Goal: Task Accomplishment & Management: Use online tool/utility

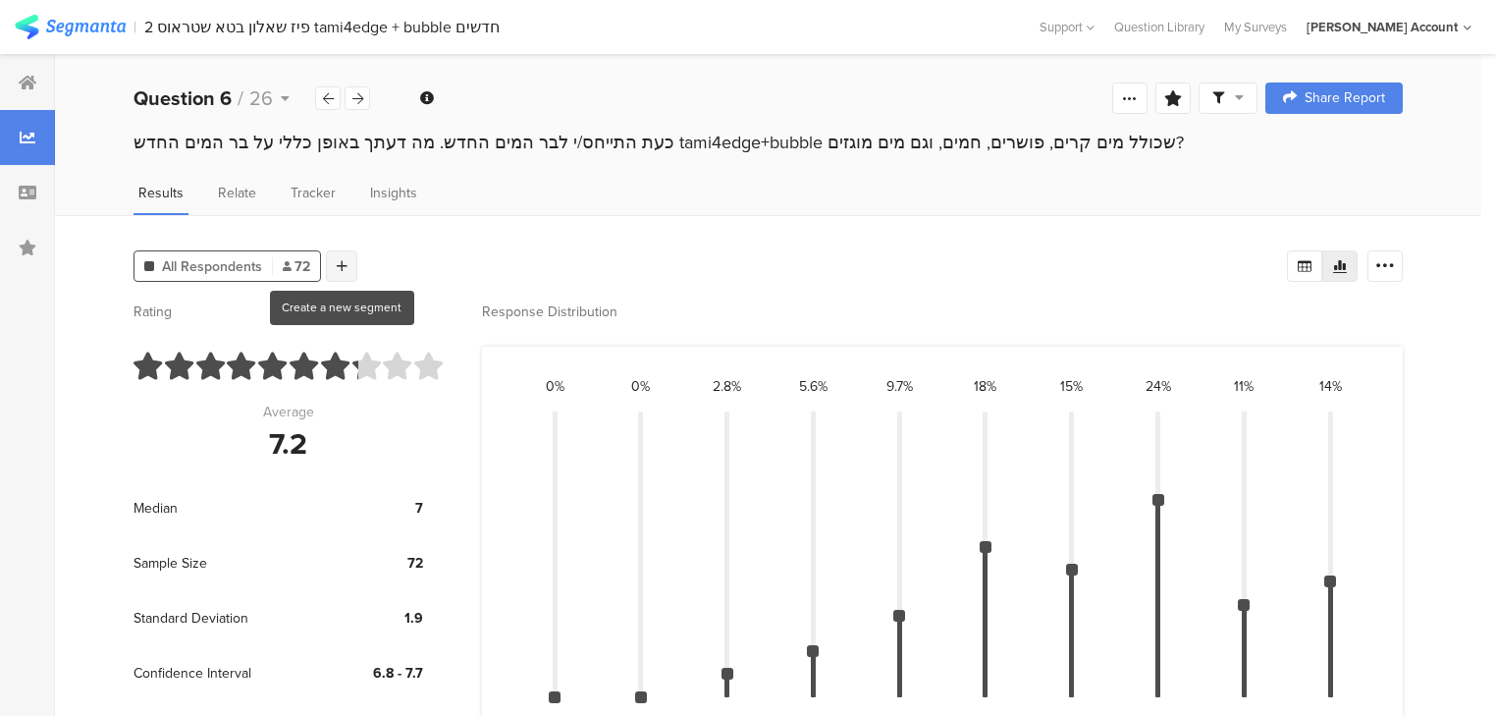
click at [340, 263] on icon at bounding box center [342, 266] width 11 height 14
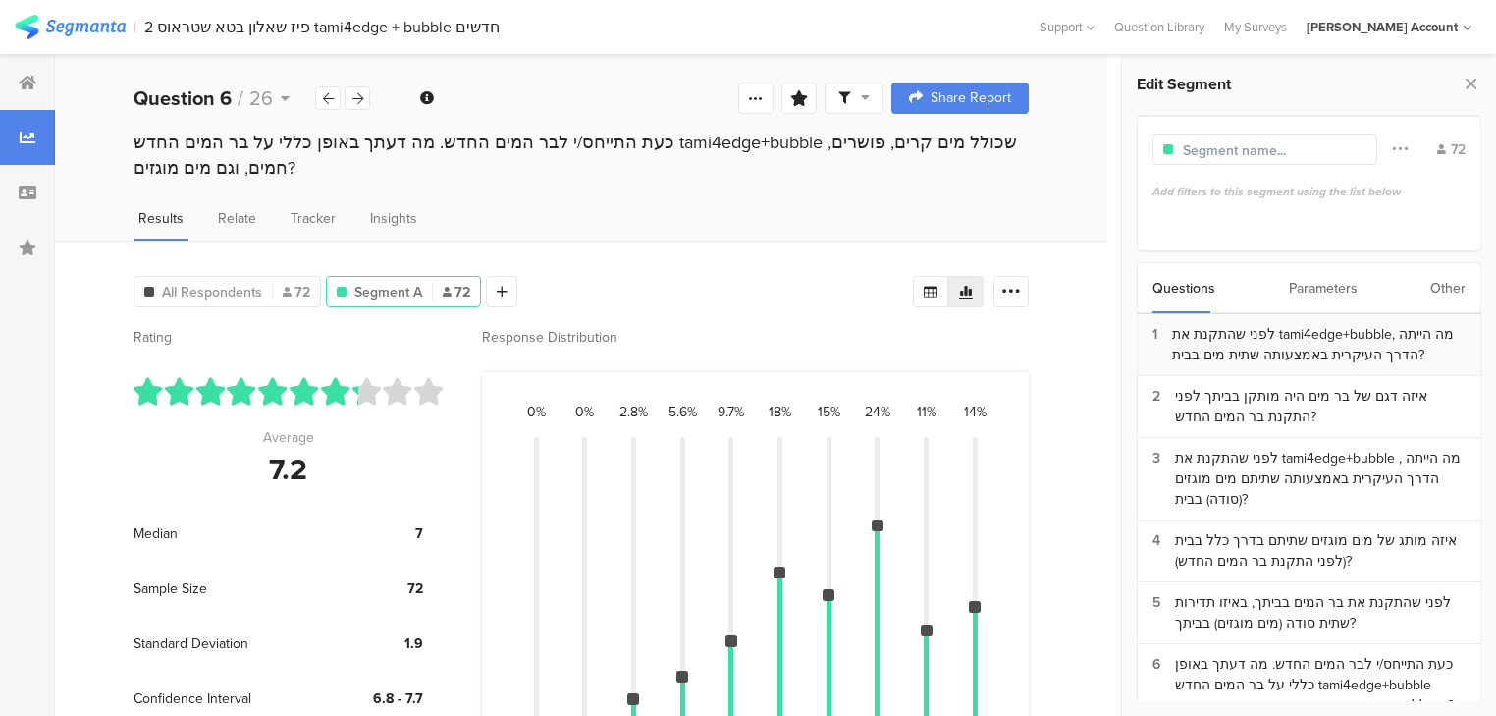
click at [1288, 346] on div "לפני שהתקנת את tami4edge+bubble, מה הייתה הדרך העיקרית באמצעותה שתית מים בבית?" at bounding box center [1319, 344] width 294 height 41
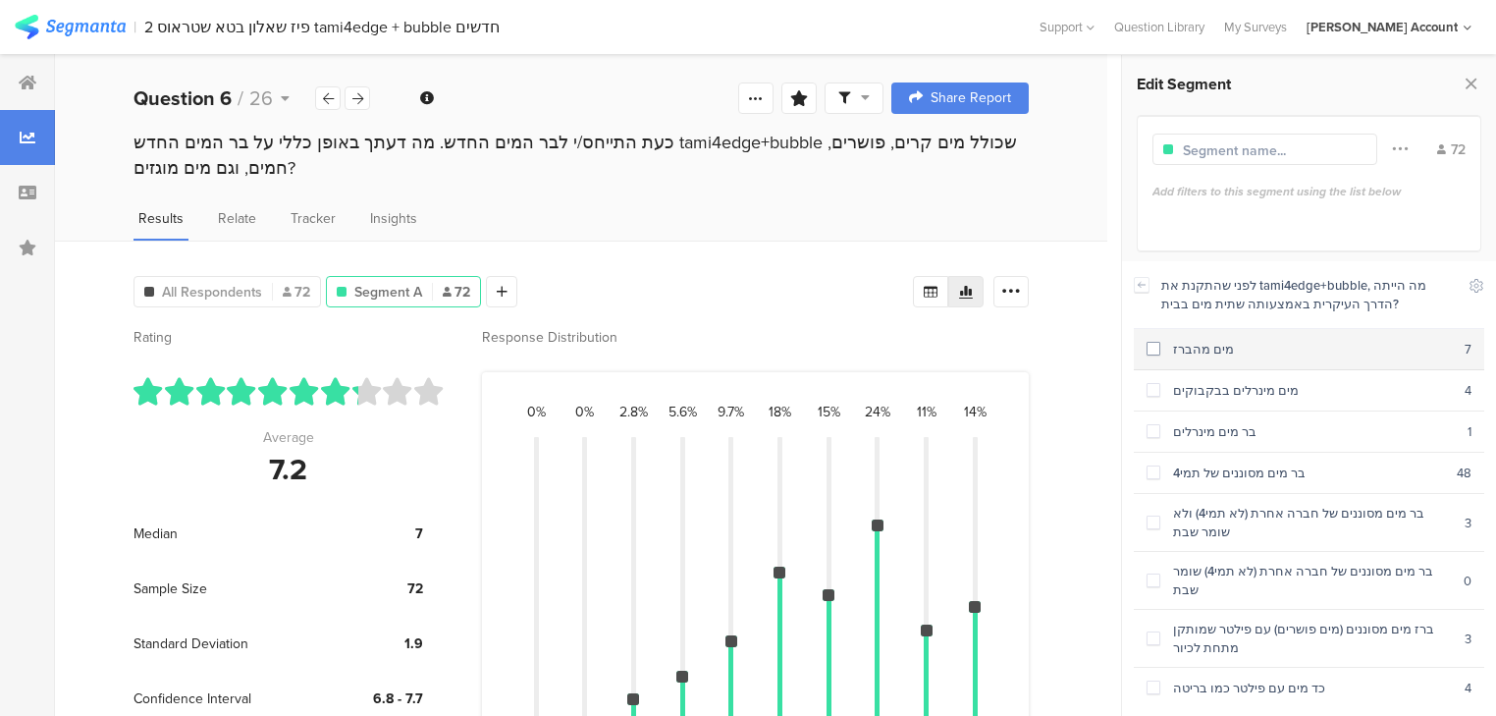
click at [1212, 353] on div "מים מהברז" at bounding box center [1313, 349] width 304 height 19
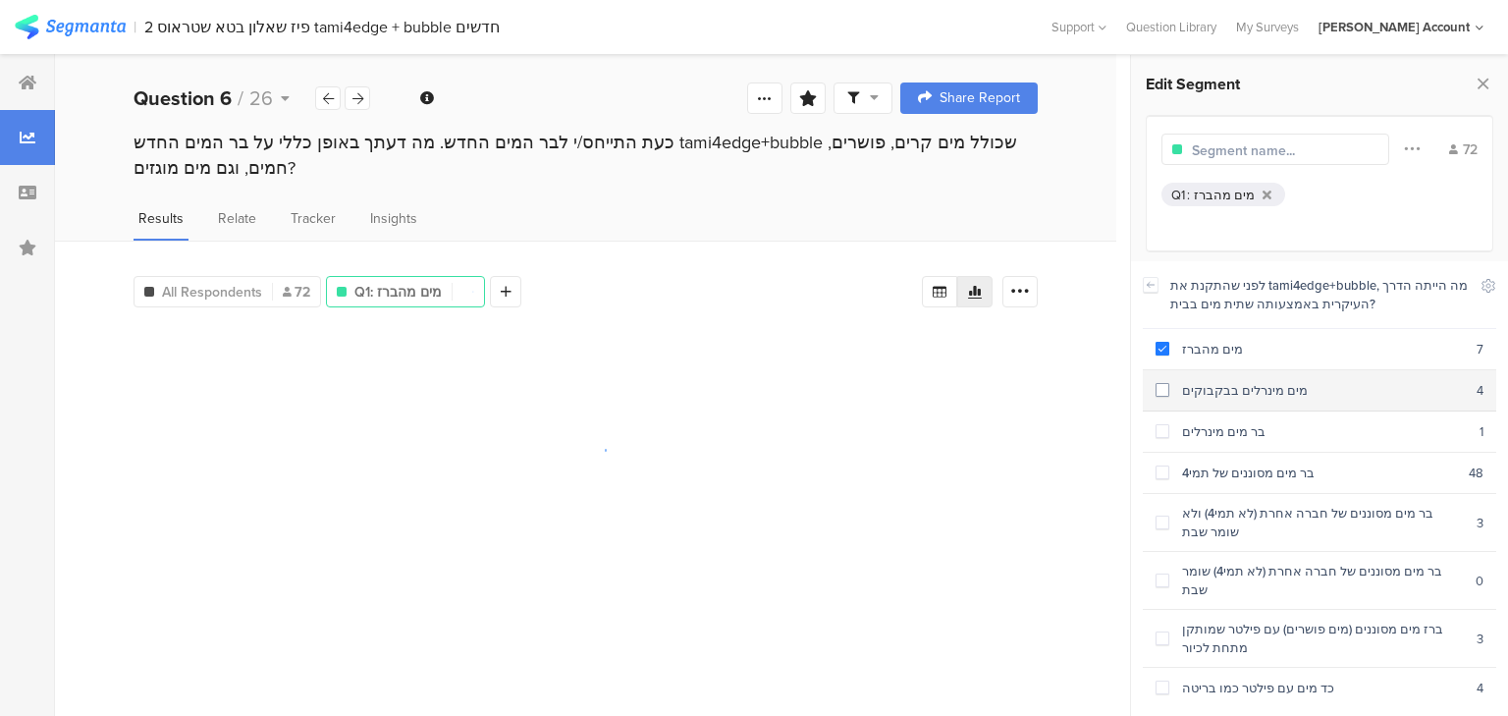
click at [1225, 385] on div "מים מינרלים בבקבוקים" at bounding box center [1322, 390] width 307 height 19
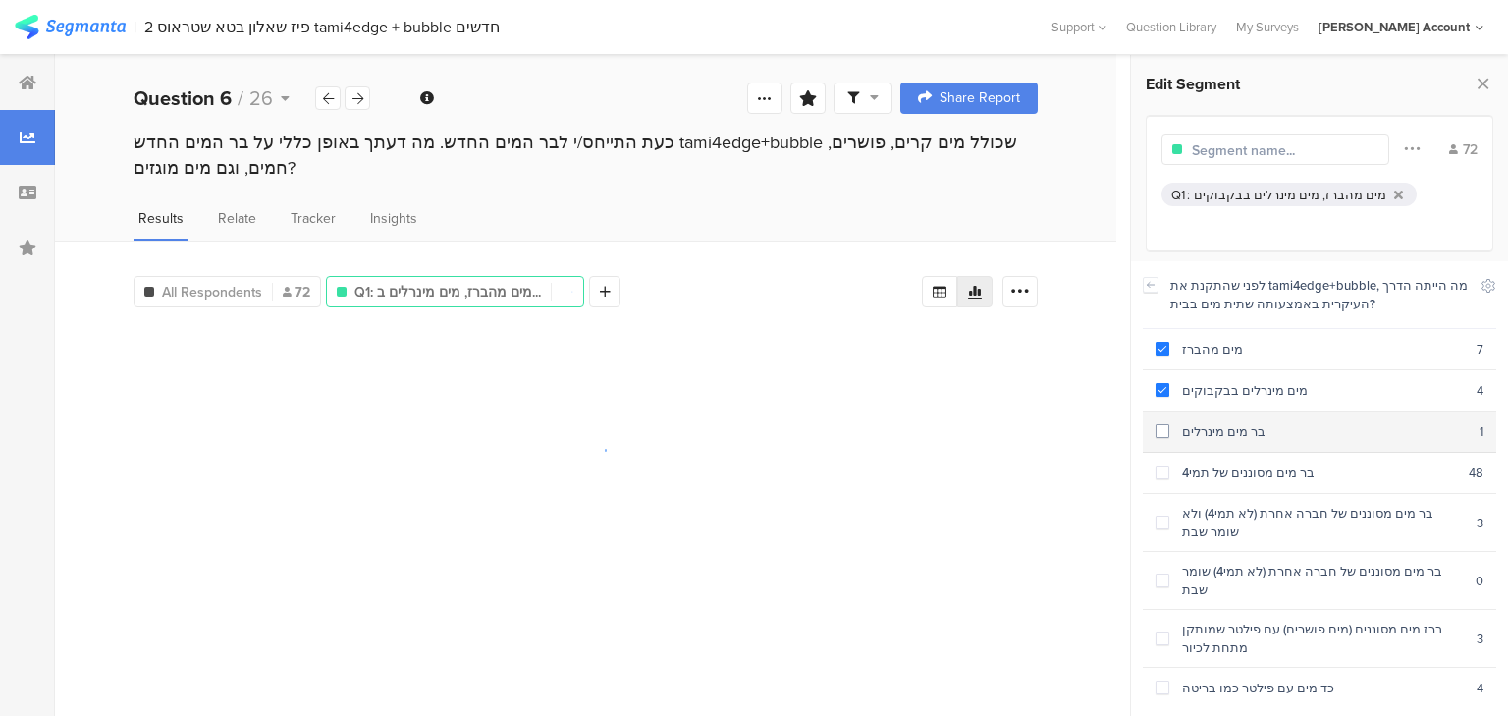
click at [1234, 422] on div "בר מים מינרלים" at bounding box center [1324, 431] width 310 height 19
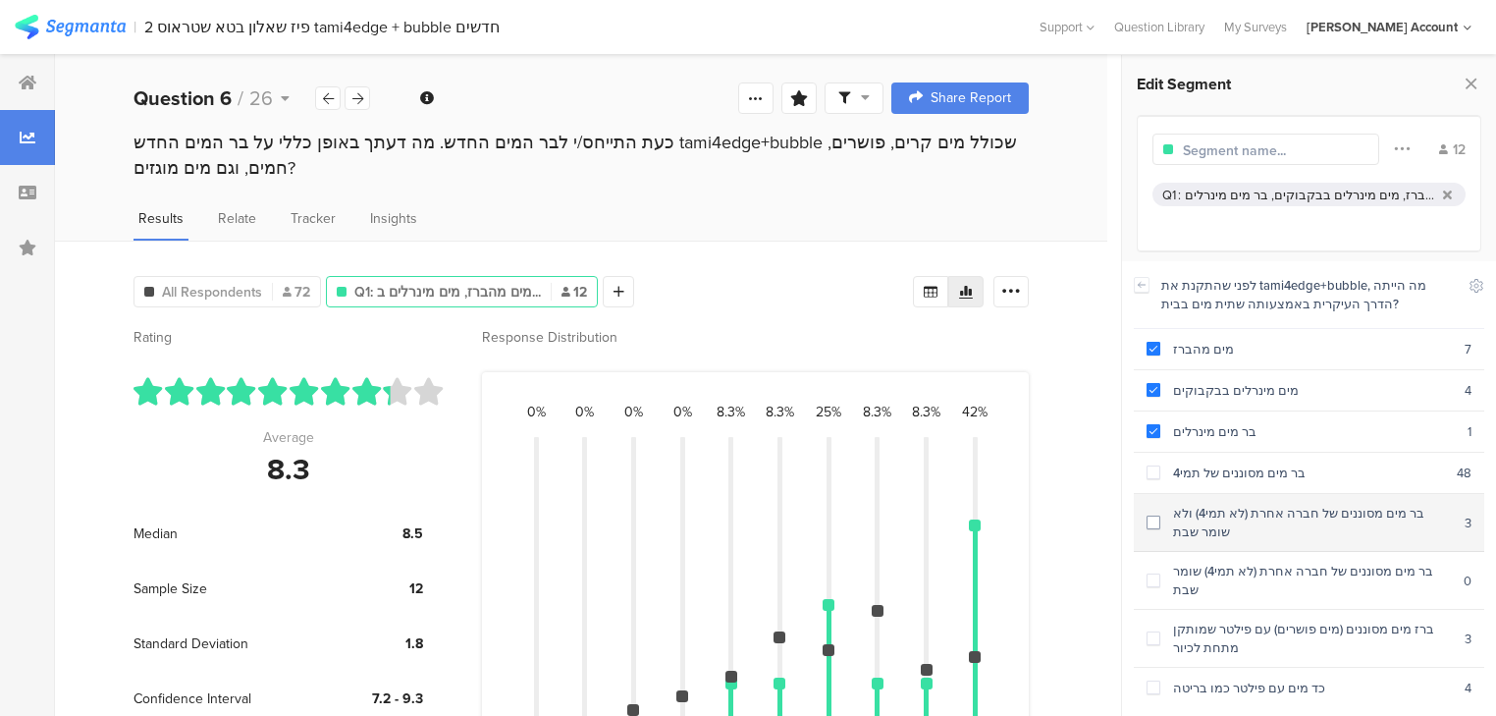
click at [1209, 520] on div "בר מים מסוננים של חברה אחרת (לא תמי4) ולא שומר שבת" at bounding box center [1313, 522] width 304 height 37
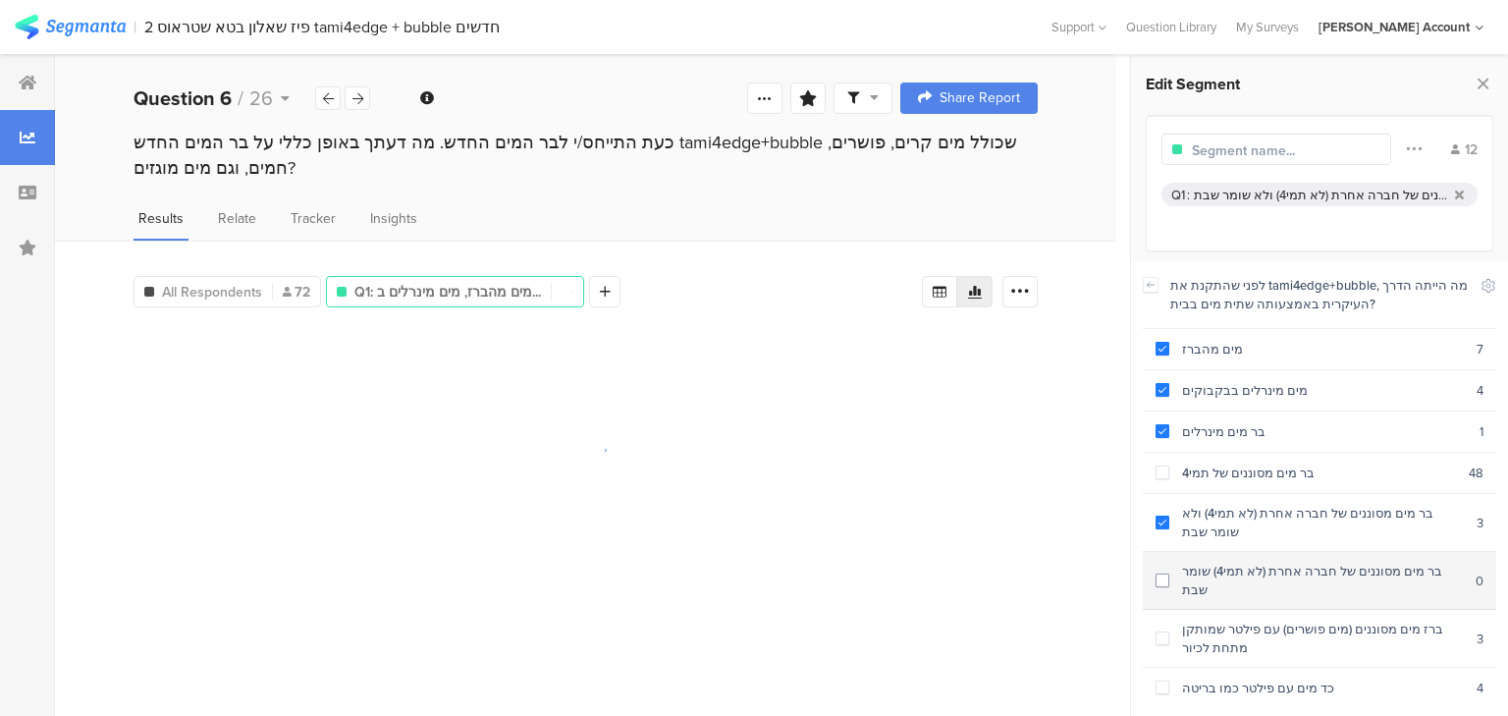
click at [1247, 580] on section "בר מים מסוננים של חברה אחרת (לא תמי4) שומר שבת 0" at bounding box center [1319, 581] width 353 height 58
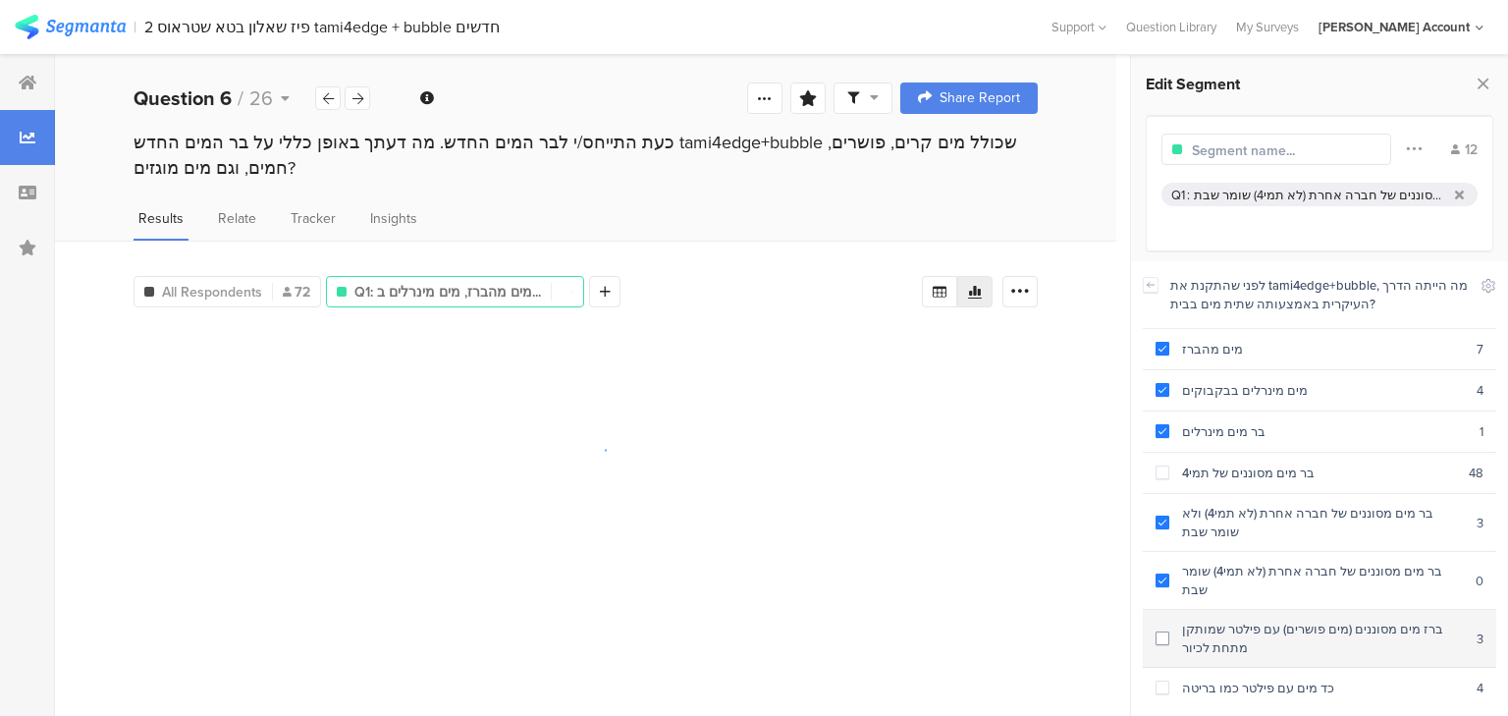
click at [1250, 620] on div "ברז מים מסוננים (מים פושרים) עם פילטר שמותקן מתחת לכיור" at bounding box center [1322, 638] width 307 height 37
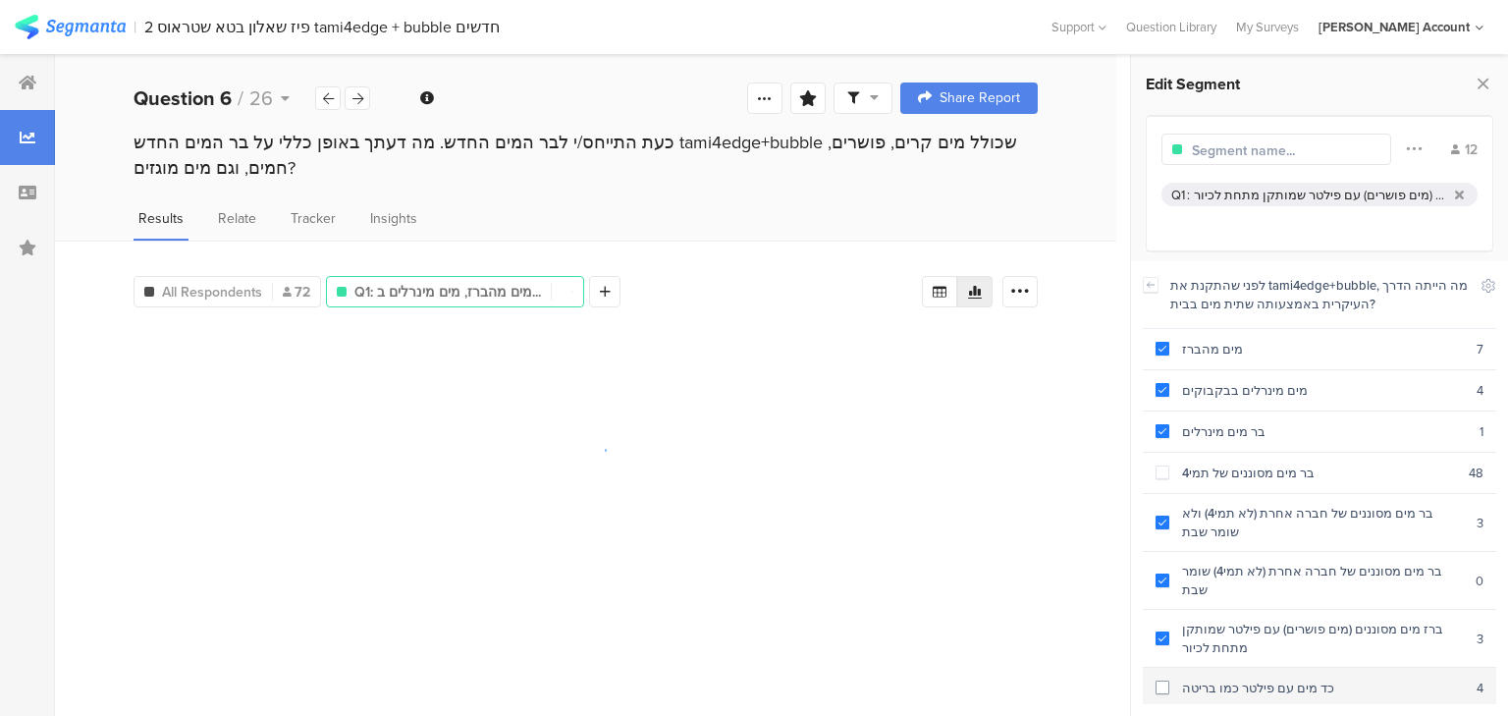
click at [1257, 668] on section "כד מים עם פילטר כמו בריטה 4" at bounding box center [1319, 688] width 353 height 41
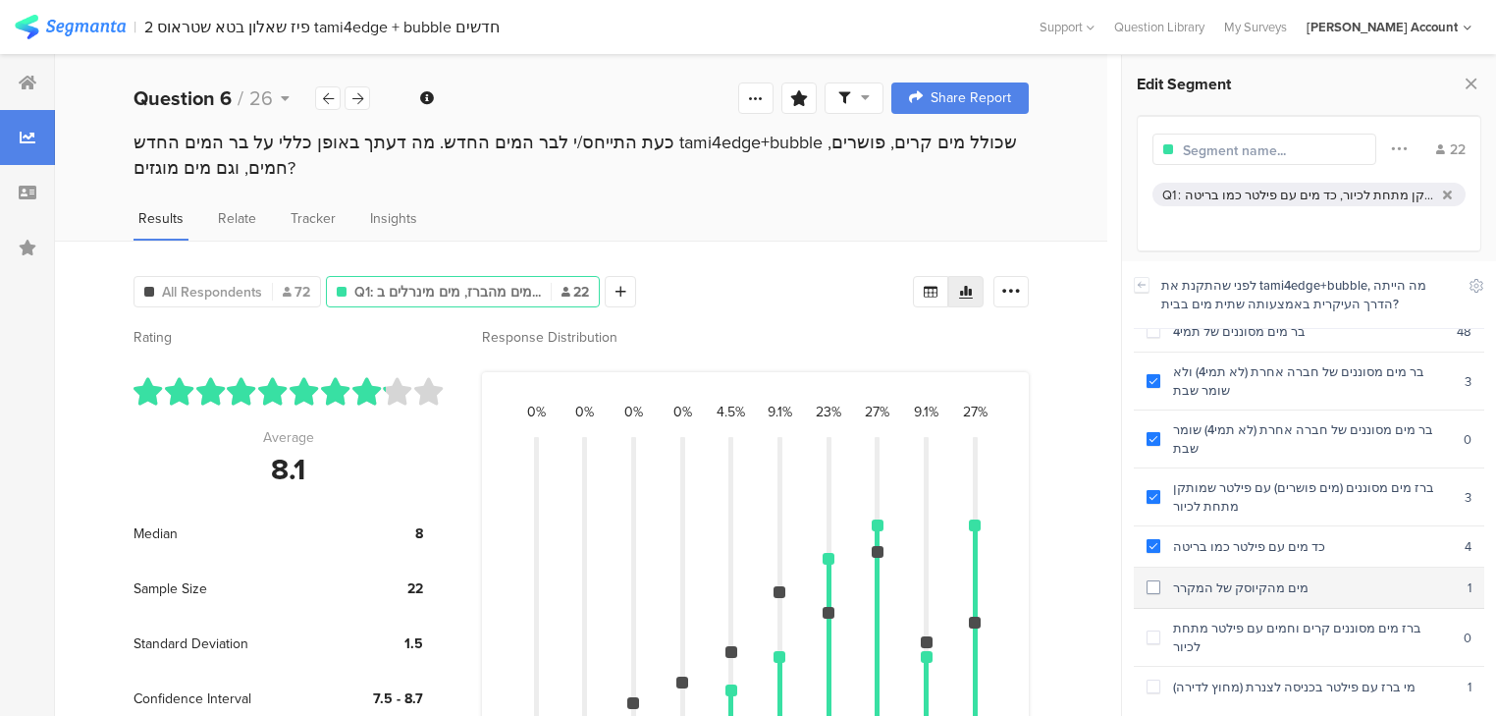
click at [1218, 573] on section "מים מהקיוסק של המקרר 1" at bounding box center [1309, 588] width 351 height 41
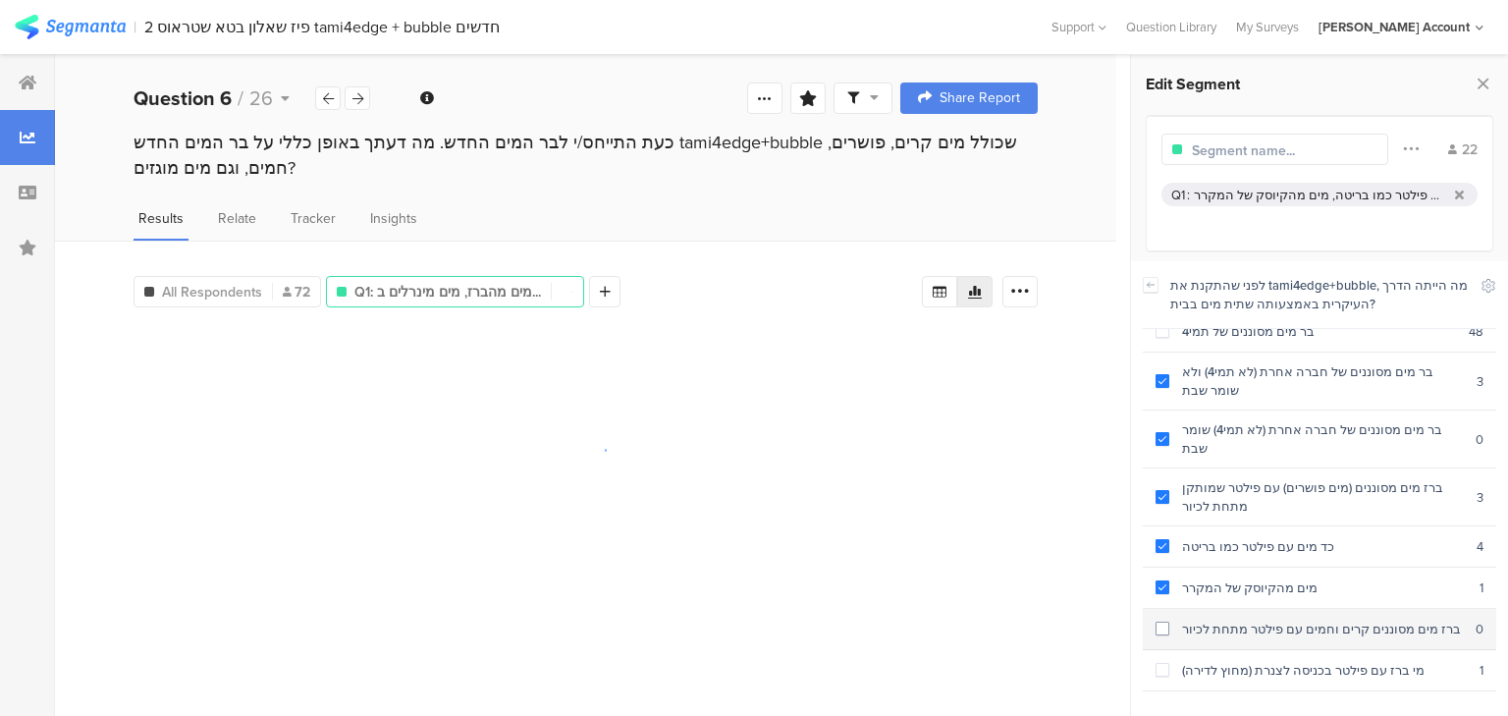
click at [1224, 620] on div "ברז מים מסוננים קרים וחמים עם פילטר מתחת לכיור" at bounding box center [1322, 629] width 306 height 19
click at [1234, 661] on div "מי ברז עם פילטר בכניסה לצנרת (מחוץ לדירה)" at bounding box center [1324, 670] width 310 height 19
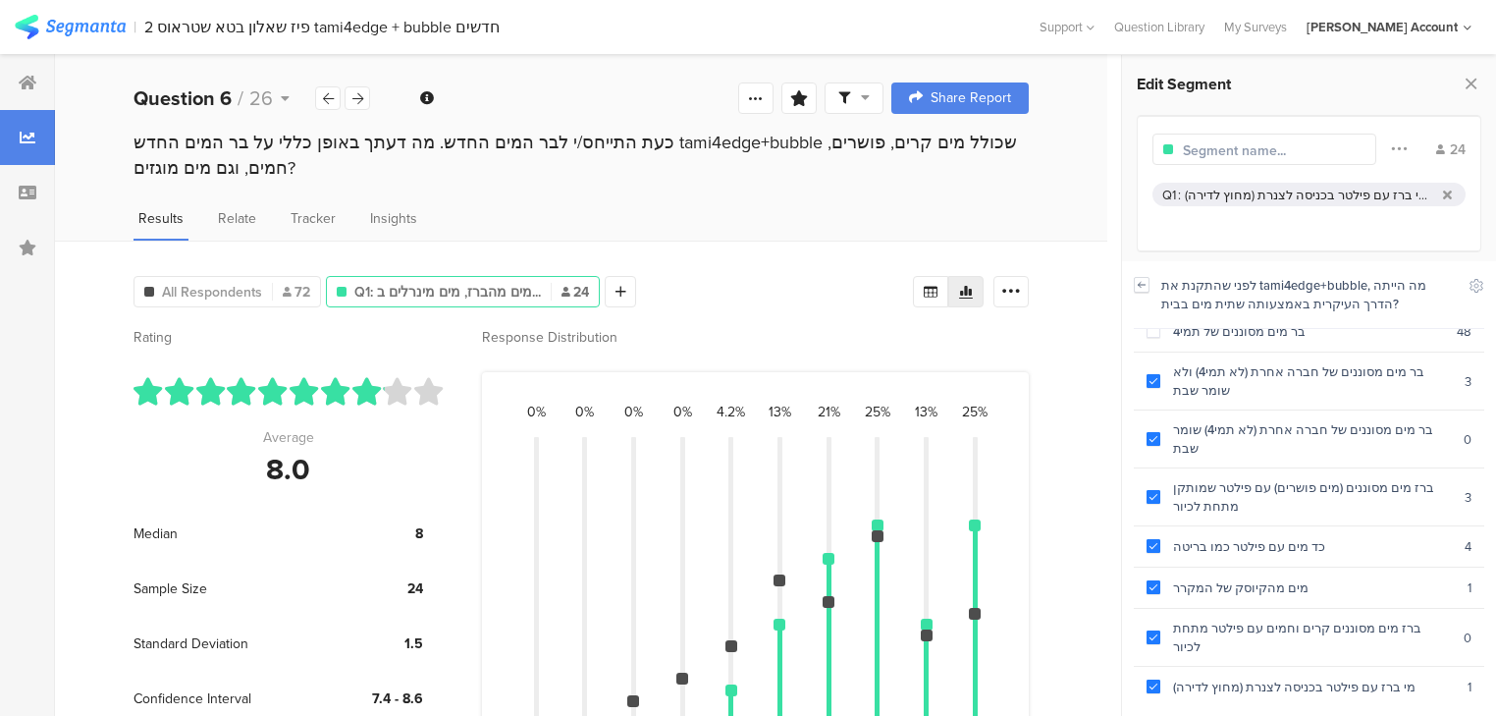
click at [1135, 283] on icon at bounding box center [1142, 285] width 14 height 16
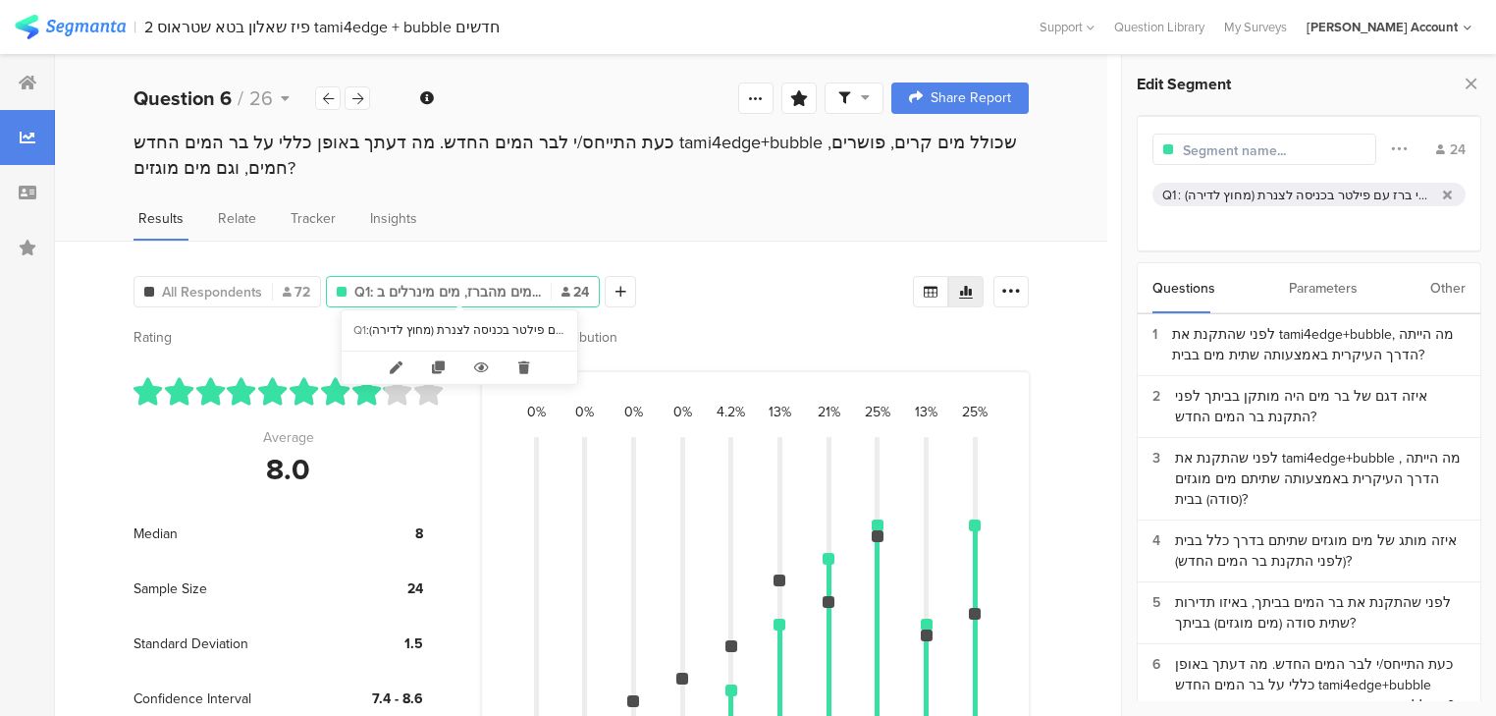
click at [459, 286] on span "Q1: מים מהברז, מים מינרלים ב..." at bounding box center [447, 292] width 187 height 21
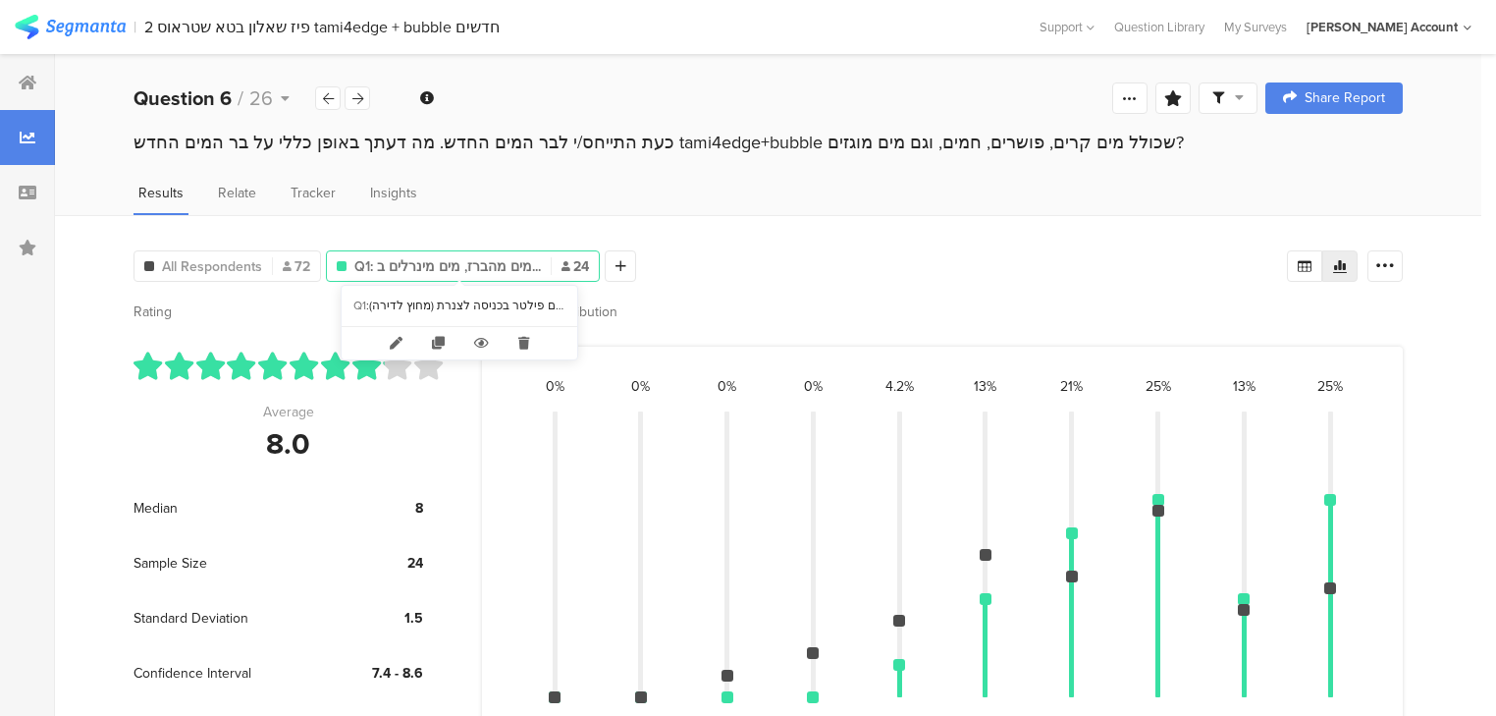
click at [505, 260] on span "Q1: מים מהברז, מים מינרלים ב..." at bounding box center [447, 266] width 187 height 21
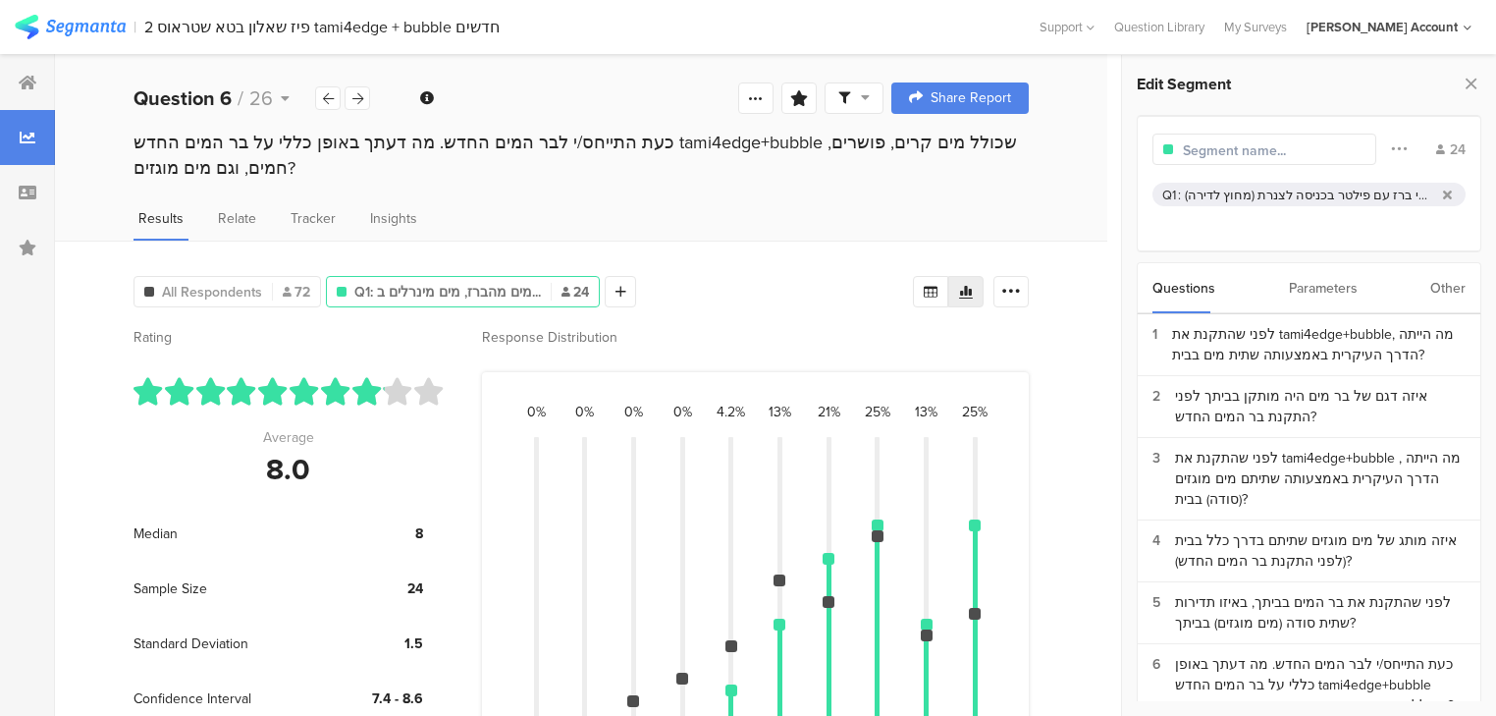
click at [1312, 291] on div "Parameters" at bounding box center [1323, 288] width 69 height 50
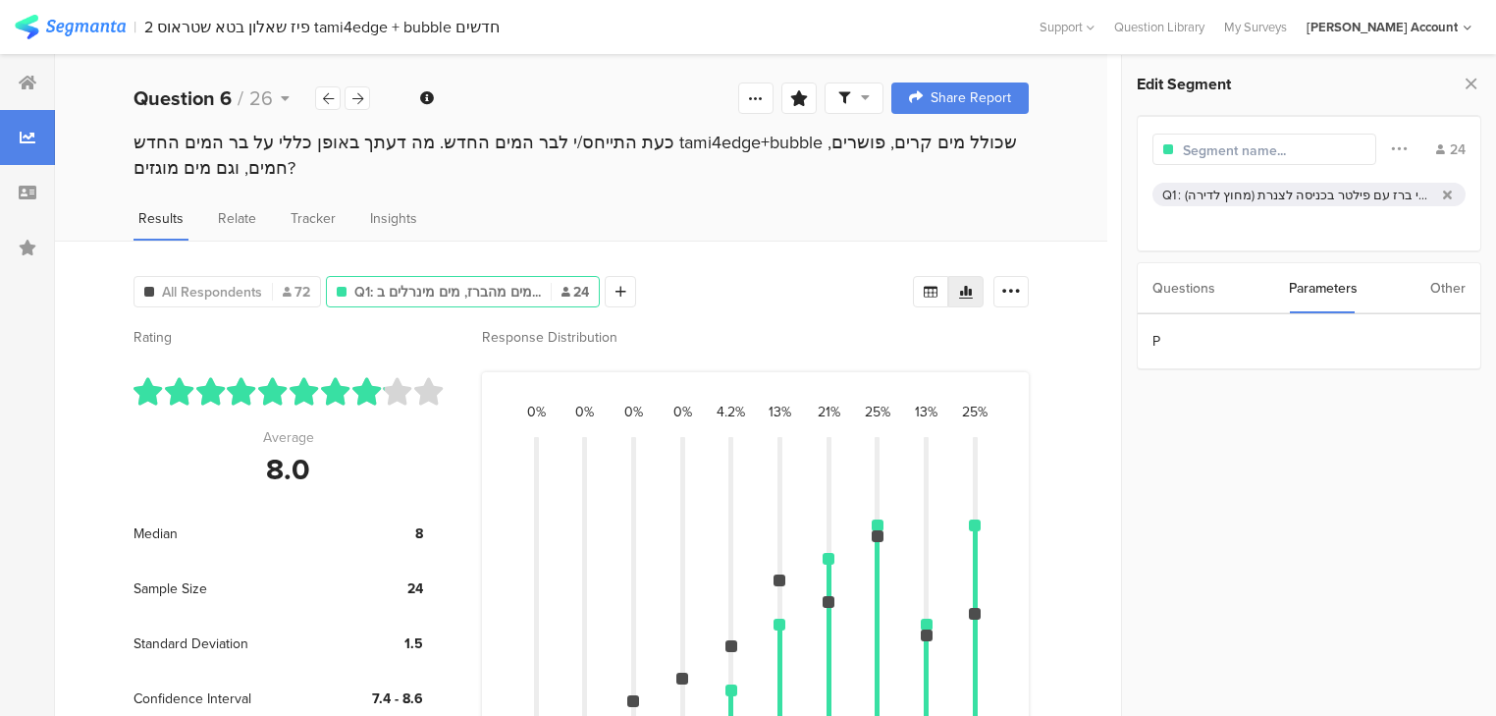
click at [1174, 288] on div "Questions" at bounding box center [1184, 288] width 63 height 50
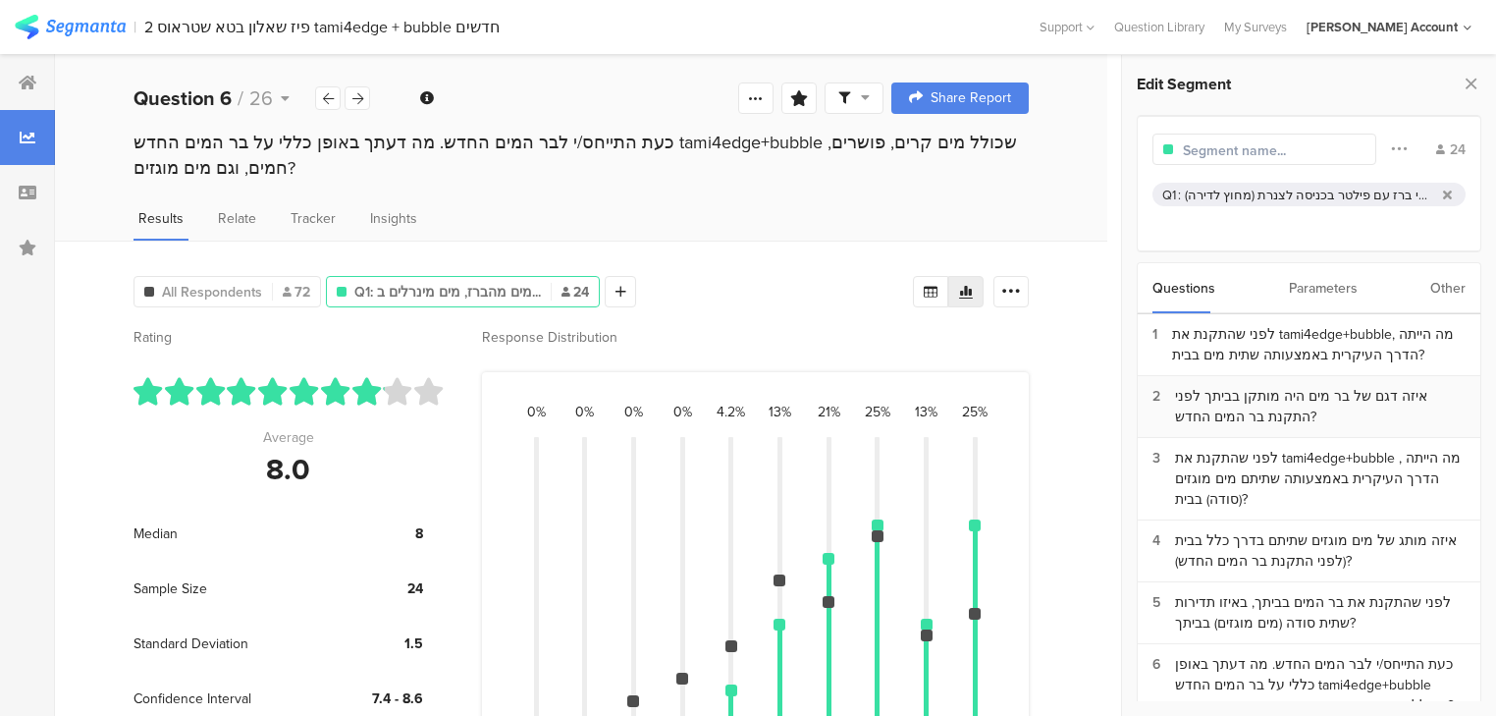
click at [1314, 409] on div "איזה דגם של בר מים היה מותקן בביתך לפני התקנת בר המים החדש?" at bounding box center [1320, 406] width 291 height 41
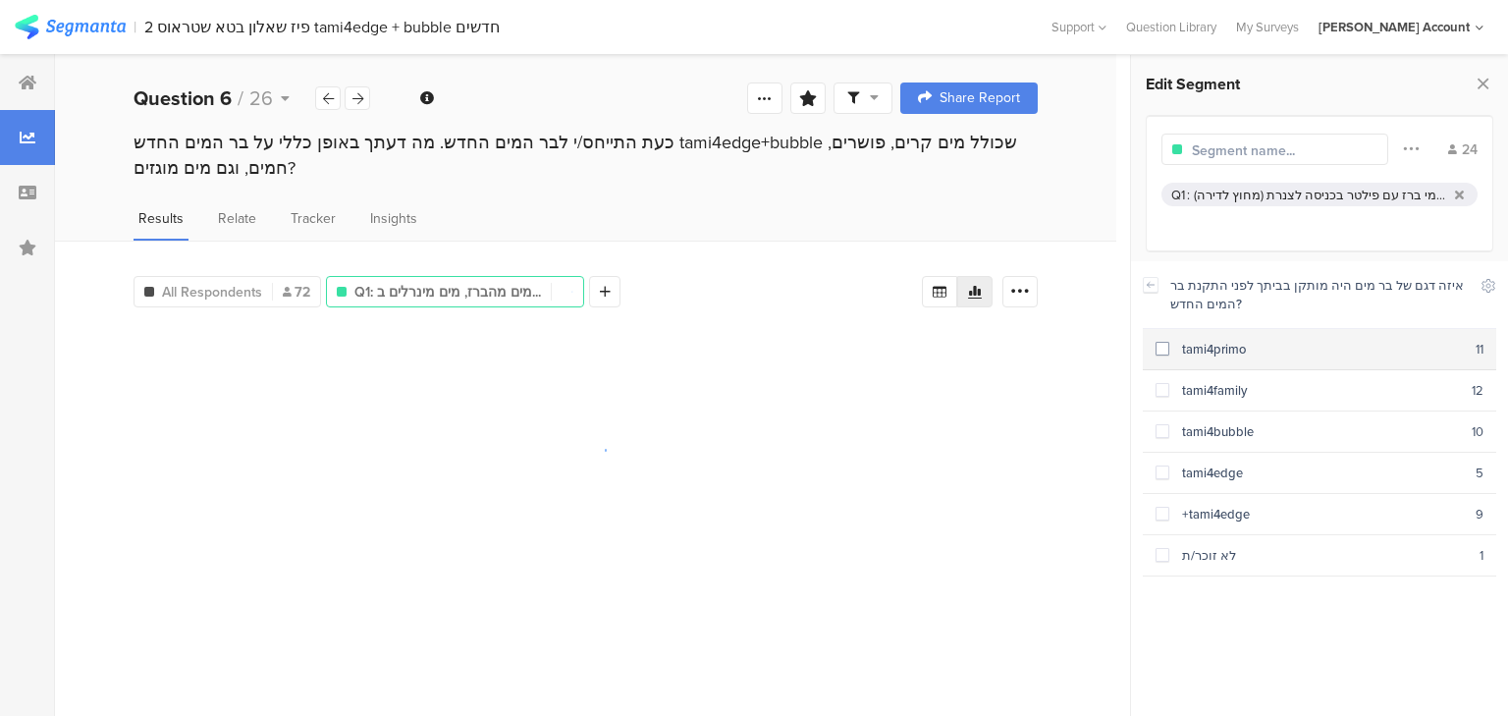
click at [1209, 357] on div "tami4primo" at bounding box center [1322, 349] width 306 height 19
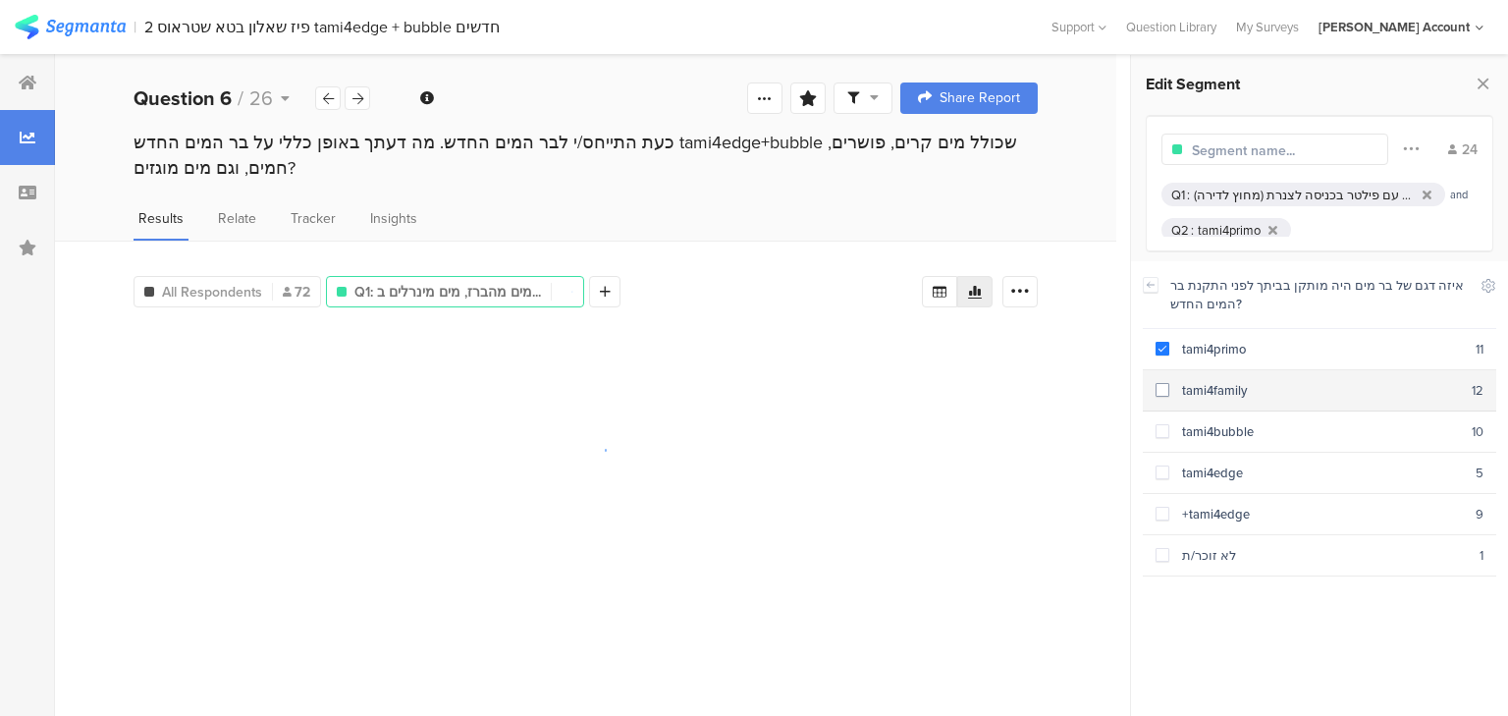
click at [1213, 381] on div "tami4family" at bounding box center [1320, 390] width 302 height 19
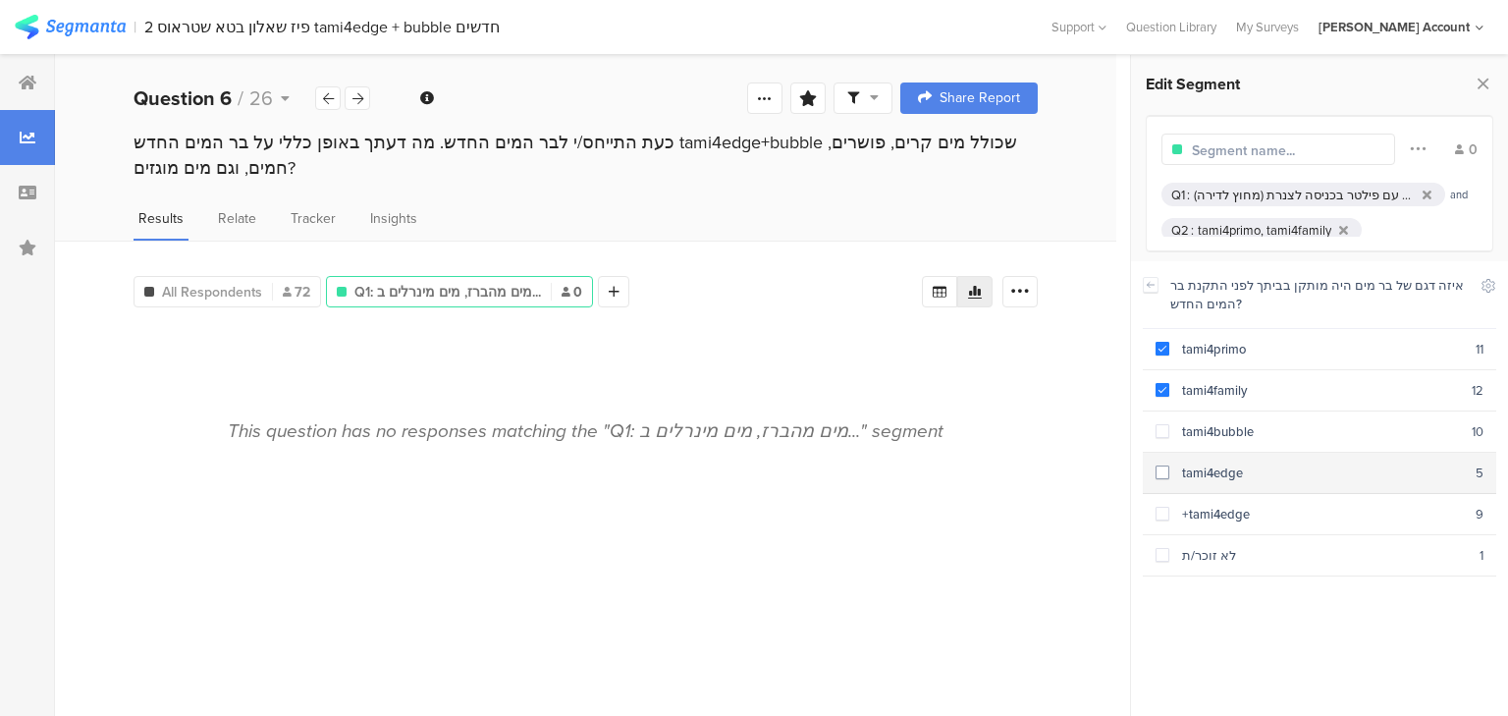
click at [1209, 475] on div "tami4edge" at bounding box center [1322, 472] width 306 height 19
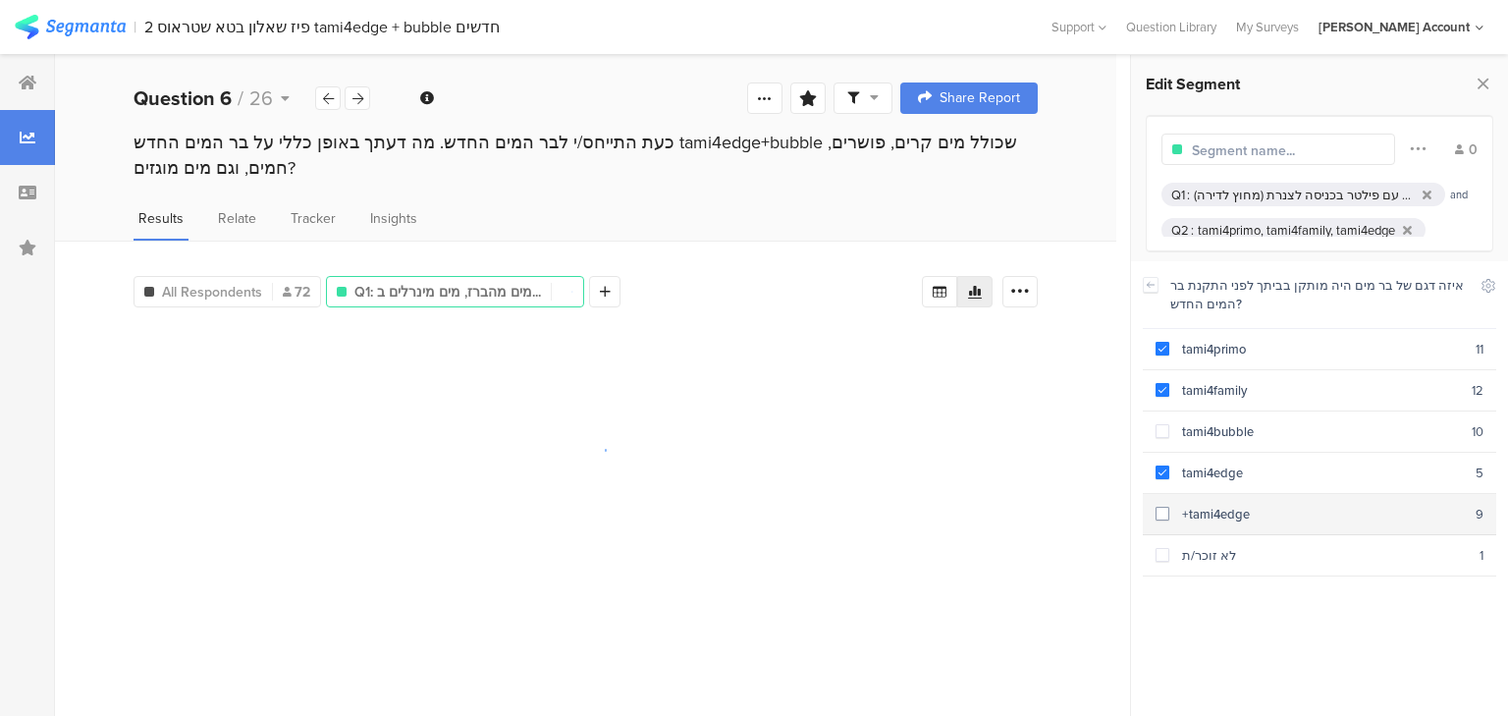
click at [1223, 512] on div "+tami4edge" at bounding box center [1322, 514] width 306 height 19
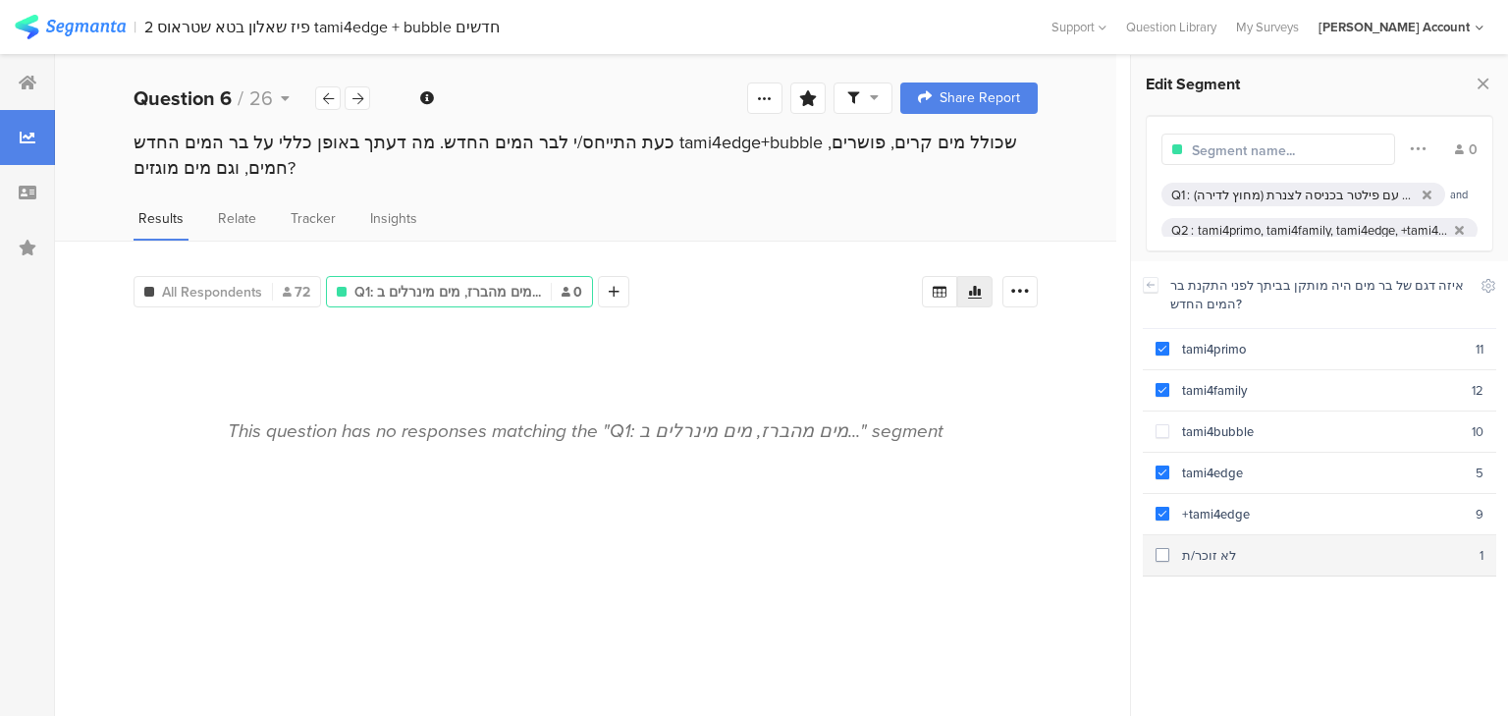
click at [1236, 550] on div "לא זוכר/ת" at bounding box center [1324, 555] width 310 height 19
click at [1451, 187] on div "and" at bounding box center [1458, 195] width 27 height 16
click at [1425, 150] on icon at bounding box center [1418, 148] width 16 height 26
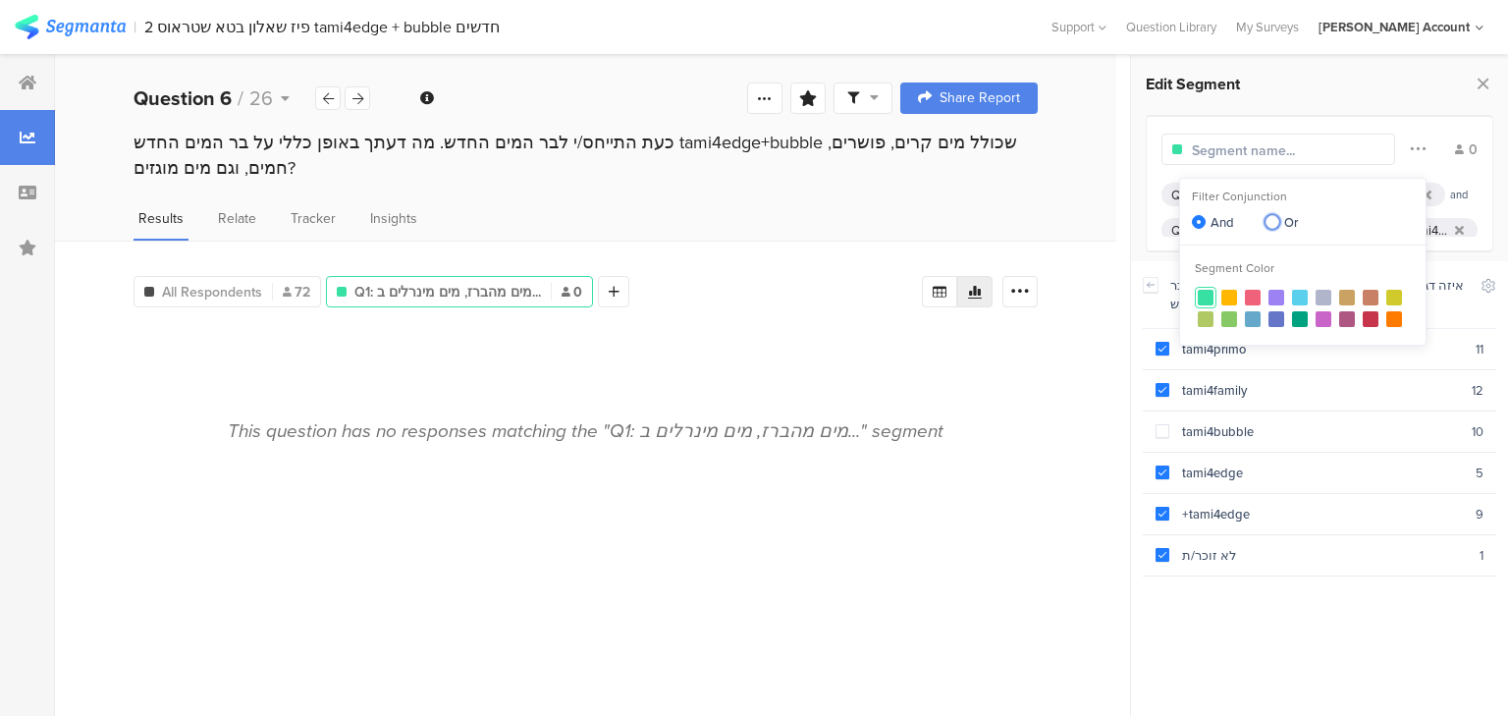
click at [1272, 222] on span at bounding box center [1273, 222] width 14 height 14
click at [1272, 222] on input "Or" at bounding box center [1273, 223] width 14 height 17
radio input "true"
radio input "false"
radio input "true"
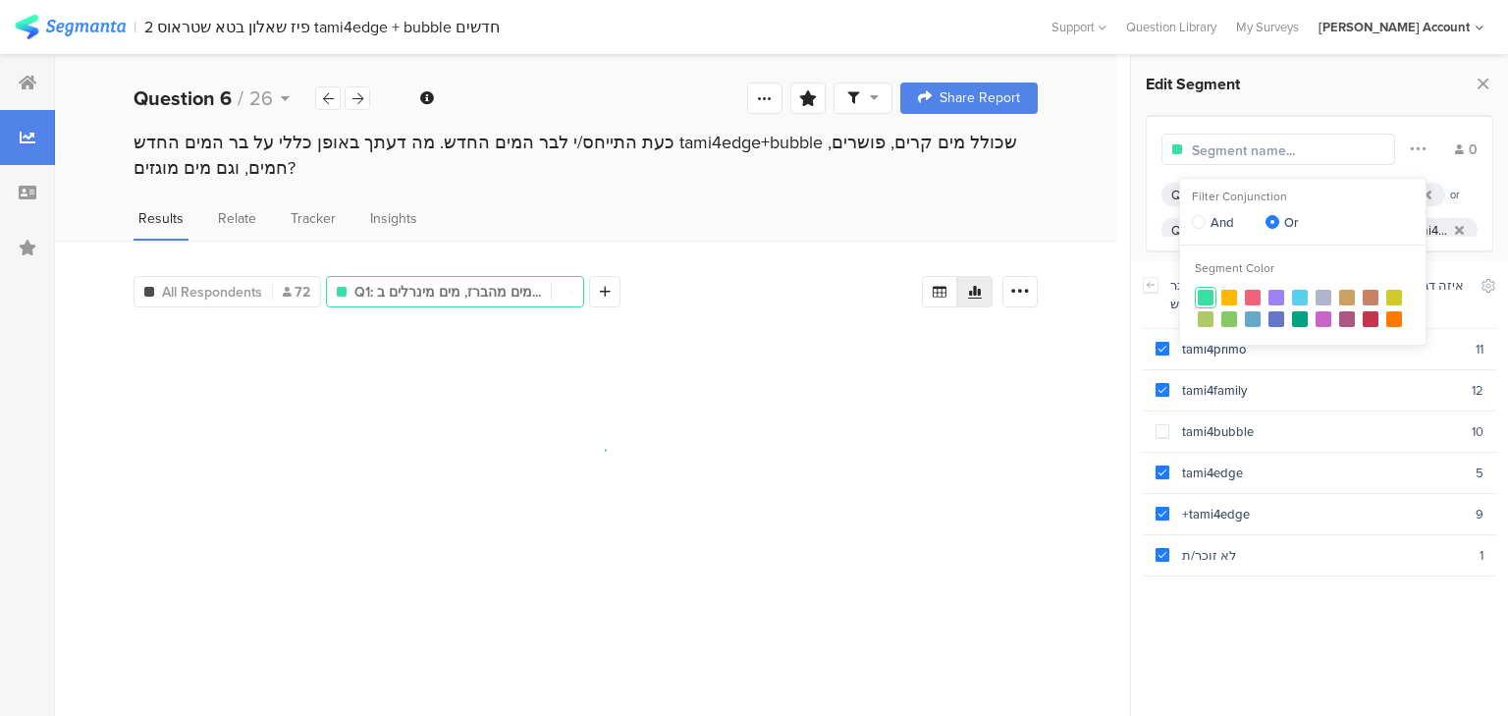
click at [1253, 150] on input "text" at bounding box center [1277, 150] width 171 height 21
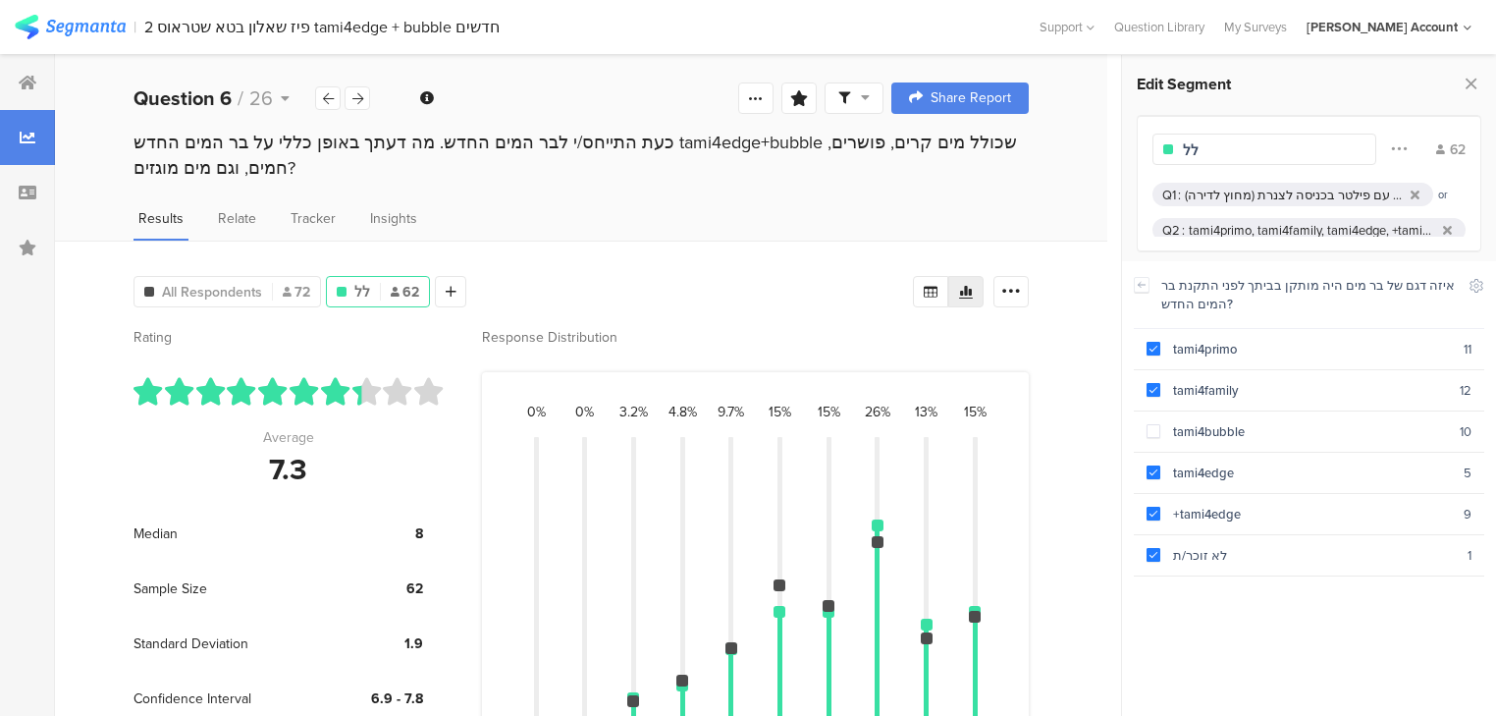
type input "ל"
type input "כלל מדגם ללא באבל"
click at [801, 94] on icon at bounding box center [799, 98] width 18 height 16
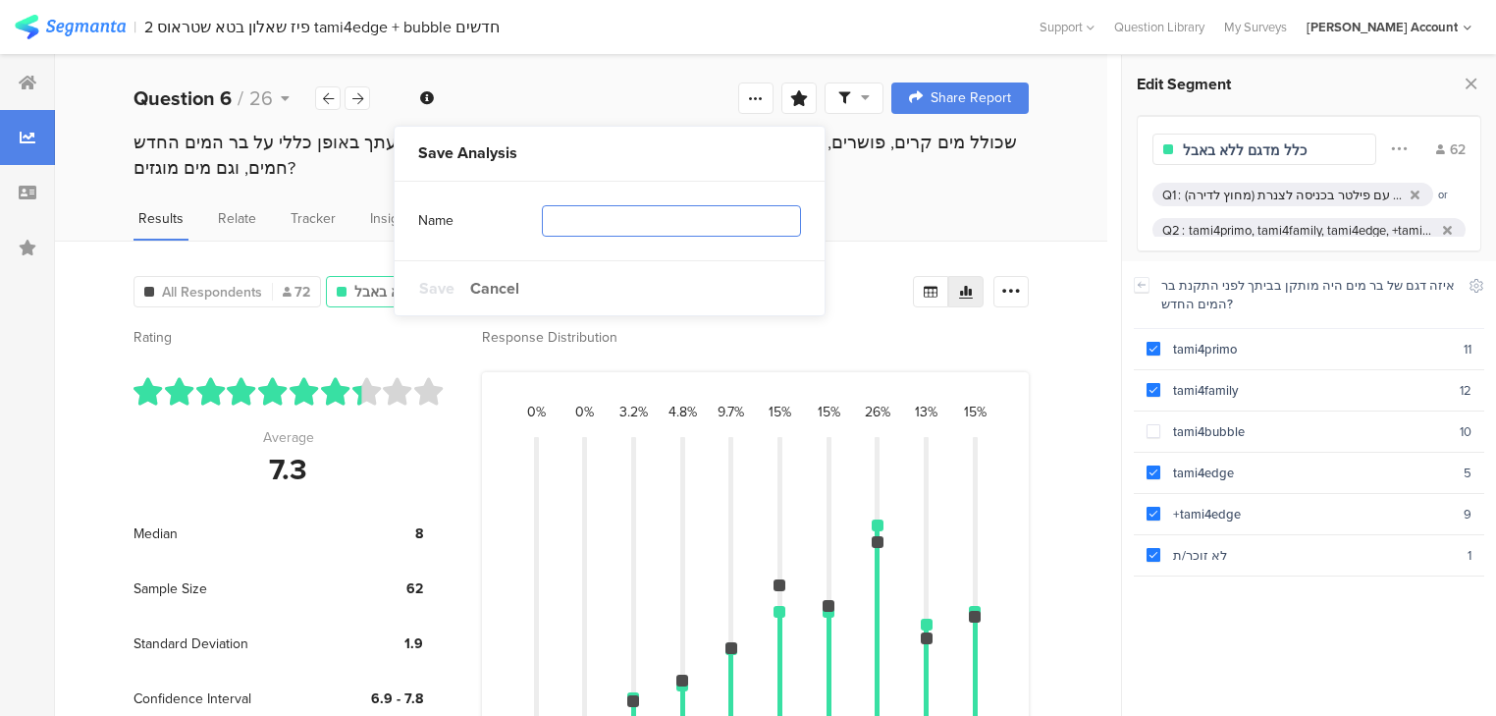
click at [662, 236] on input "text" at bounding box center [671, 220] width 259 height 31
type input "ללא באבל"
click at [427, 294] on span "Save" at bounding box center [436, 288] width 35 height 23
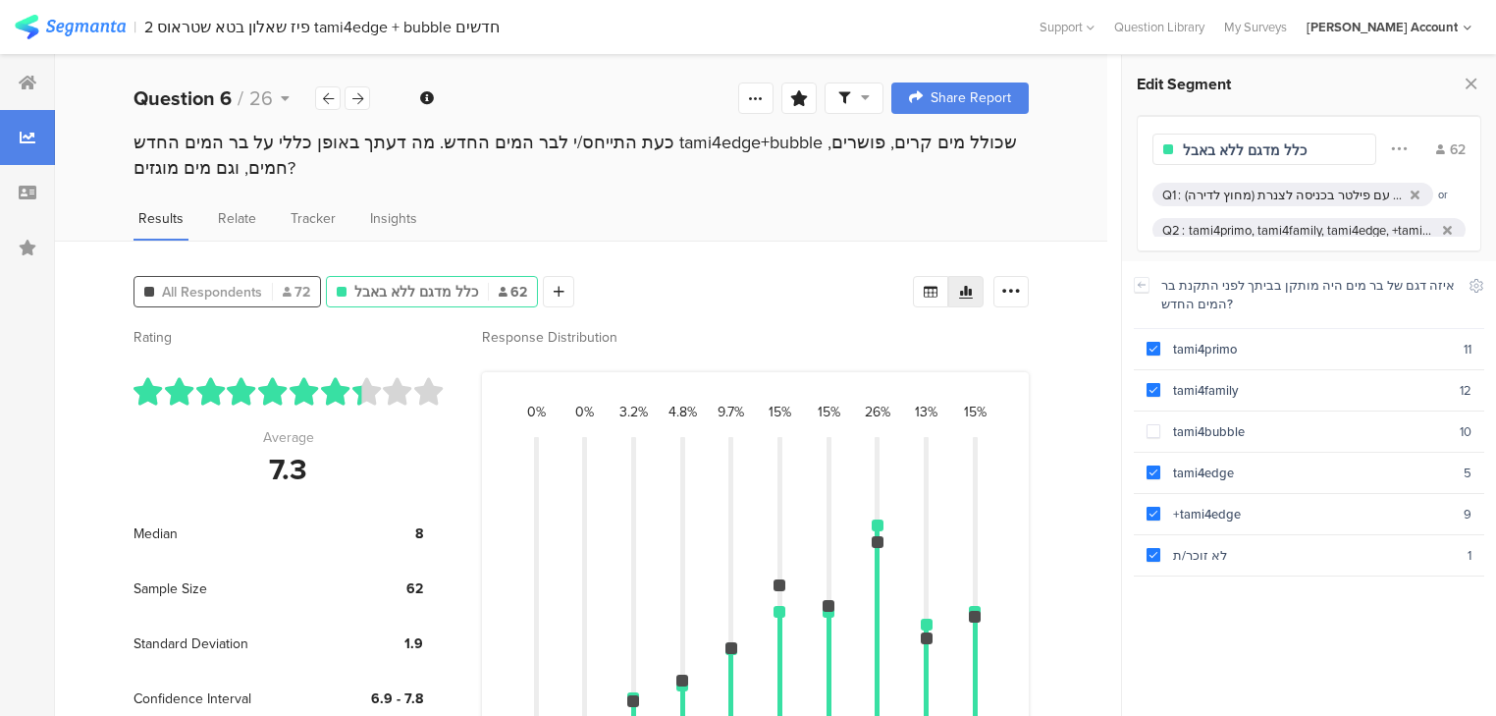
click at [244, 291] on span "All Respondents" at bounding box center [212, 292] width 100 height 21
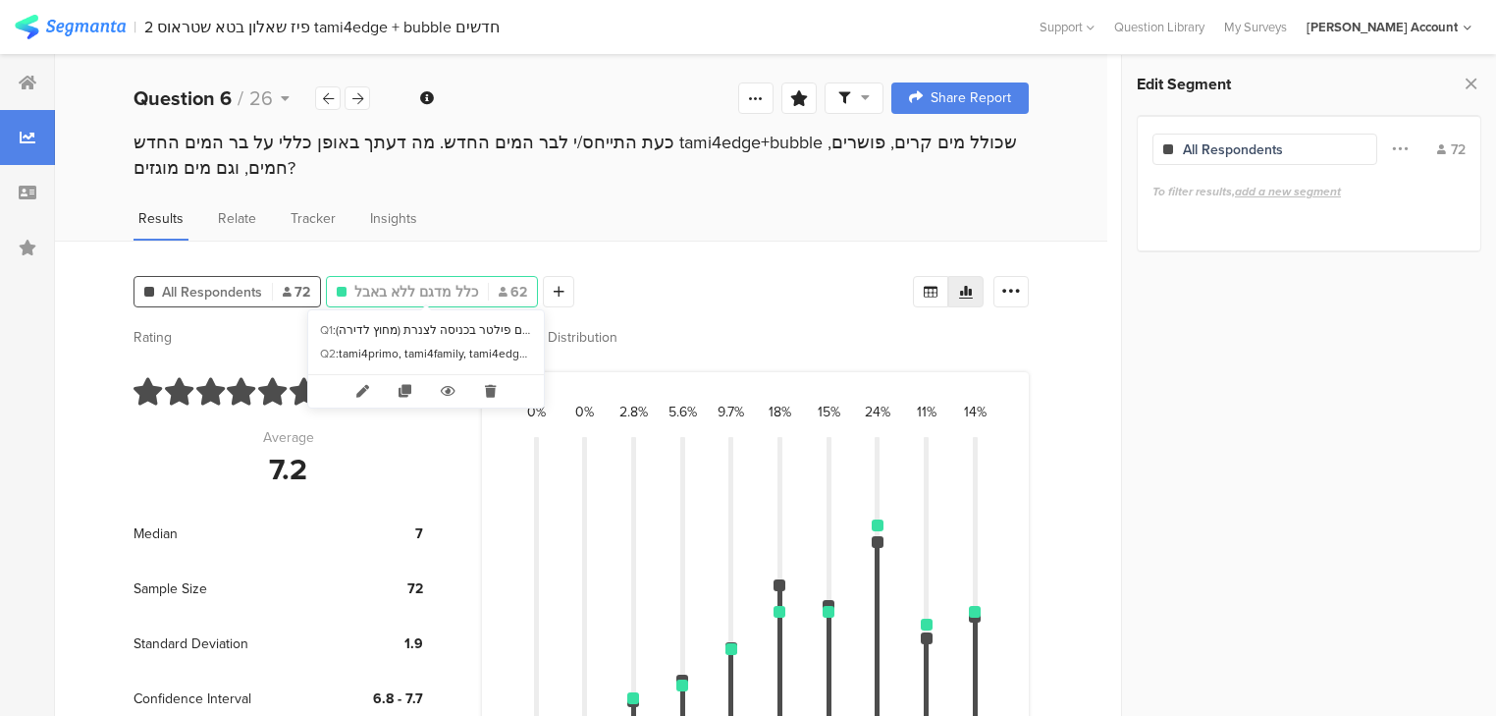
click at [398, 283] on span "כלל מדגם ללא באבל" at bounding box center [416, 292] width 124 height 21
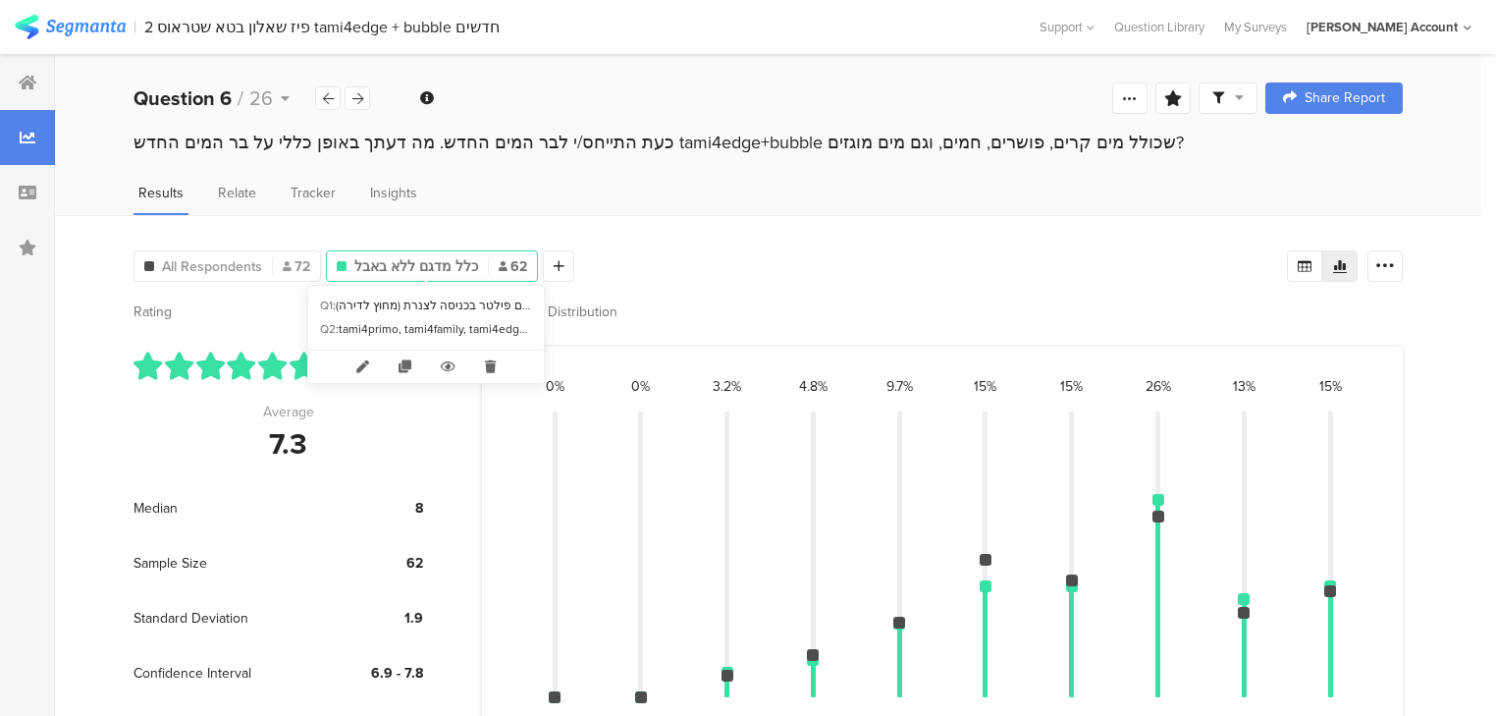
click at [394, 264] on span "כלל מדגם ללא באבל" at bounding box center [416, 266] width 124 height 21
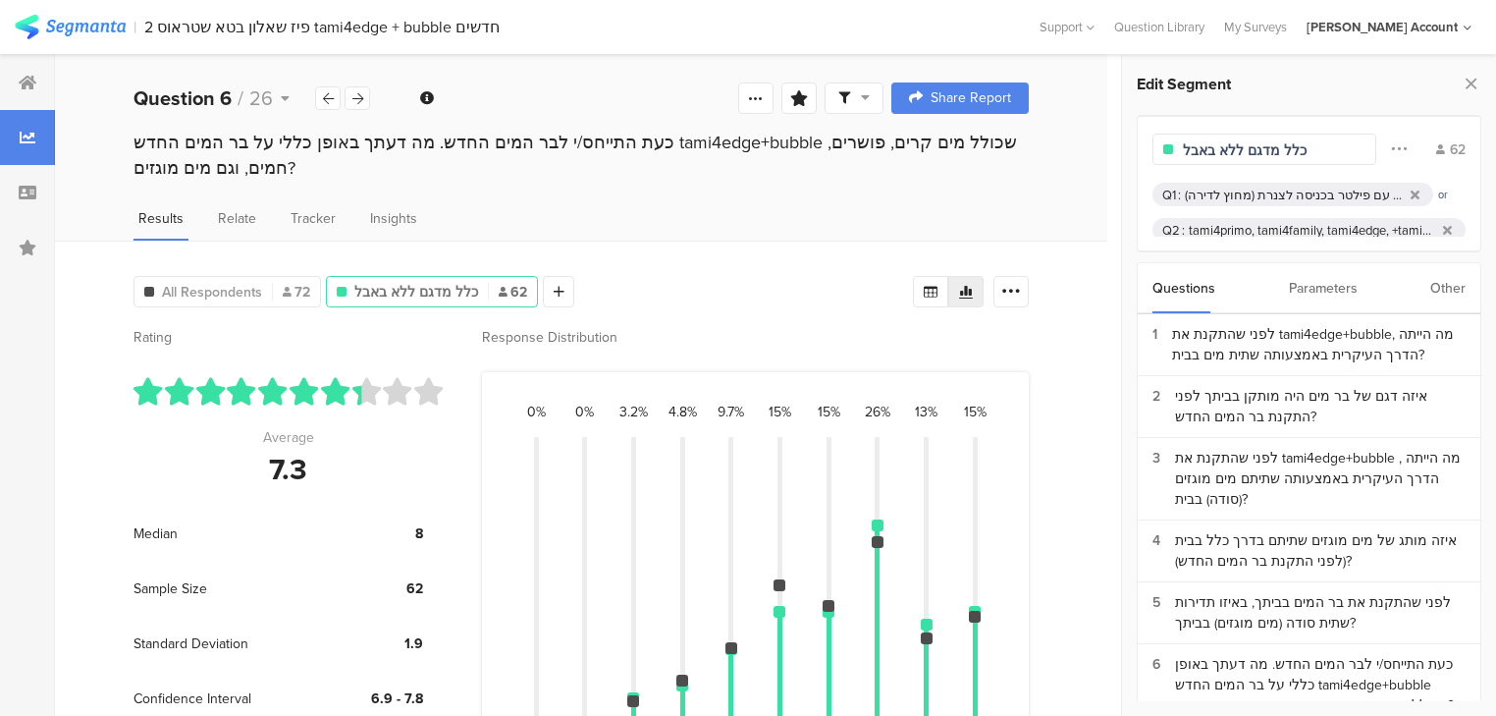
click at [1314, 187] on div "מים מהברז, מים מינרלים בבקבוקים, בר מים מינרלים, בר מים מסוננים של חברה אחרת (ל…" at bounding box center [1294, 195] width 218 height 19
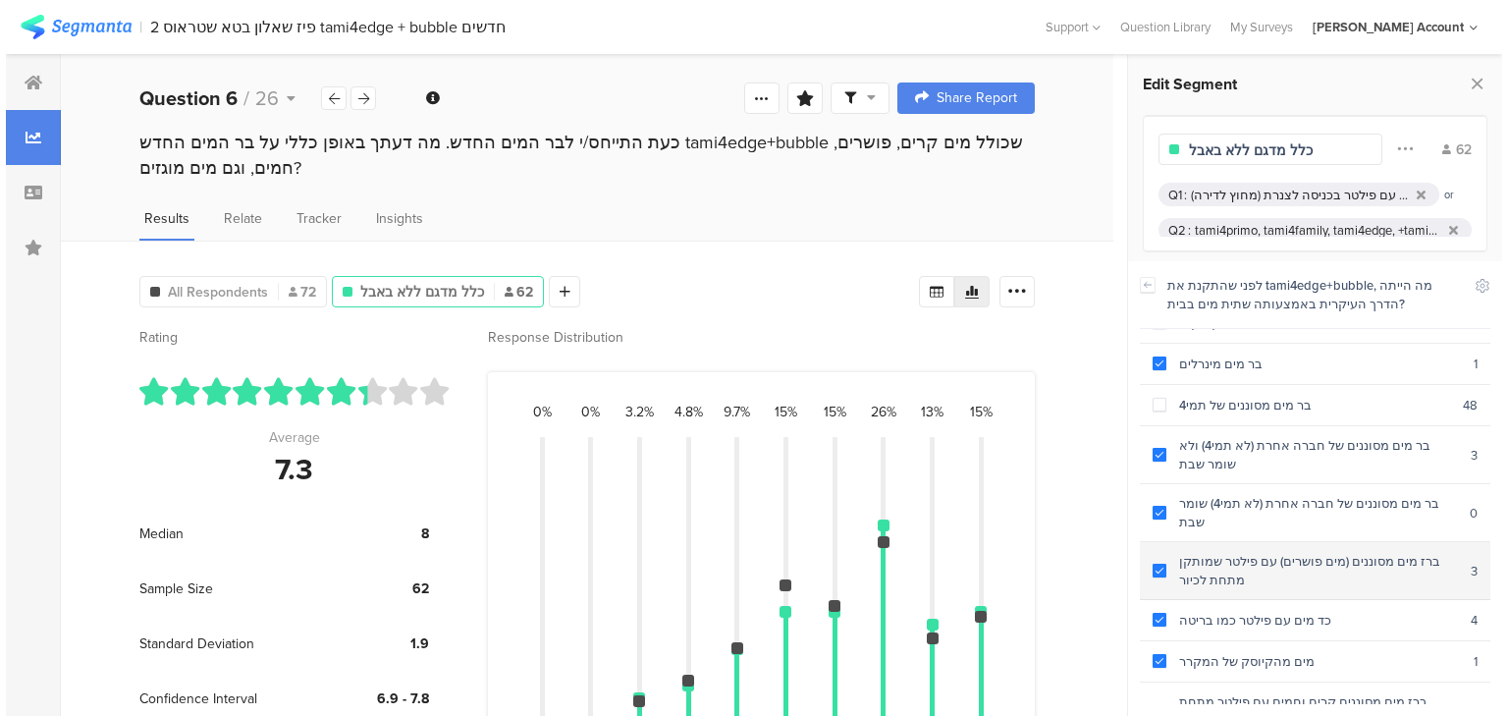
scroll to position [141, 0]
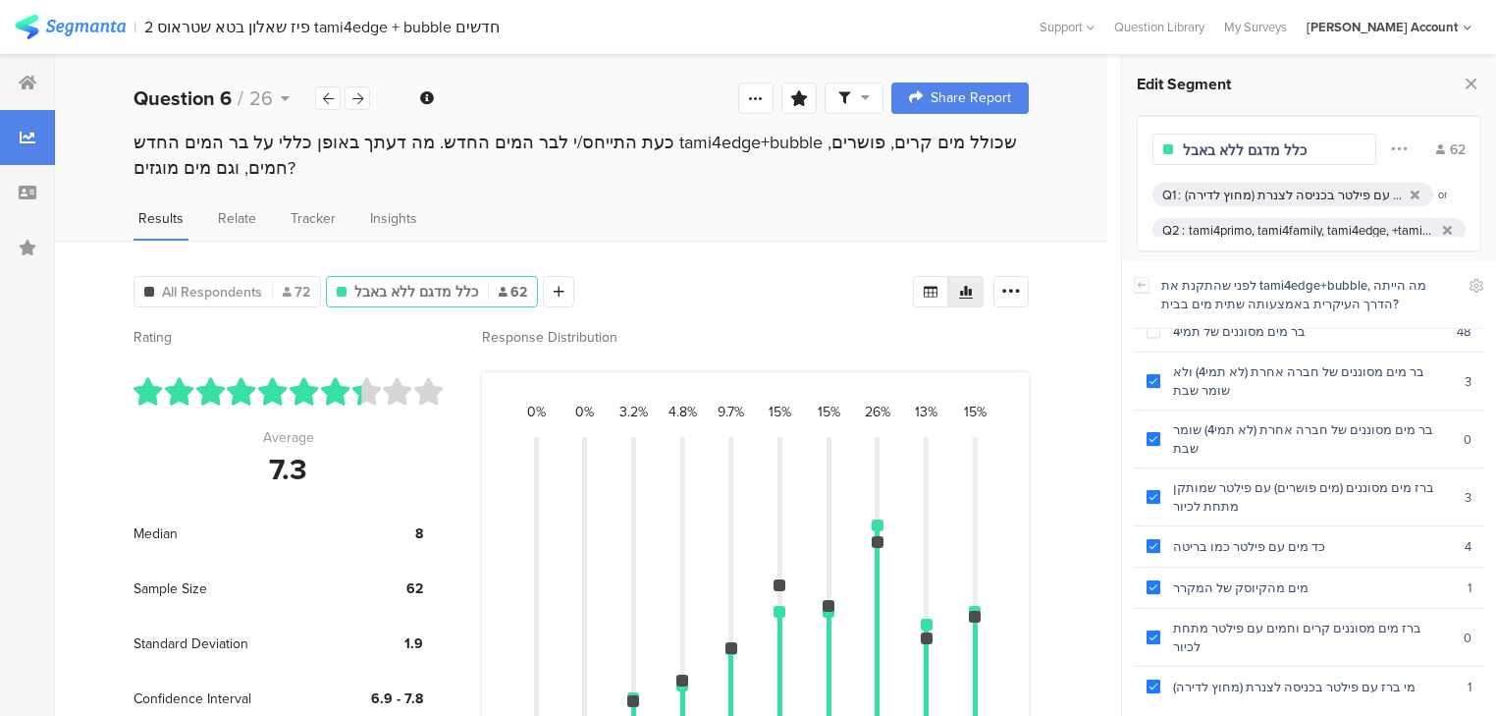
click at [1269, 715] on div "דרך אחרת" at bounding box center [1312, 728] width 303 height 19
click at [1143, 284] on icon at bounding box center [1142, 285] width 14 height 16
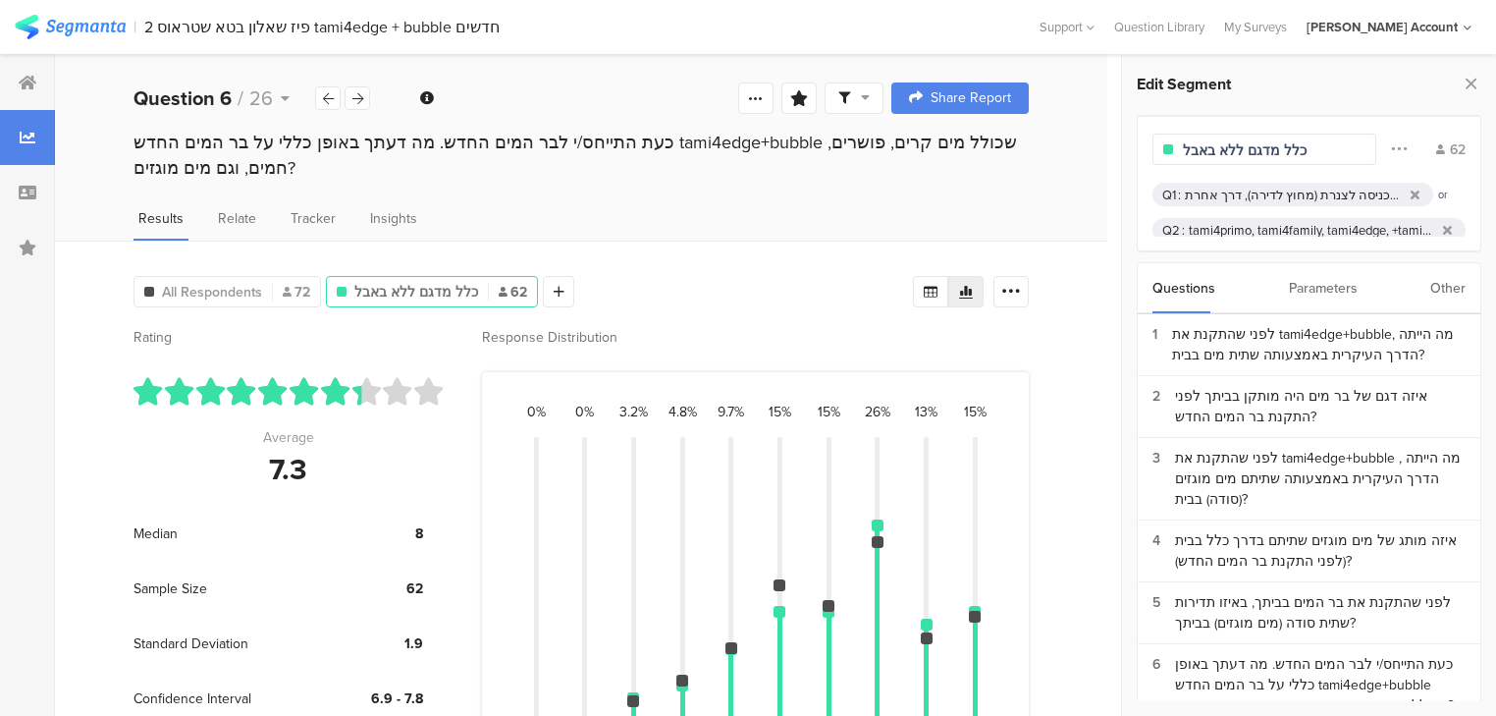
click at [1274, 228] on div "tami4primo, tami4family, tami4edge, +tami4edge, לא זוכר/ת" at bounding box center [1312, 230] width 246 height 19
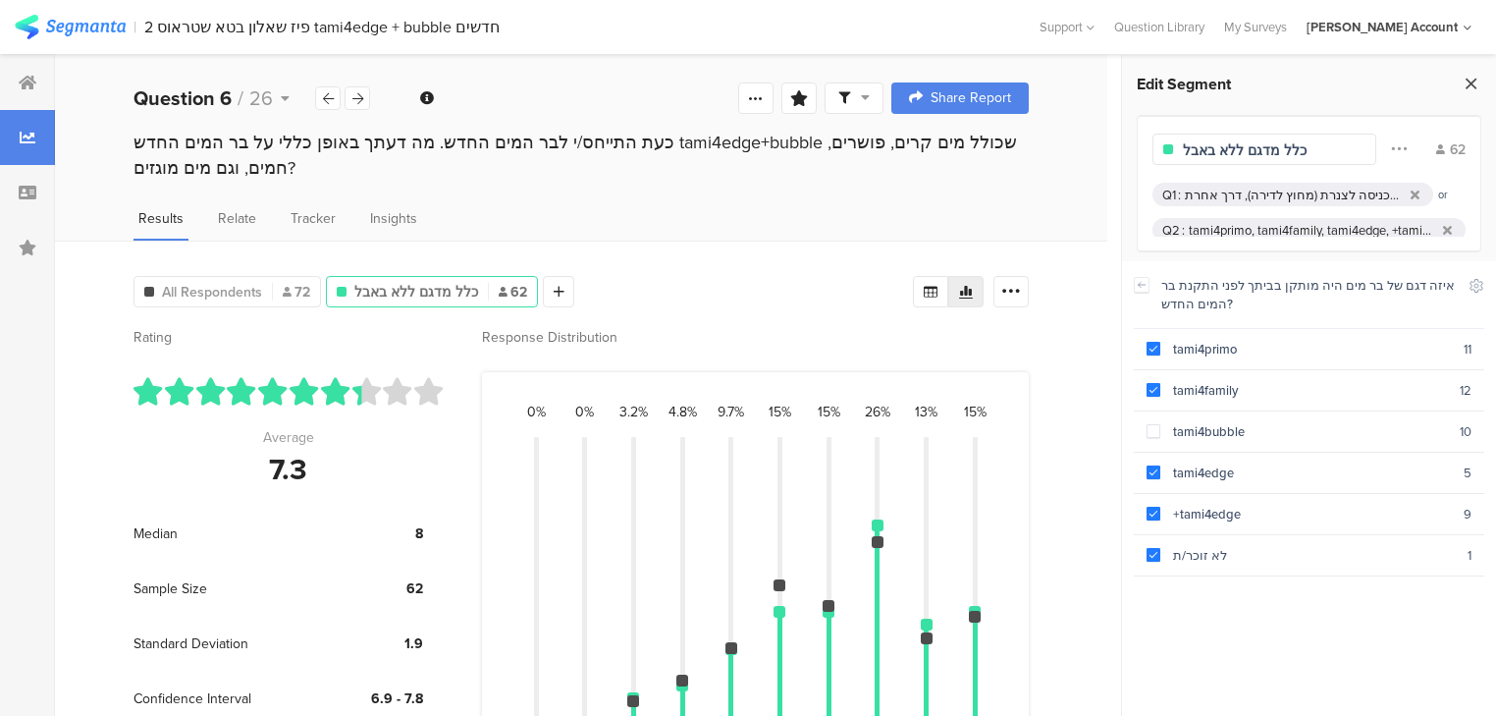
click at [1467, 75] on icon at bounding box center [1471, 83] width 21 height 27
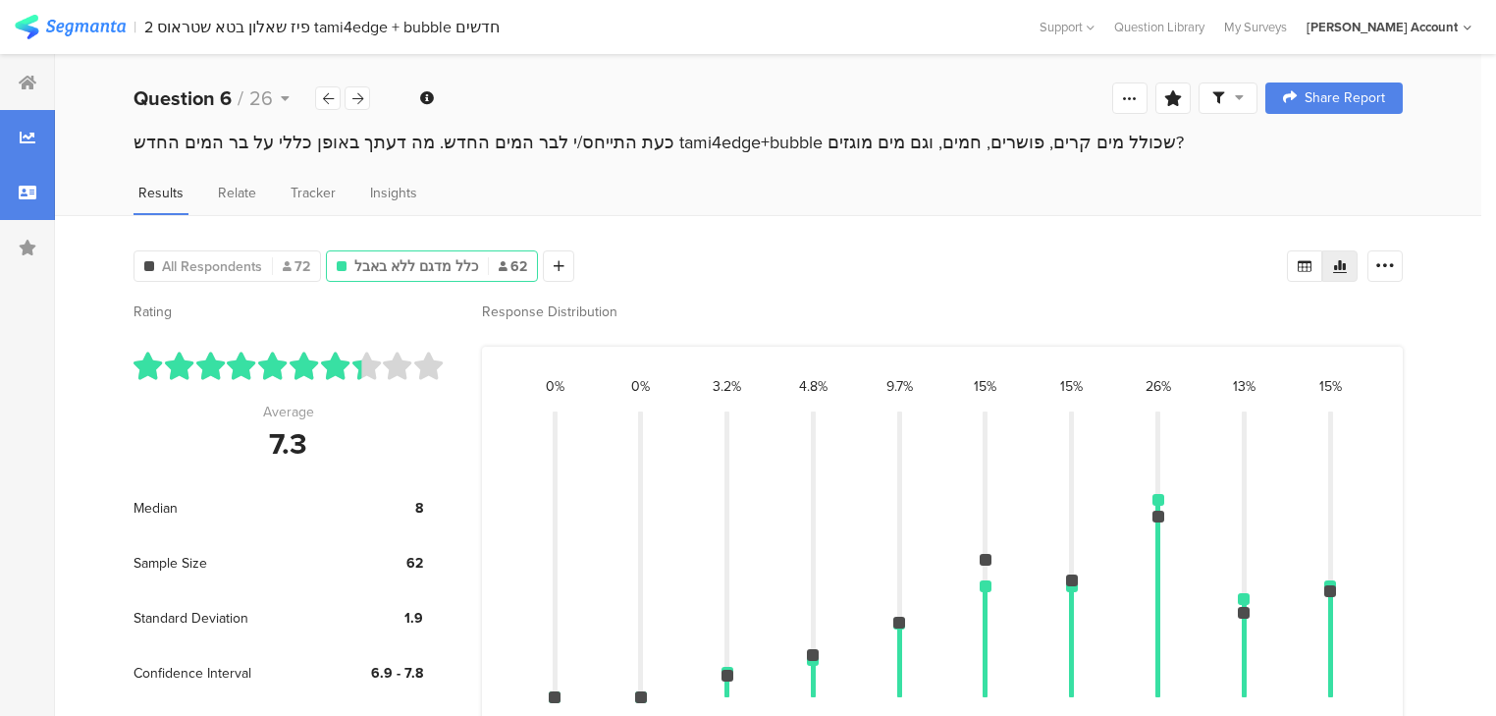
click at [26, 192] on icon at bounding box center [28, 193] width 18 height 16
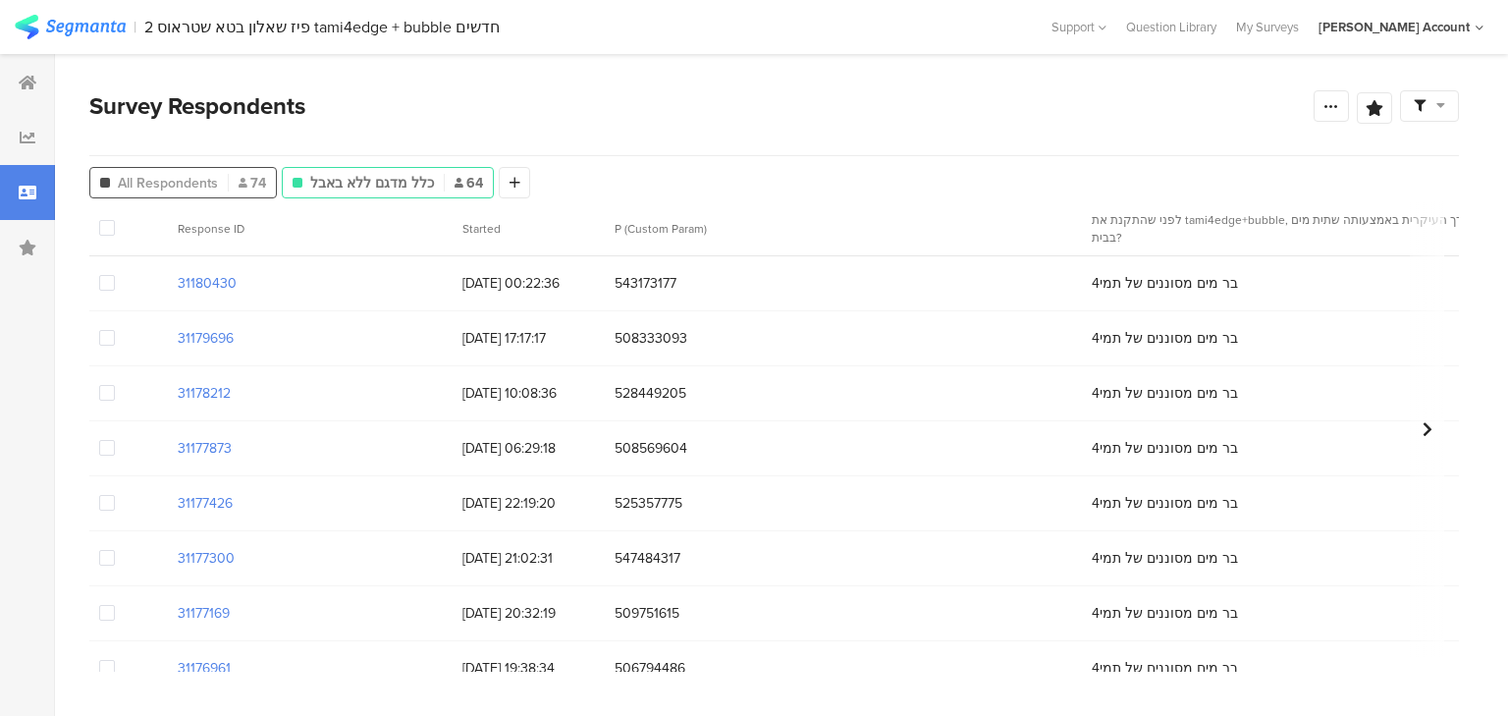
click at [190, 185] on span "All Respondents" at bounding box center [168, 183] width 100 height 21
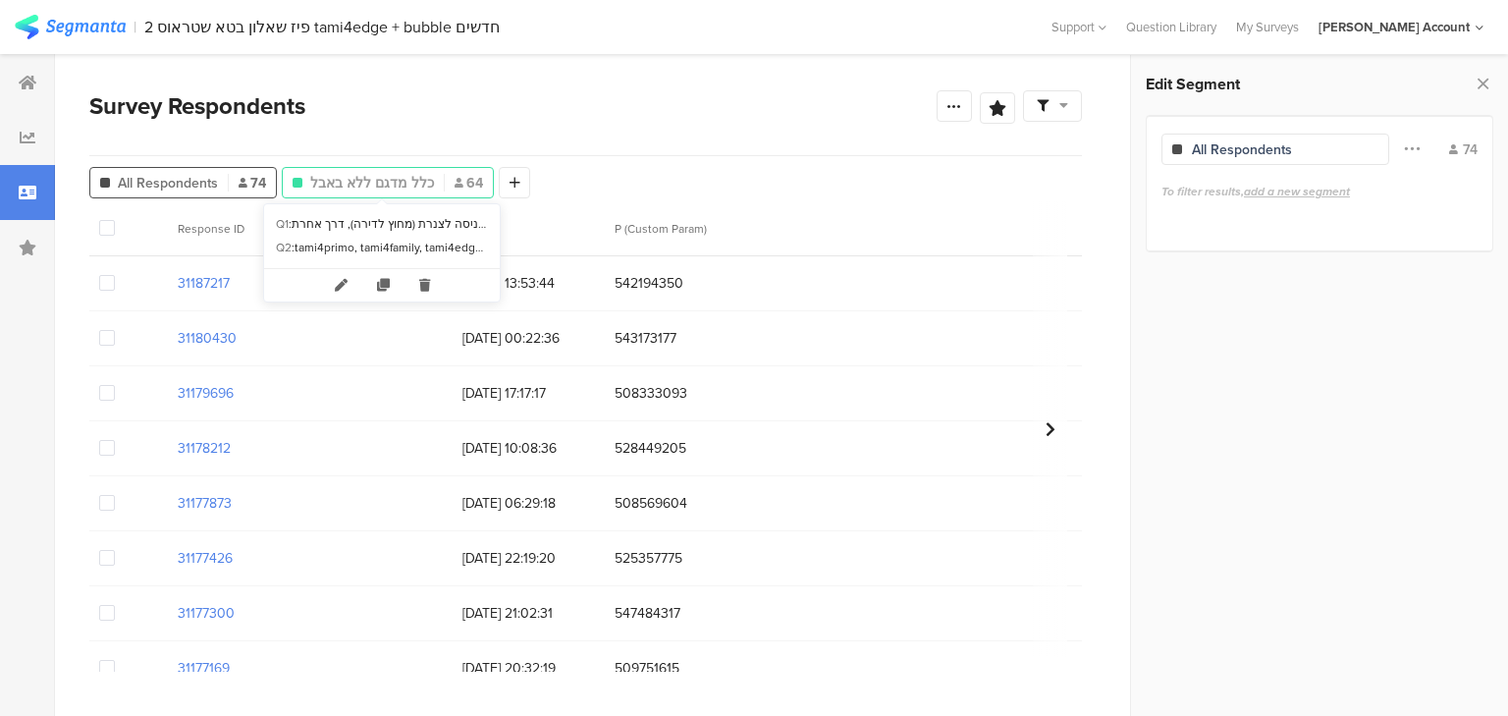
click at [366, 181] on span "כלל מדגם ללא באבל" at bounding box center [372, 183] width 124 height 21
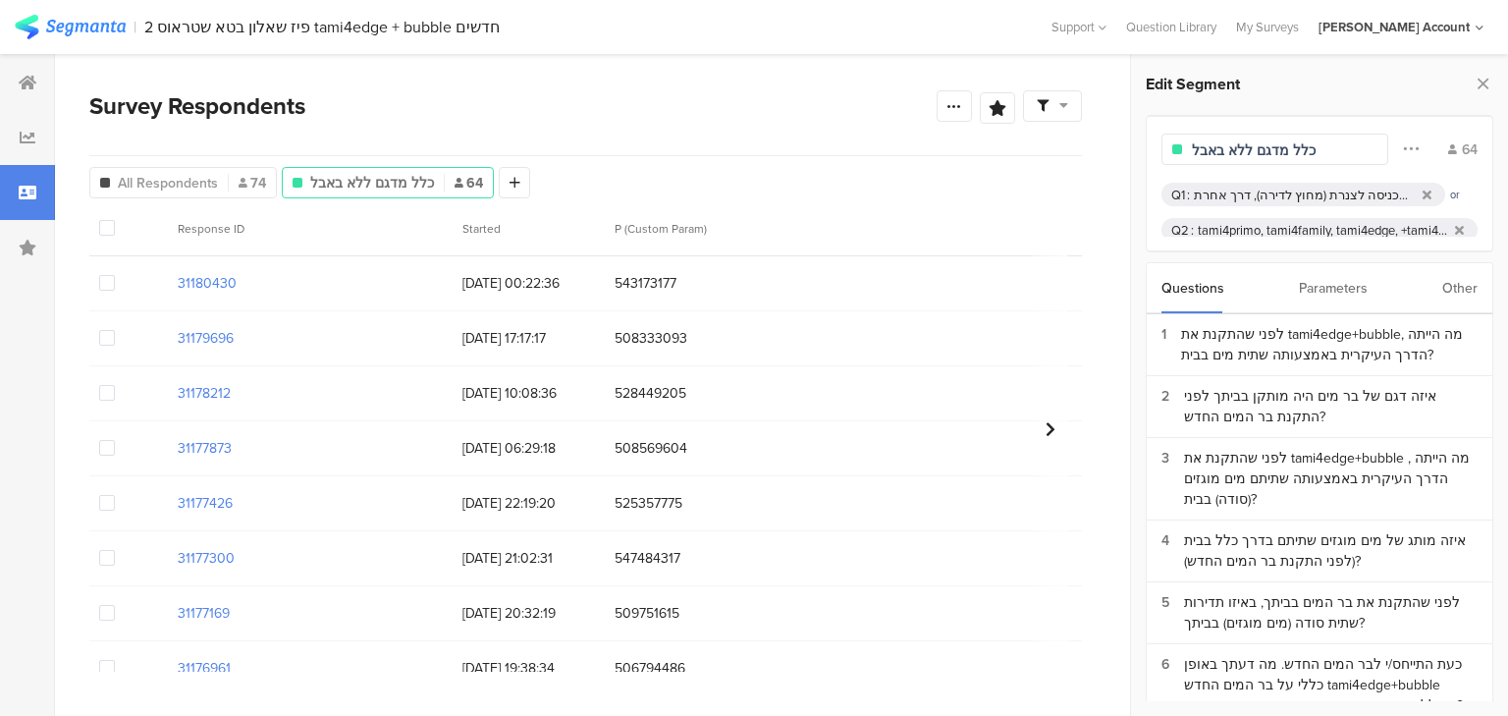
click at [369, 183] on span "כלל מדגם ללא באבל" at bounding box center [372, 183] width 124 height 21
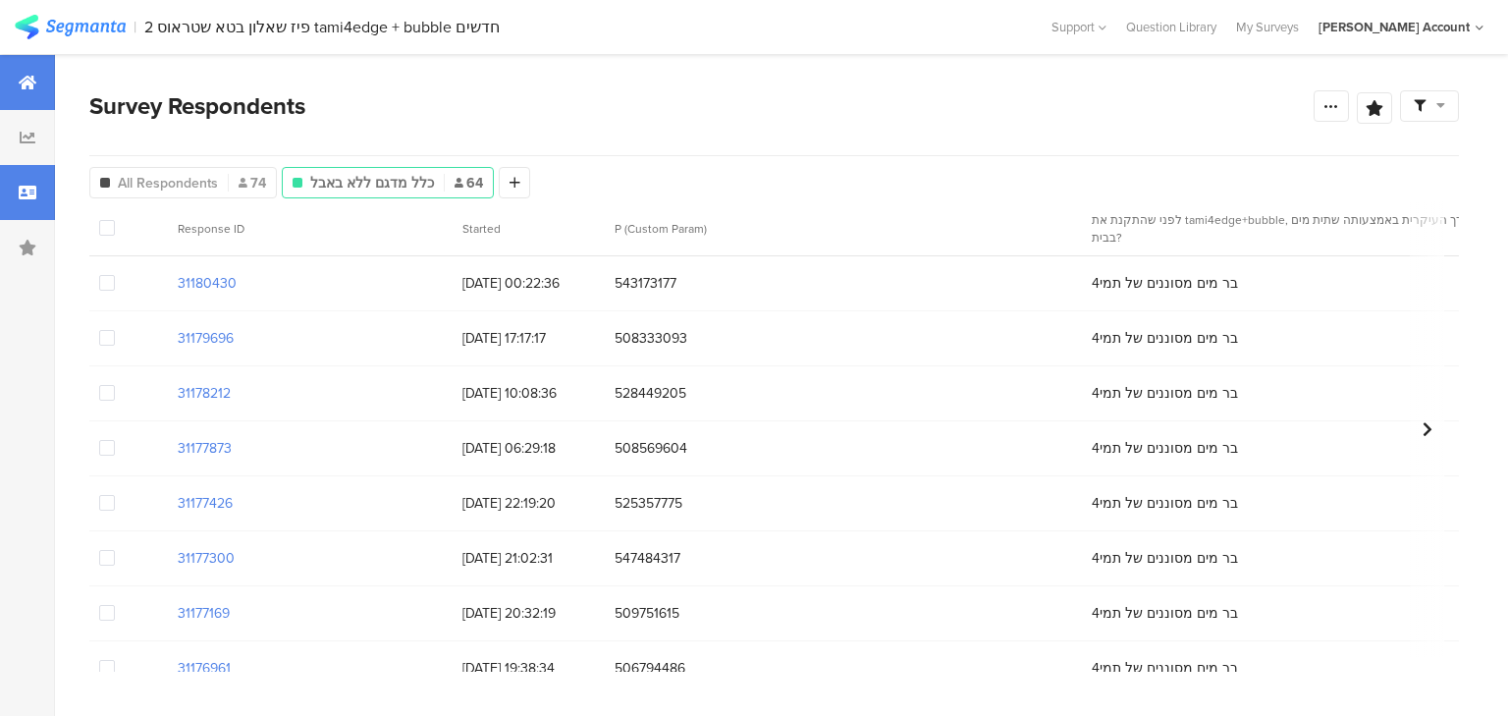
click at [20, 79] on icon at bounding box center [28, 83] width 18 height 16
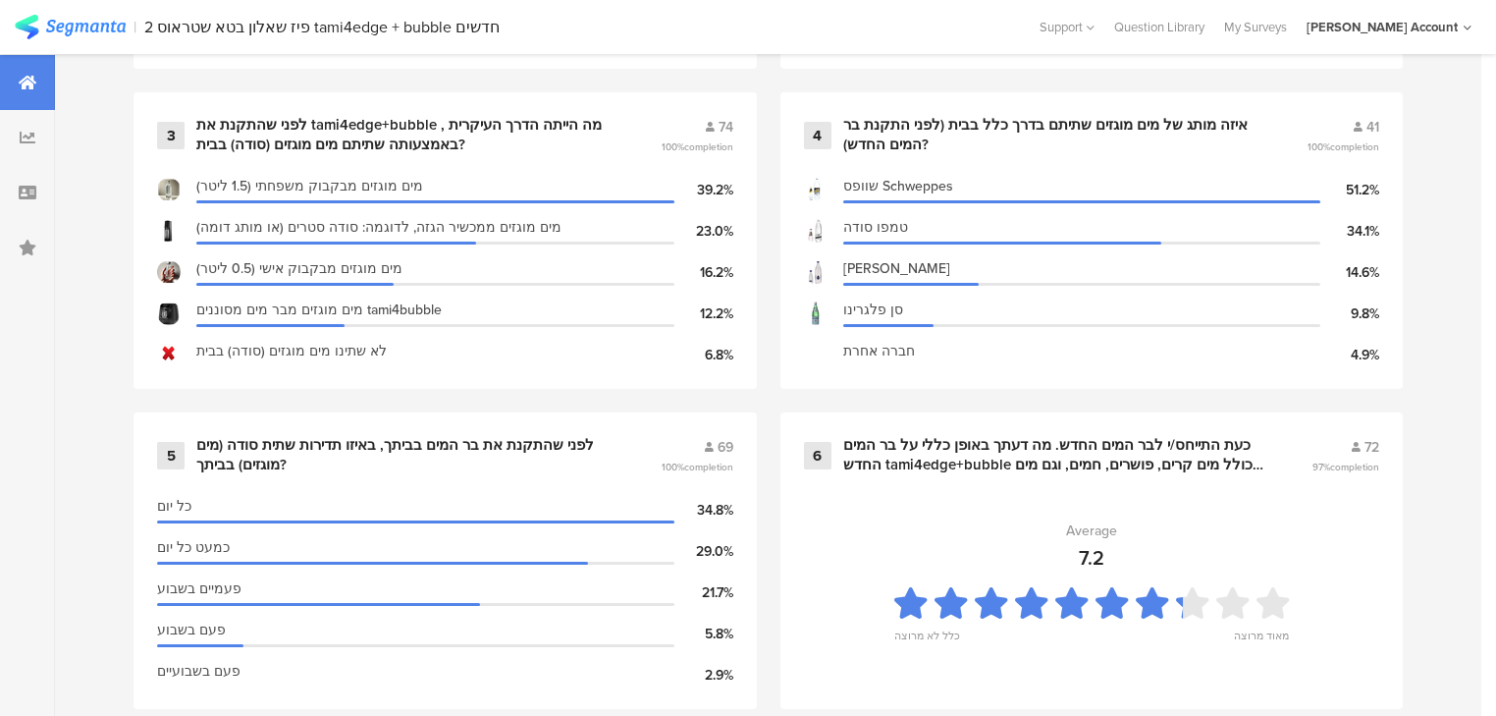
scroll to position [1257, 0]
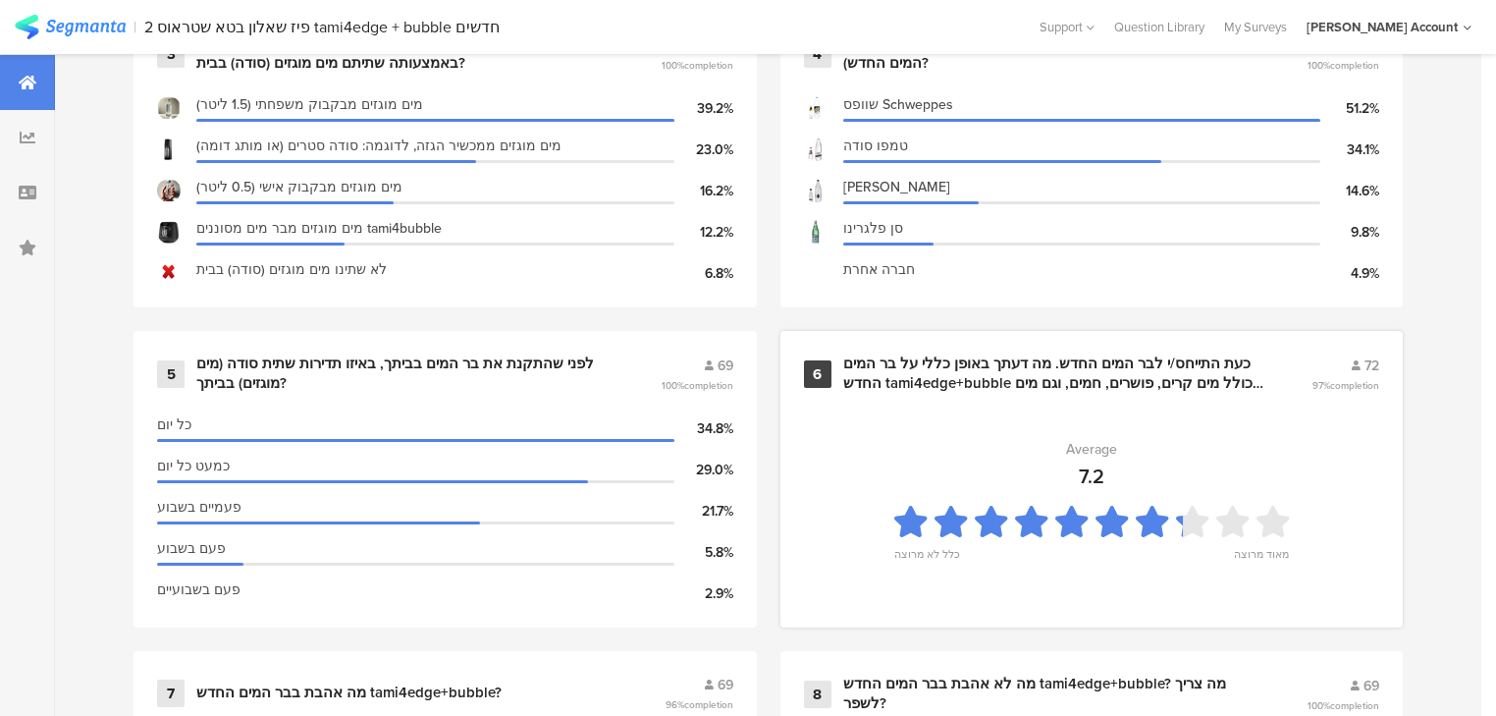
click at [977, 377] on div "כעת התייחס/י לבר המים החדש. מה דעתך באופן כללי על בר המים החדש tami4edge+bubble…" at bounding box center [1054, 373] width 422 height 38
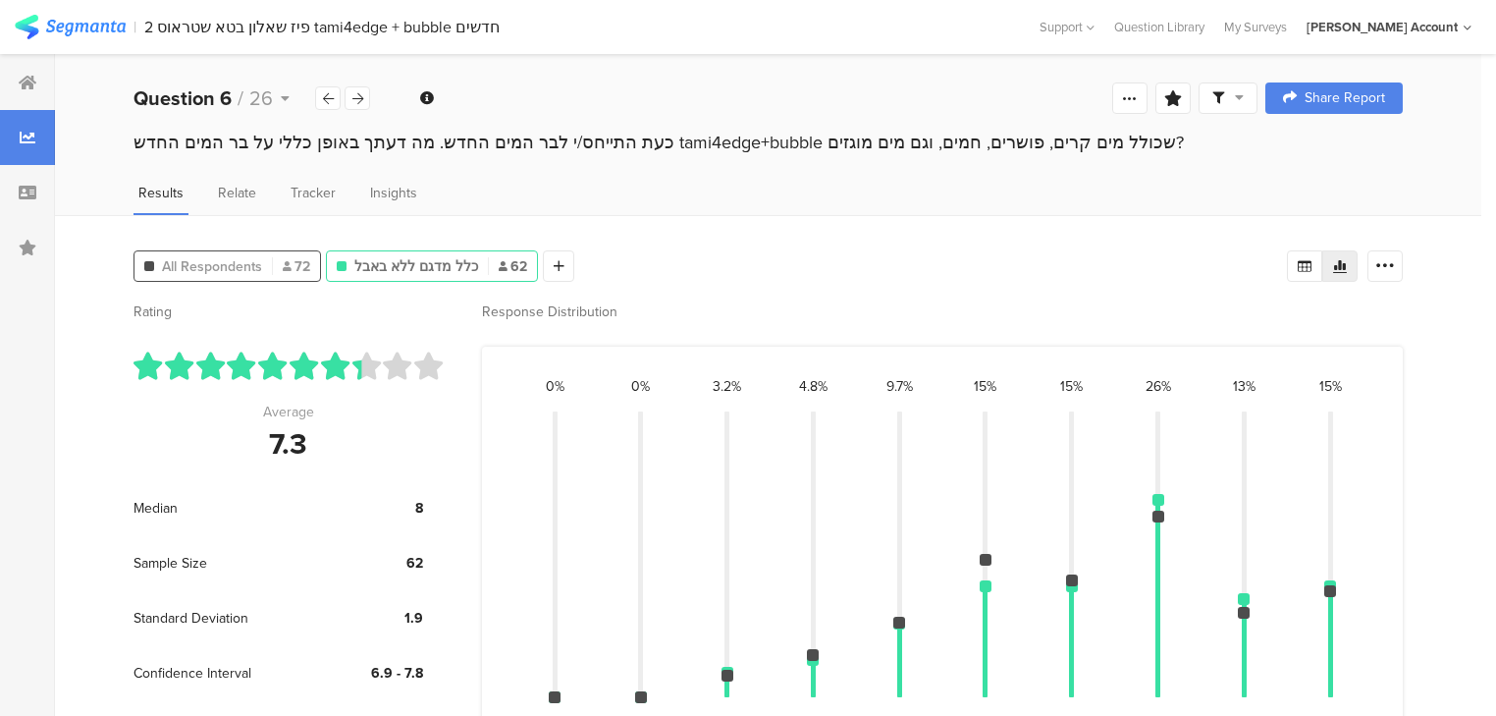
click at [246, 259] on span "All Respondents" at bounding box center [212, 266] width 100 height 21
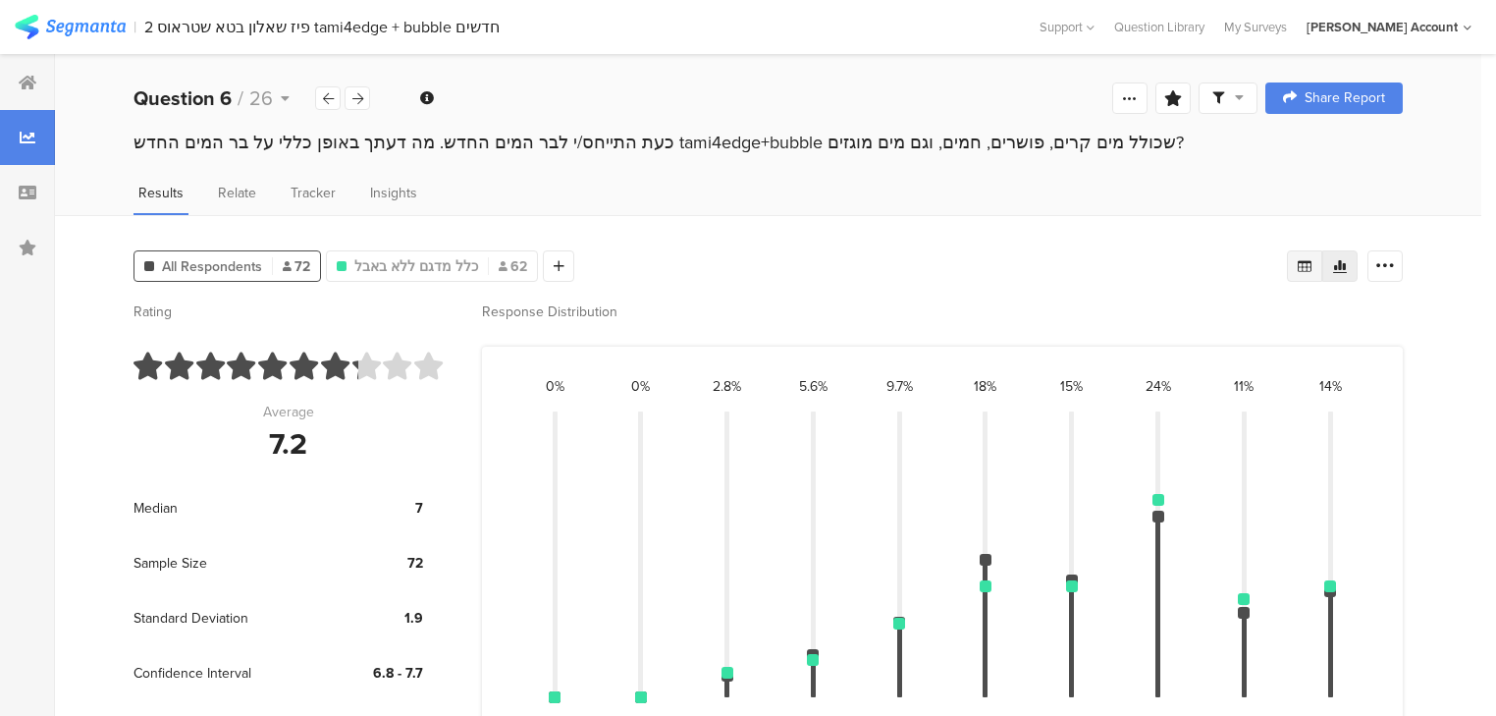
click at [1308, 267] on icon at bounding box center [1305, 266] width 16 height 16
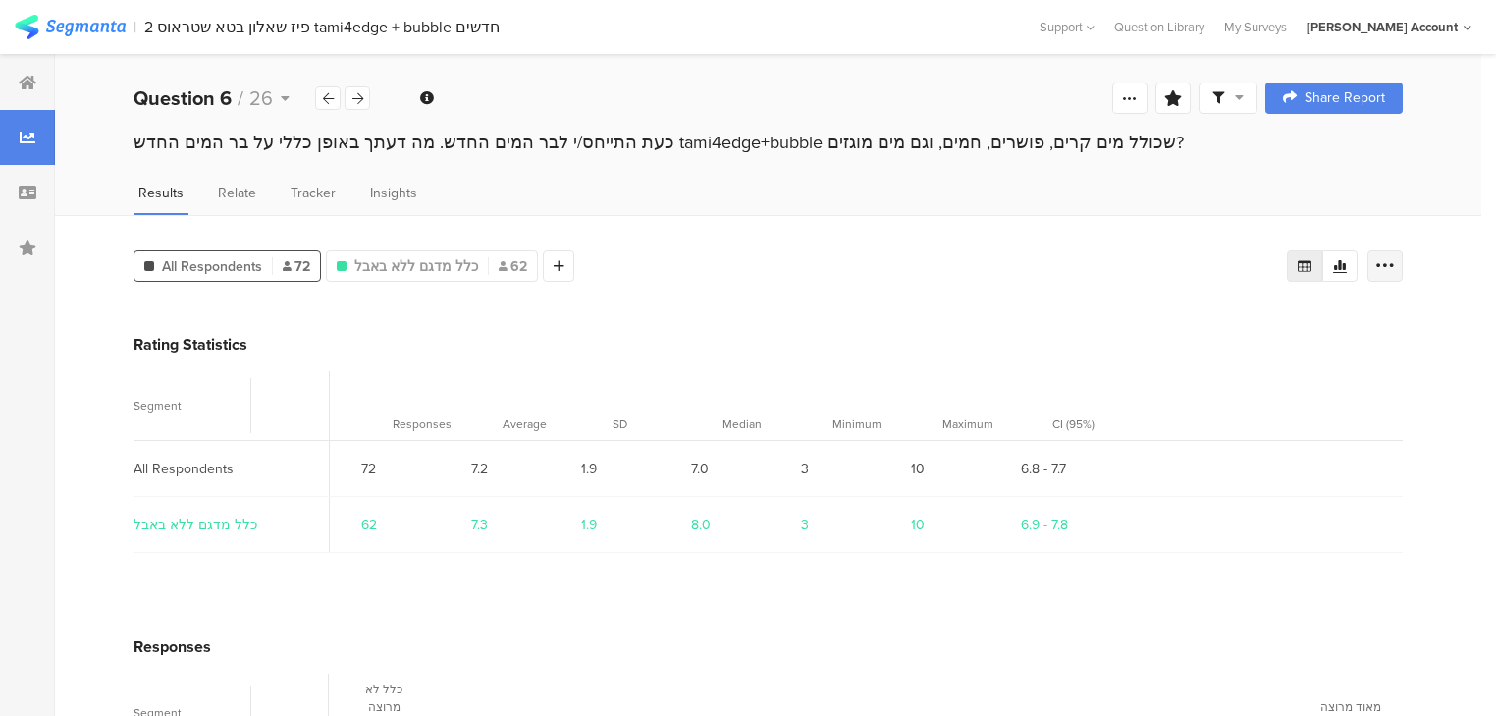
click at [1395, 260] on icon at bounding box center [1386, 266] width 20 height 20
click at [1229, 322] on span "Export as Excel" at bounding box center [1207, 321] width 93 height 20
click at [357, 103] on icon at bounding box center [357, 98] width 11 height 13
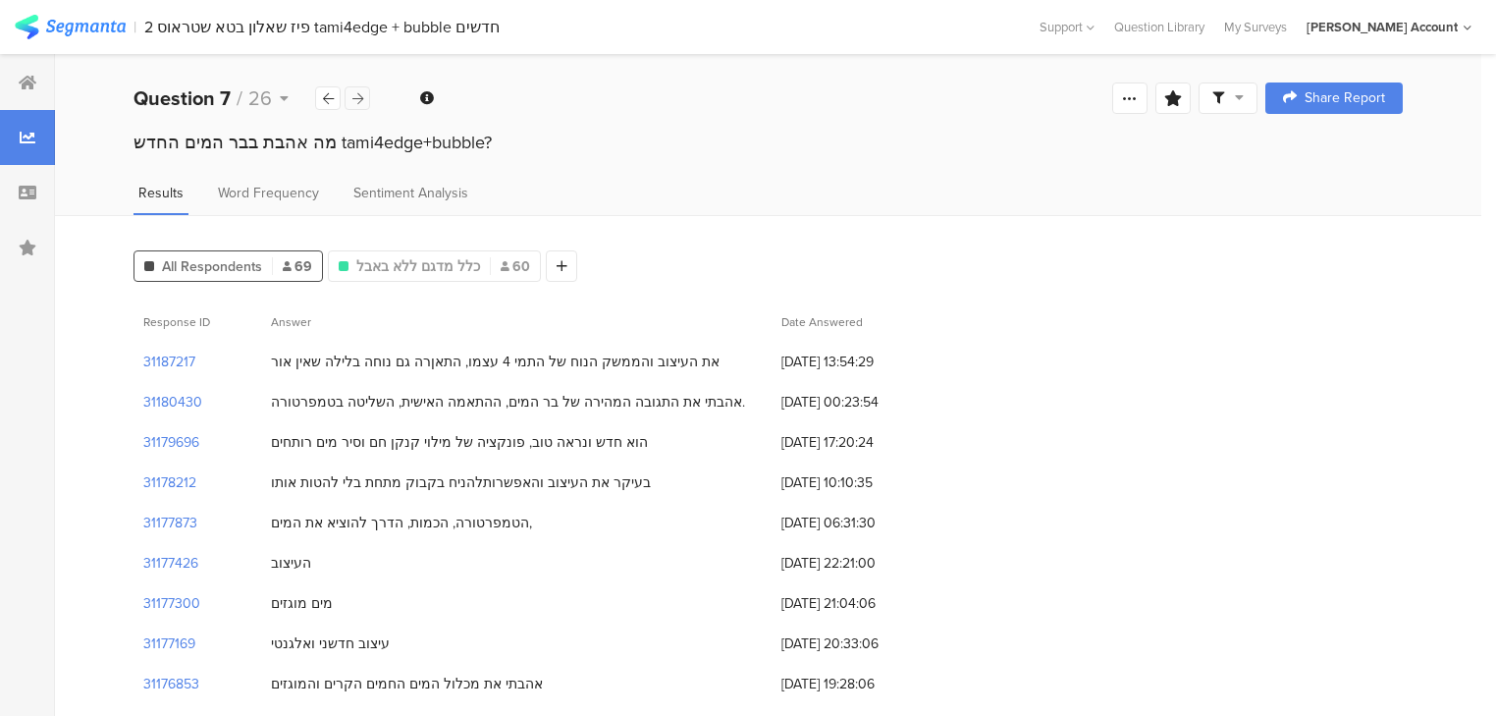
click at [357, 103] on icon at bounding box center [357, 98] width 11 height 13
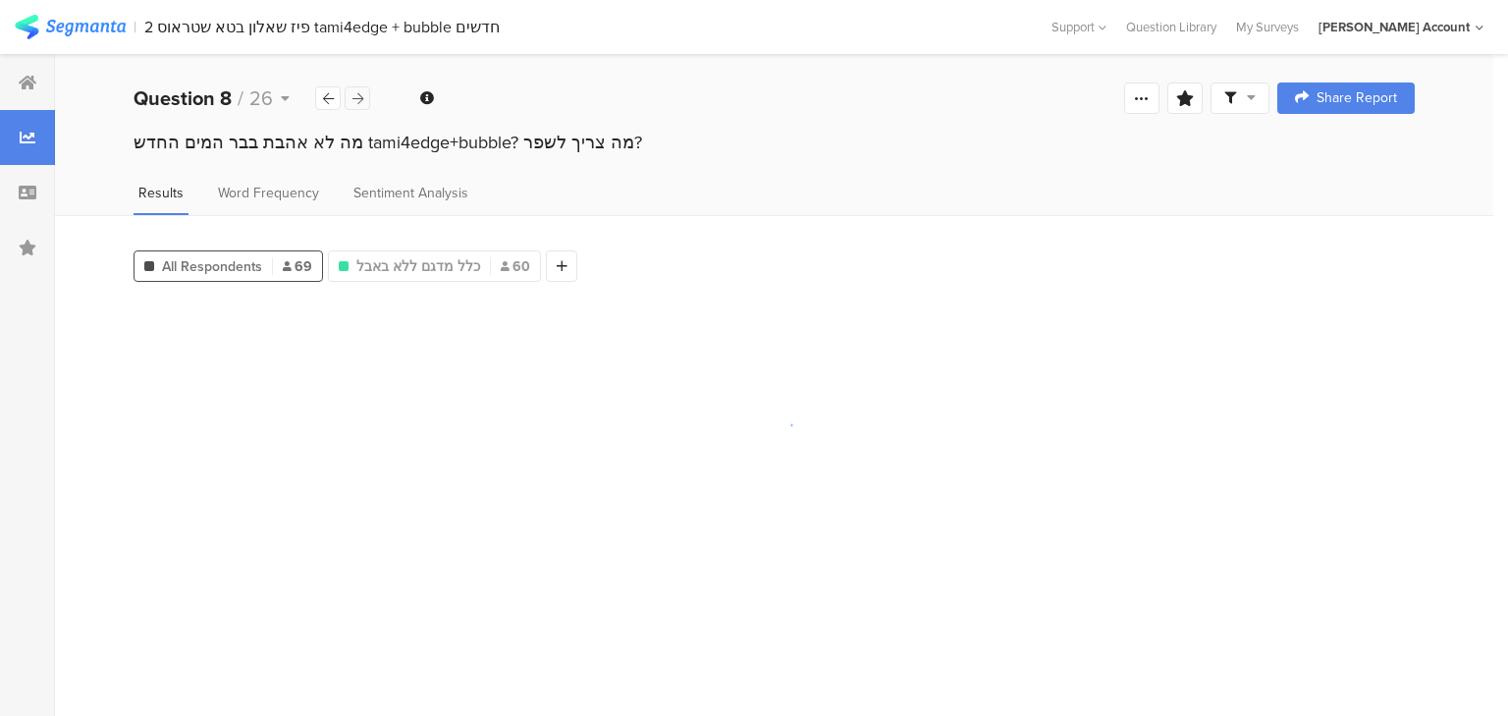
click at [357, 103] on icon at bounding box center [357, 98] width 11 height 13
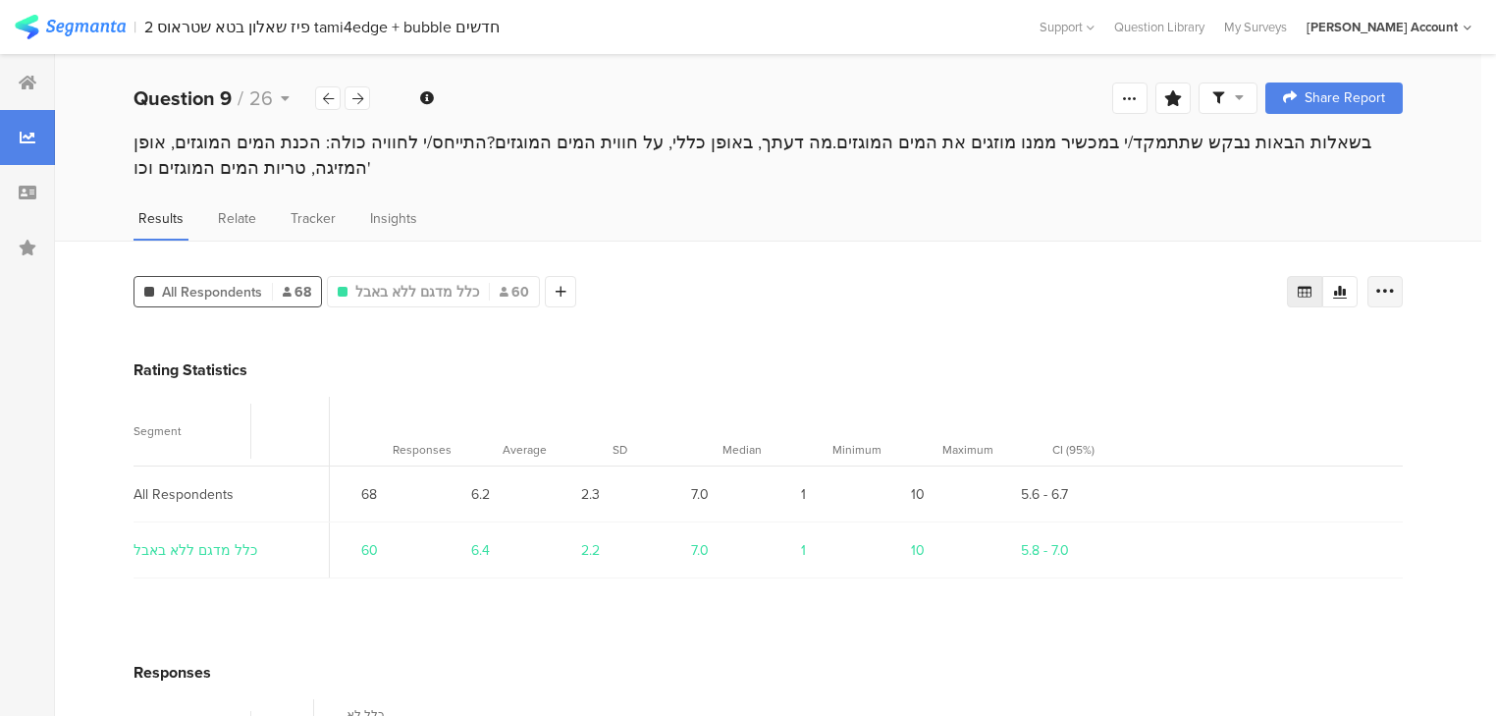
click at [1395, 288] on icon at bounding box center [1386, 292] width 20 height 20
click at [1219, 347] on span "Export as Excel" at bounding box center [1207, 346] width 93 height 20
click at [354, 96] on icon at bounding box center [357, 98] width 11 height 13
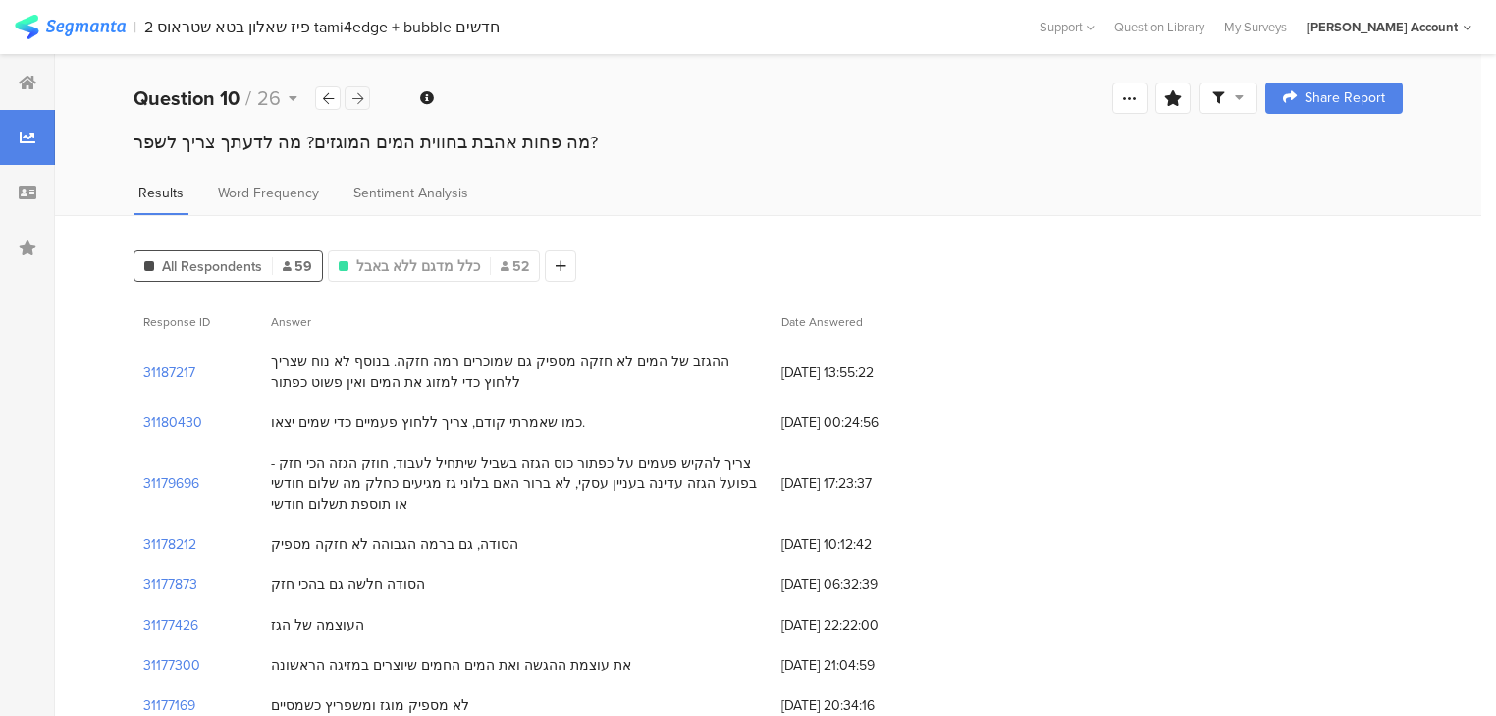
click at [354, 96] on icon at bounding box center [357, 98] width 11 height 13
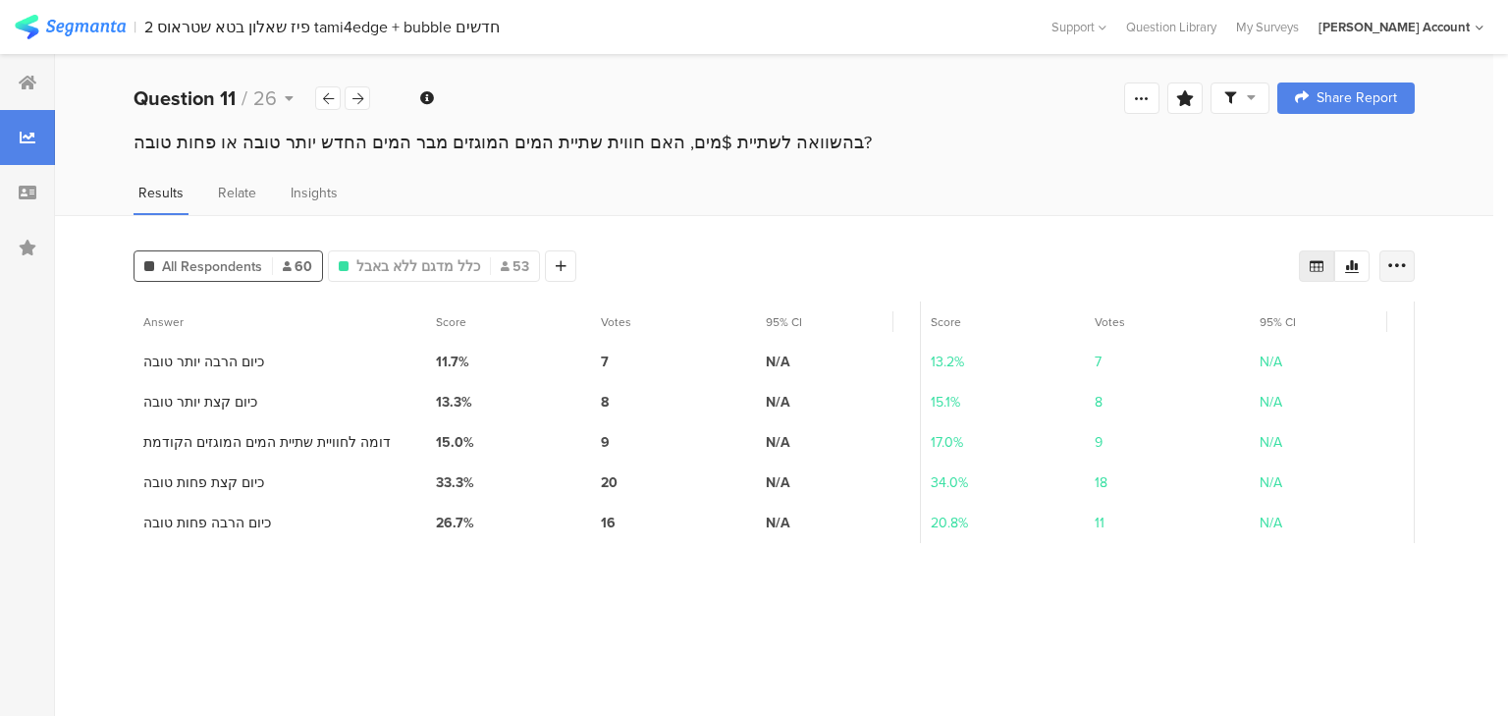
click at [1398, 261] on icon at bounding box center [1397, 266] width 20 height 20
click at [1218, 322] on span "Export as Excel" at bounding box center [1207, 321] width 93 height 20
click at [358, 92] on icon at bounding box center [357, 98] width 11 height 13
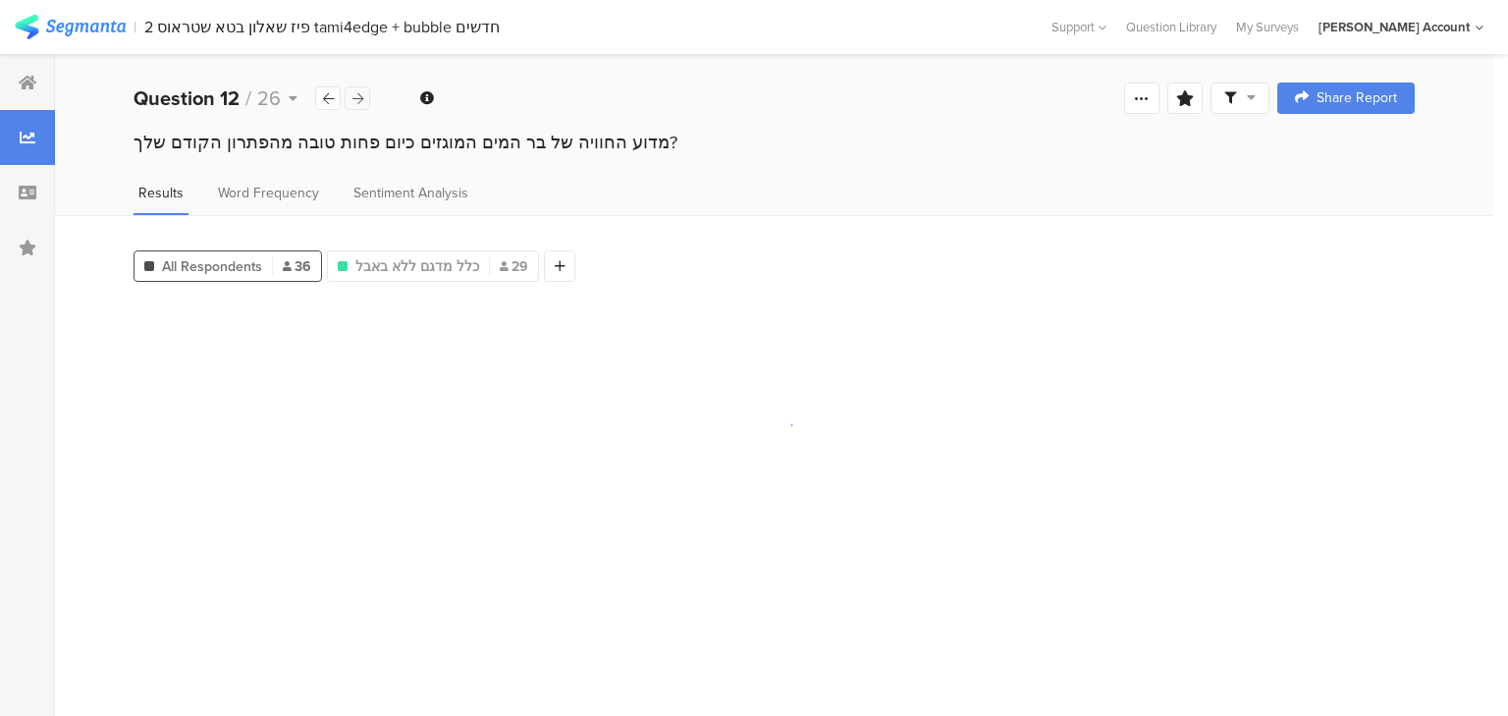
click at [358, 92] on icon at bounding box center [357, 98] width 11 height 13
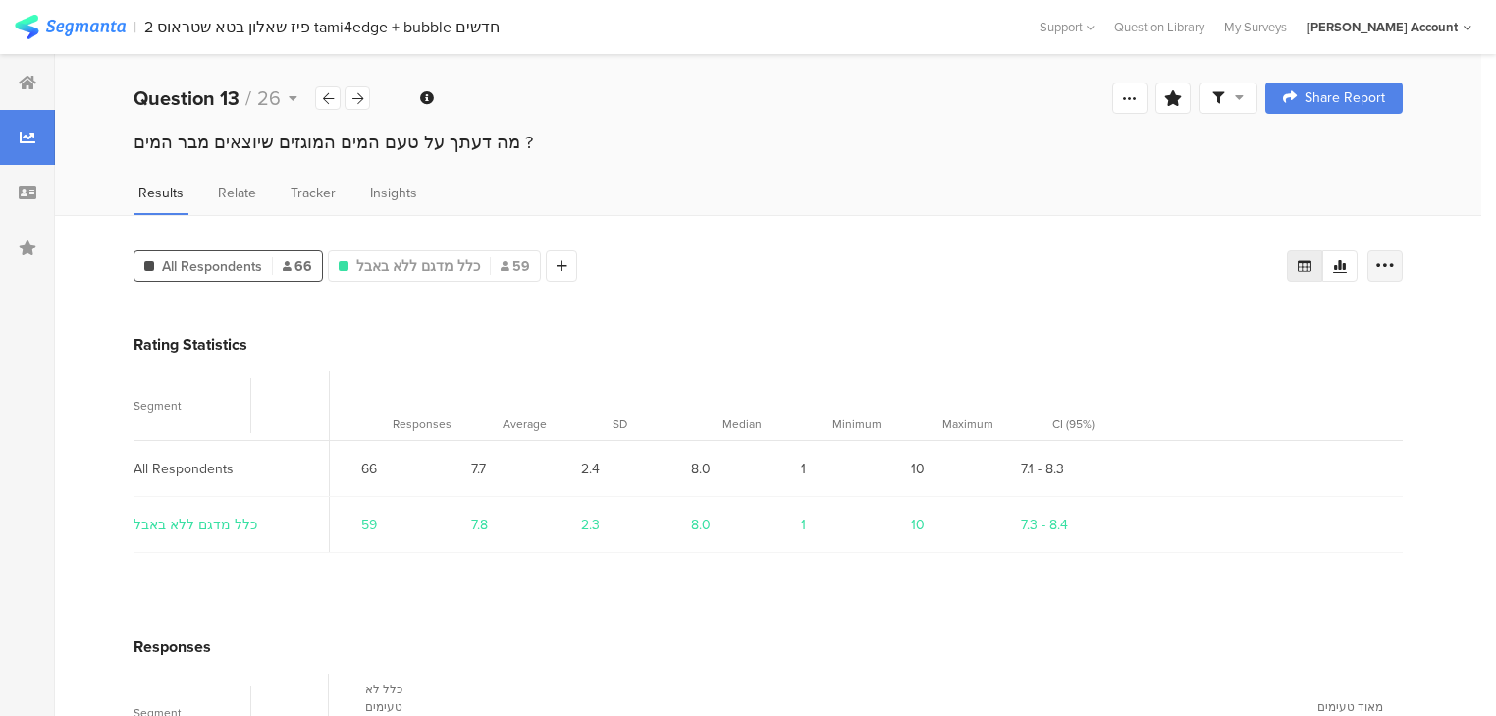
click at [1395, 265] on icon at bounding box center [1386, 266] width 20 height 20
click at [1210, 321] on span "Export as Excel" at bounding box center [1207, 321] width 93 height 20
click at [354, 100] on icon at bounding box center [357, 98] width 11 height 13
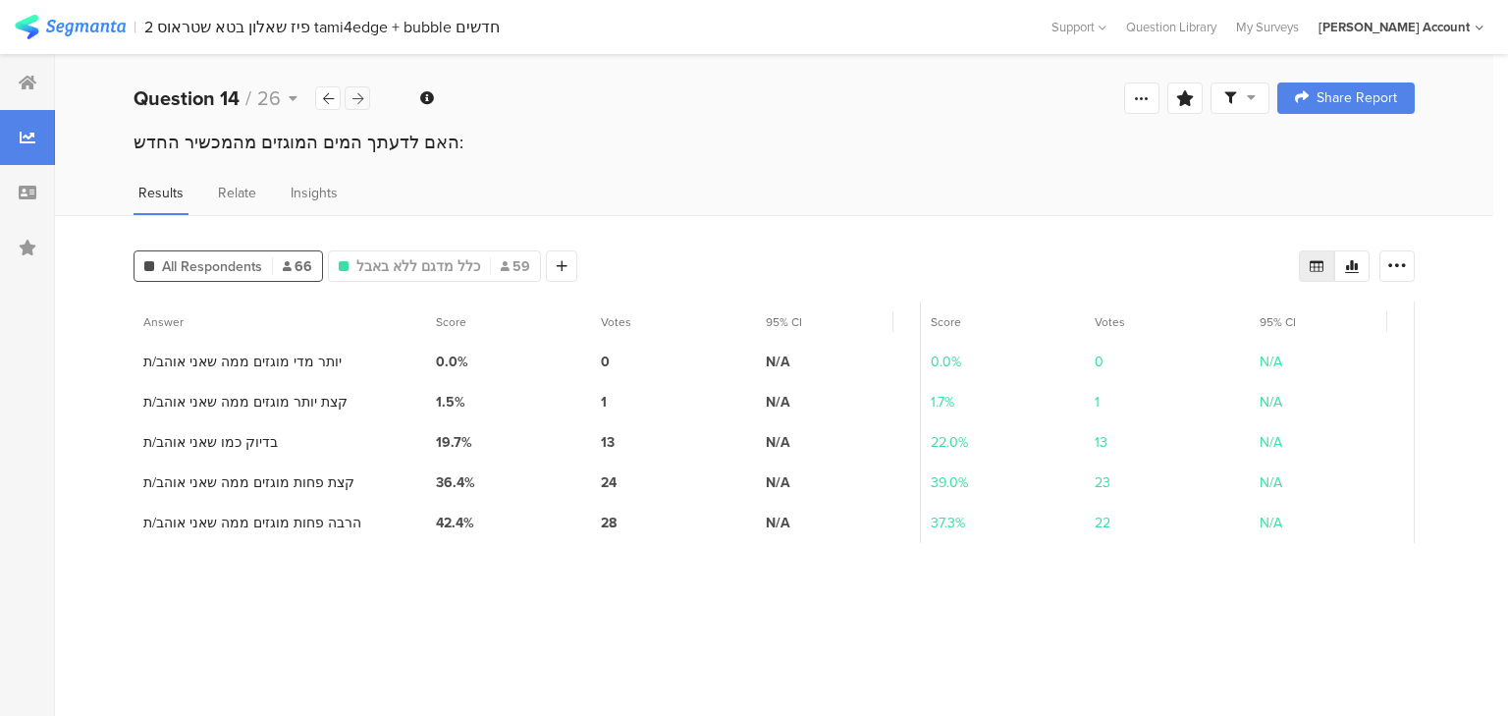
click at [354, 100] on icon at bounding box center [357, 98] width 11 height 13
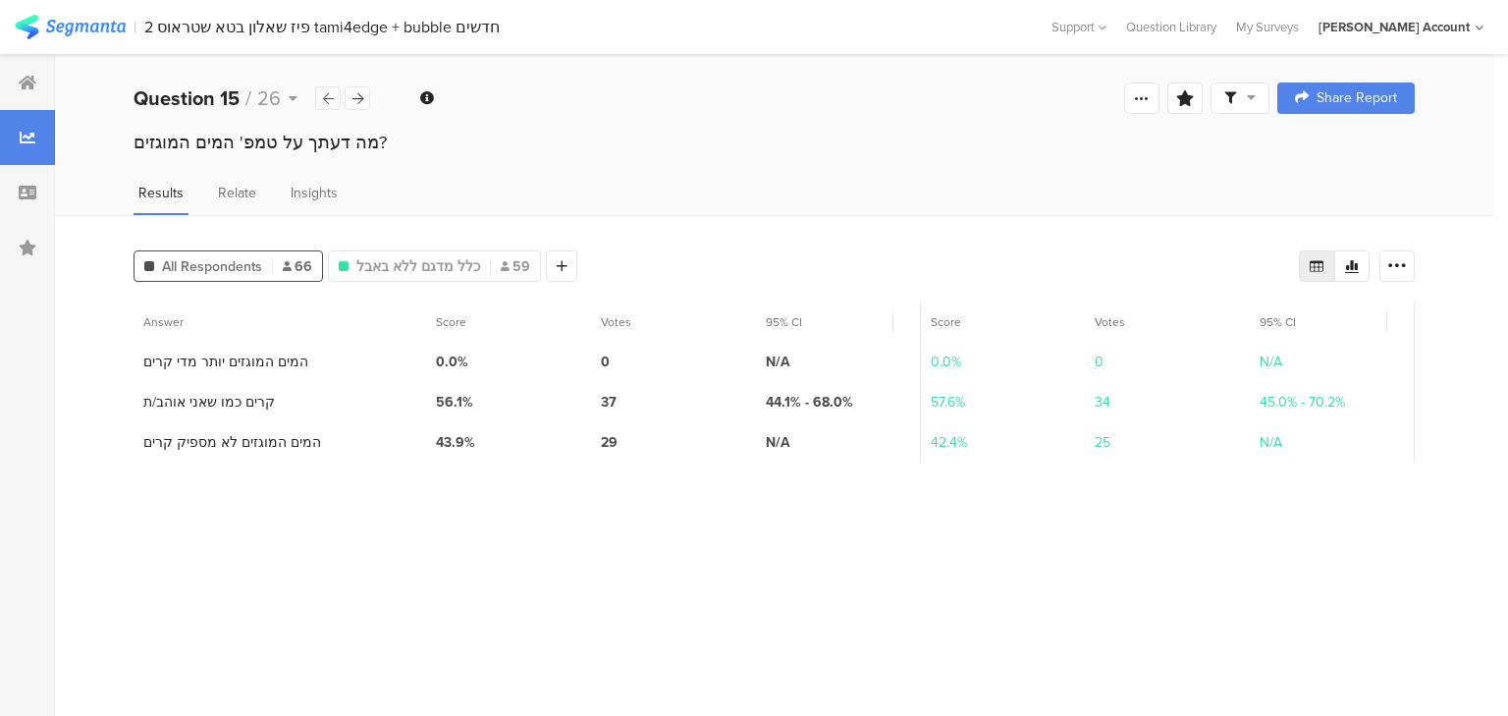
click at [332, 96] on icon at bounding box center [328, 98] width 11 height 13
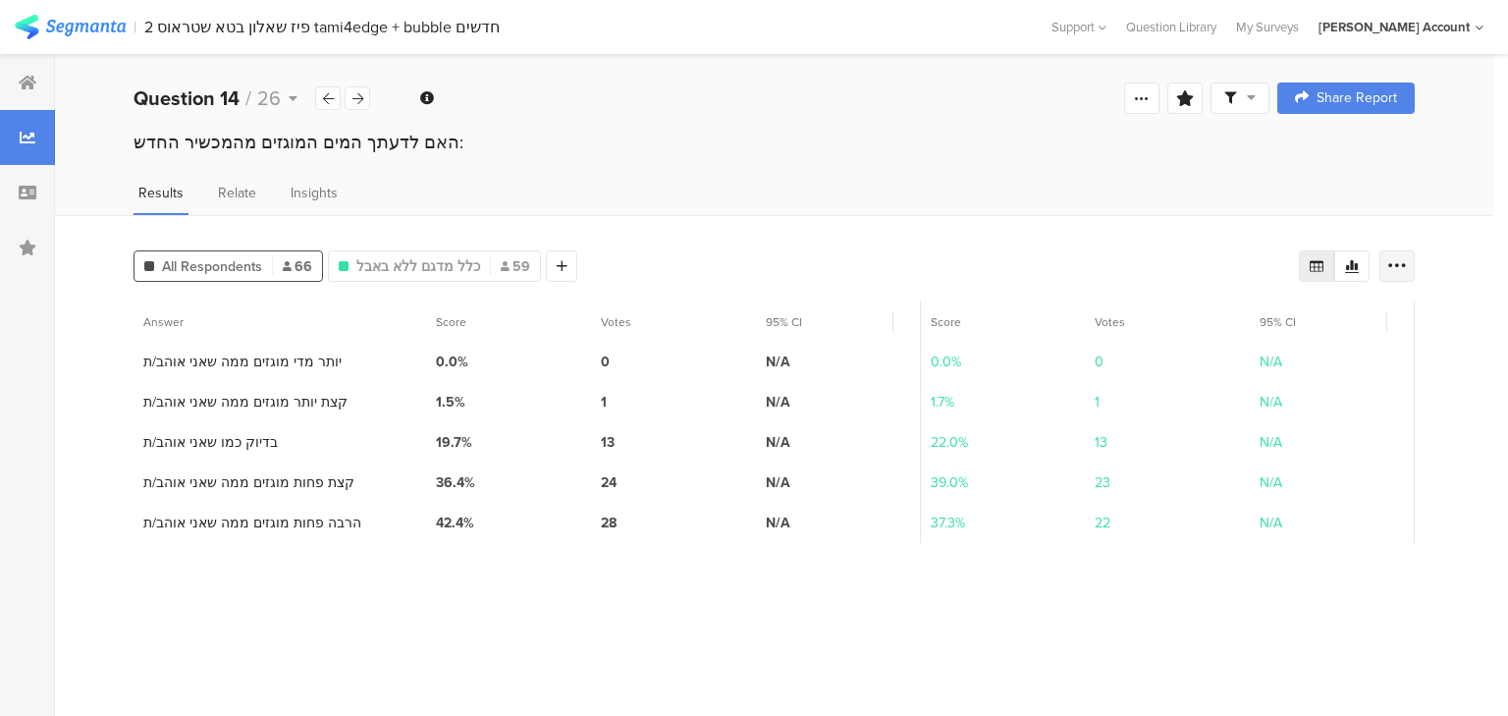
click at [1388, 257] on icon at bounding box center [1397, 266] width 20 height 20
click at [1198, 322] on span "Export as Excel" at bounding box center [1207, 321] width 93 height 20
click at [357, 100] on icon at bounding box center [357, 98] width 11 height 13
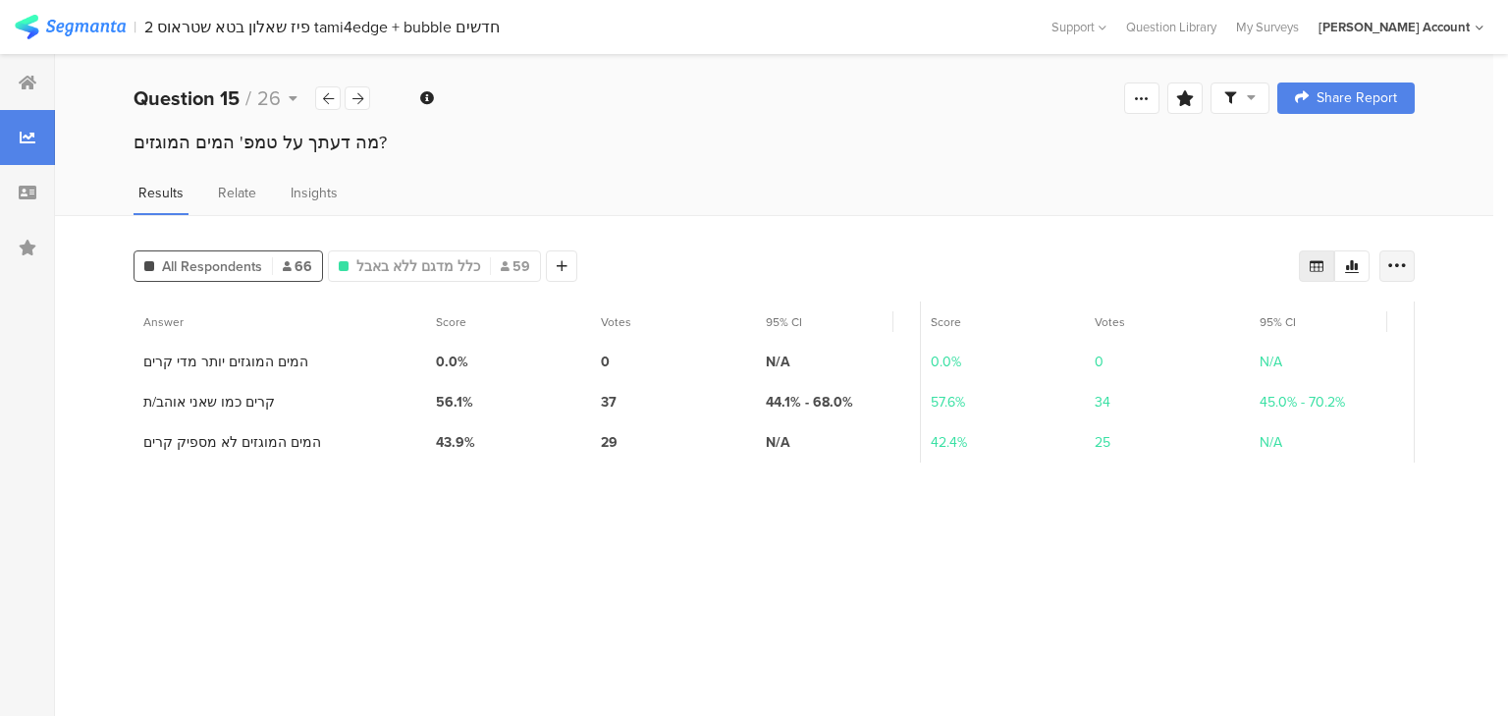
click at [1395, 263] on icon at bounding box center [1397, 266] width 20 height 20
click at [1211, 319] on span "Export as Excel" at bounding box center [1207, 321] width 93 height 20
click at [361, 101] on icon at bounding box center [357, 98] width 11 height 13
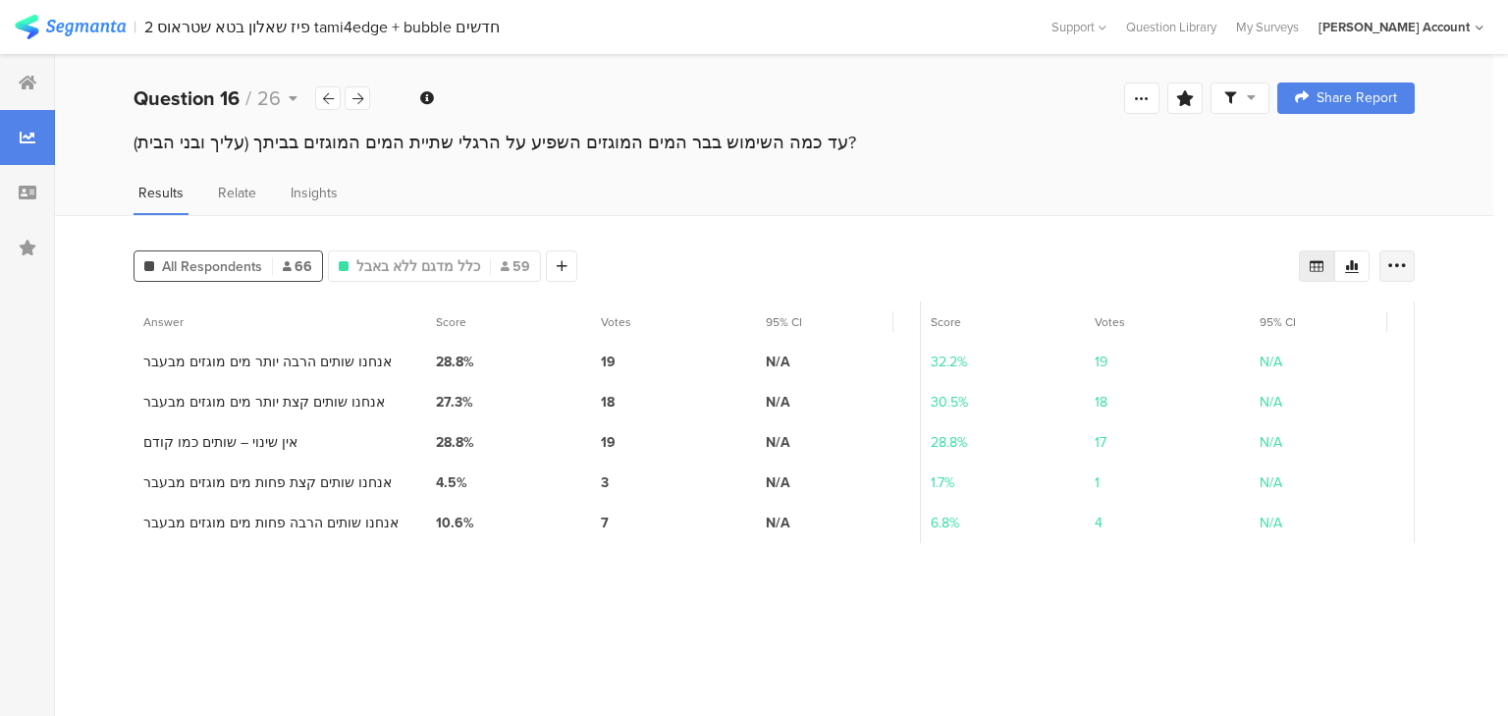
click at [1400, 264] on icon at bounding box center [1397, 266] width 20 height 20
click at [1232, 323] on span "Export as Excel" at bounding box center [1207, 321] width 93 height 20
click at [361, 98] on icon at bounding box center [357, 98] width 11 height 13
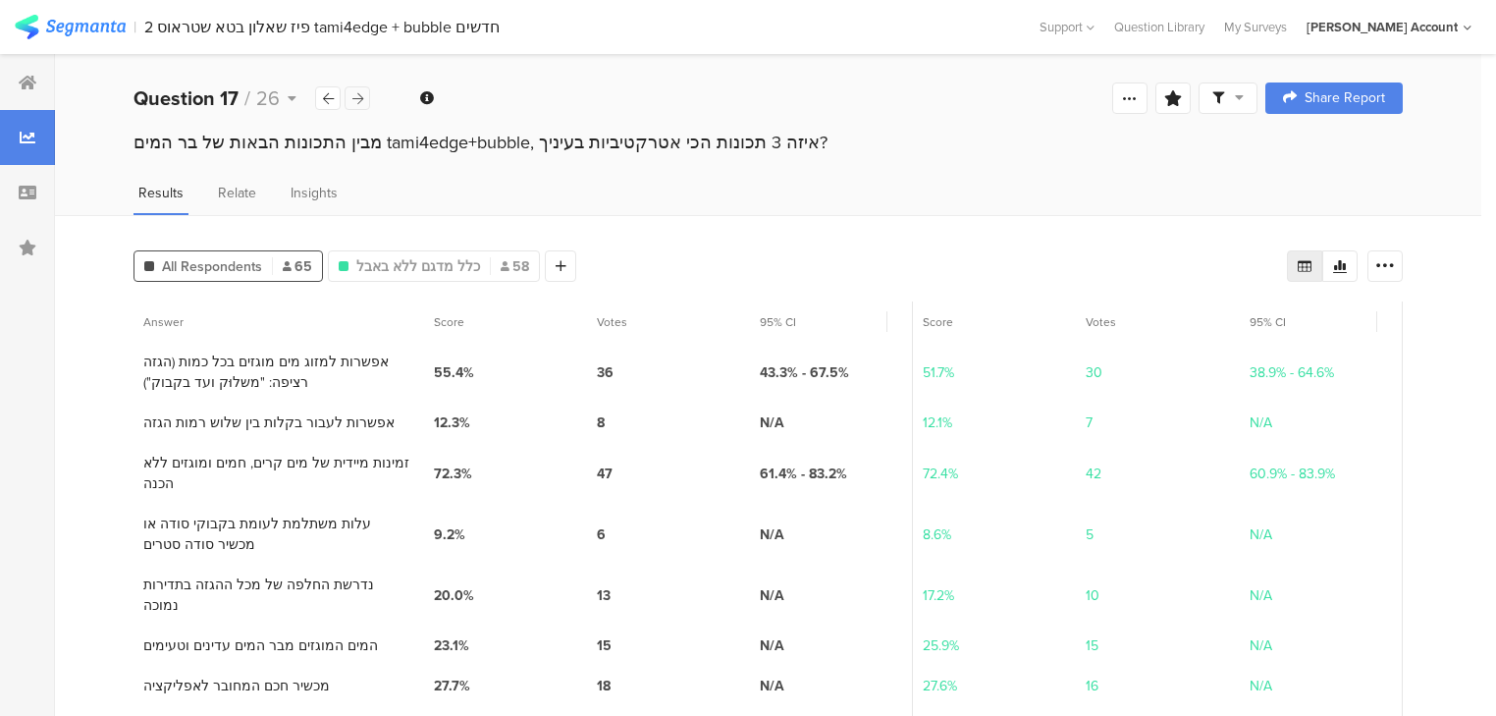
click at [356, 93] on icon at bounding box center [357, 98] width 11 height 13
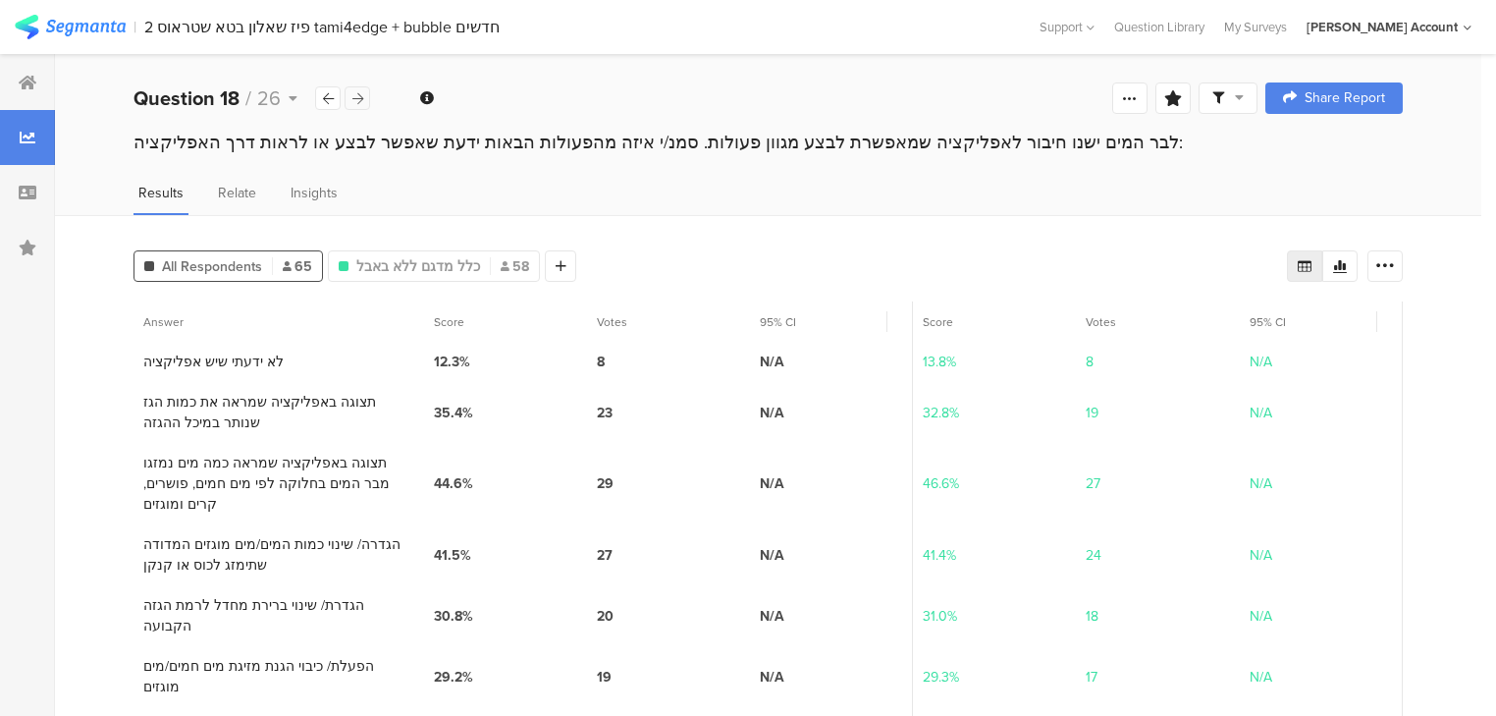
click at [356, 93] on icon at bounding box center [357, 98] width 11 height 13
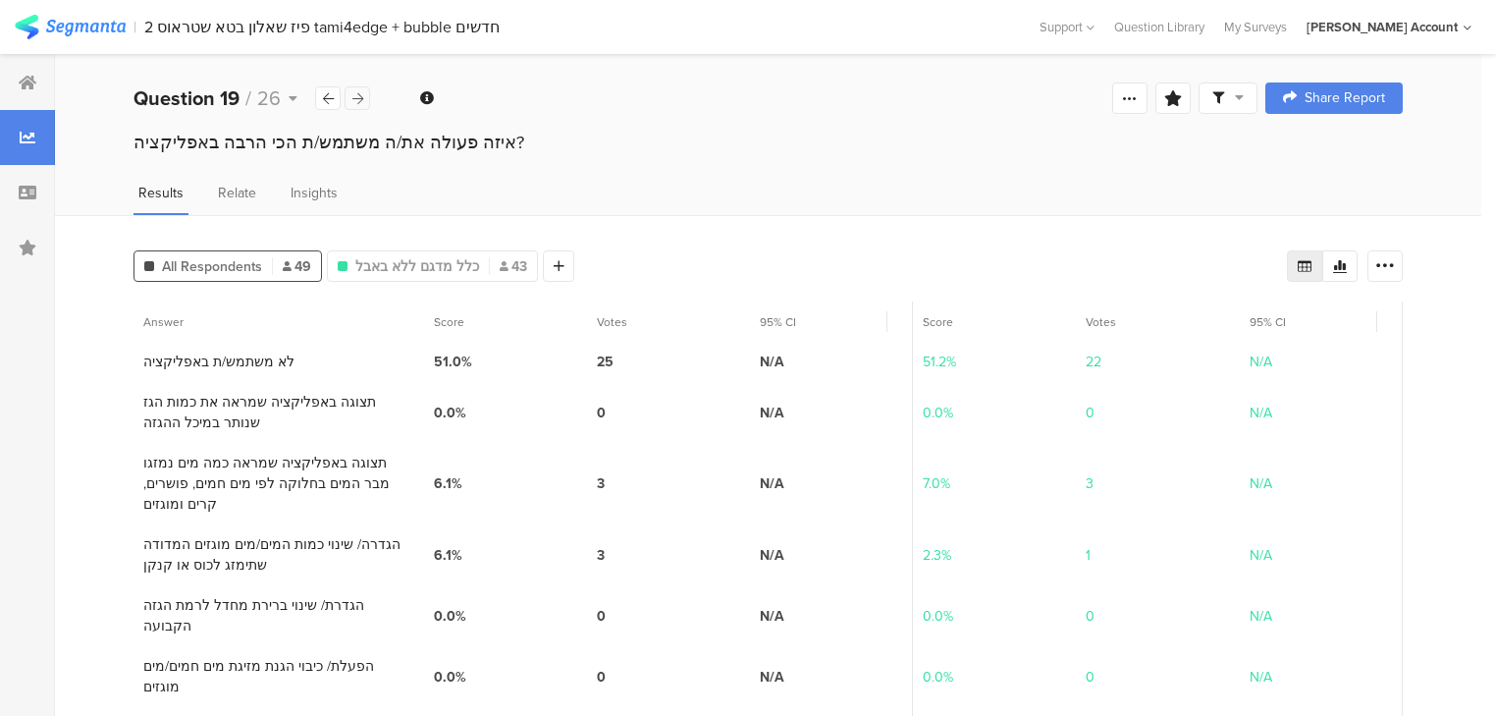
click at [356, 93] on icon at bounding box center [357, 98] width 11 height 13
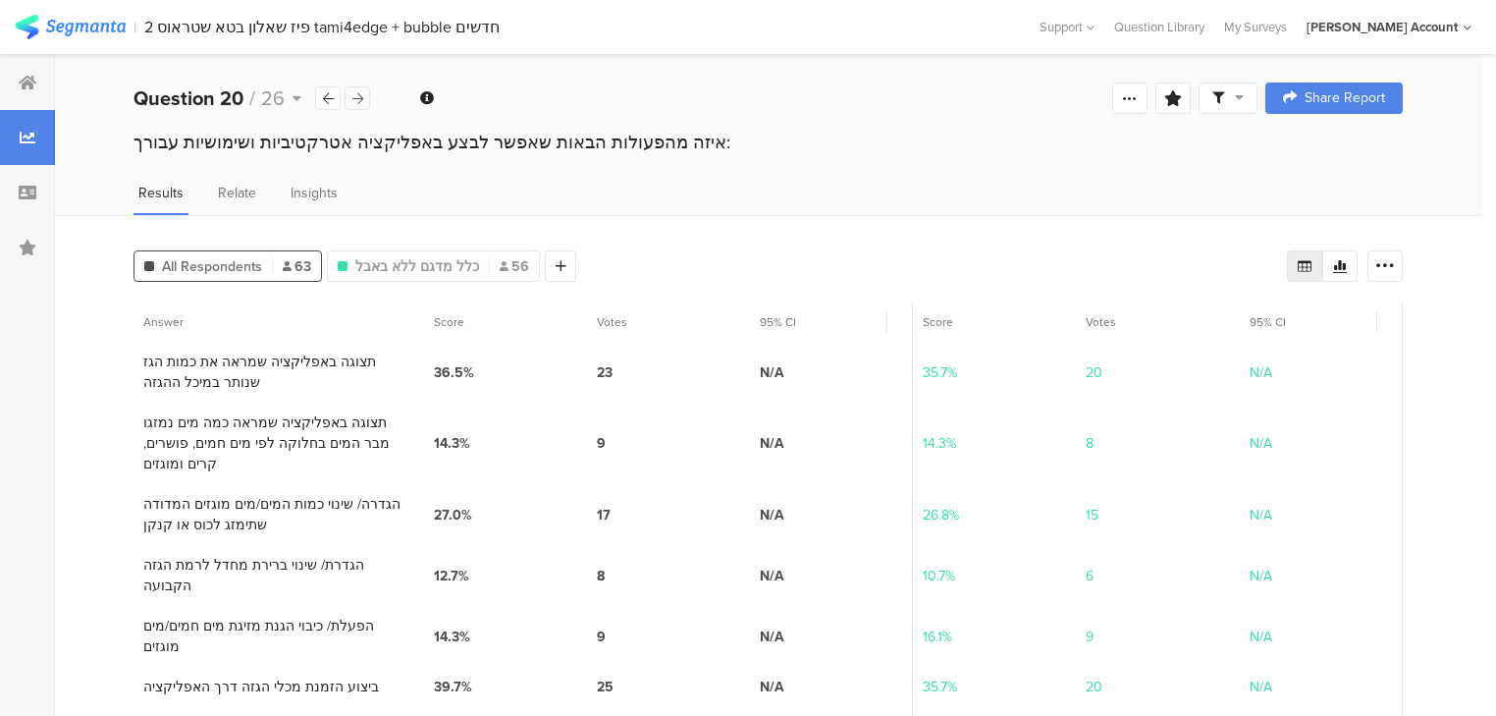
click at [356, 93] on icon at bounding box center [357, 98] width 11 height 13
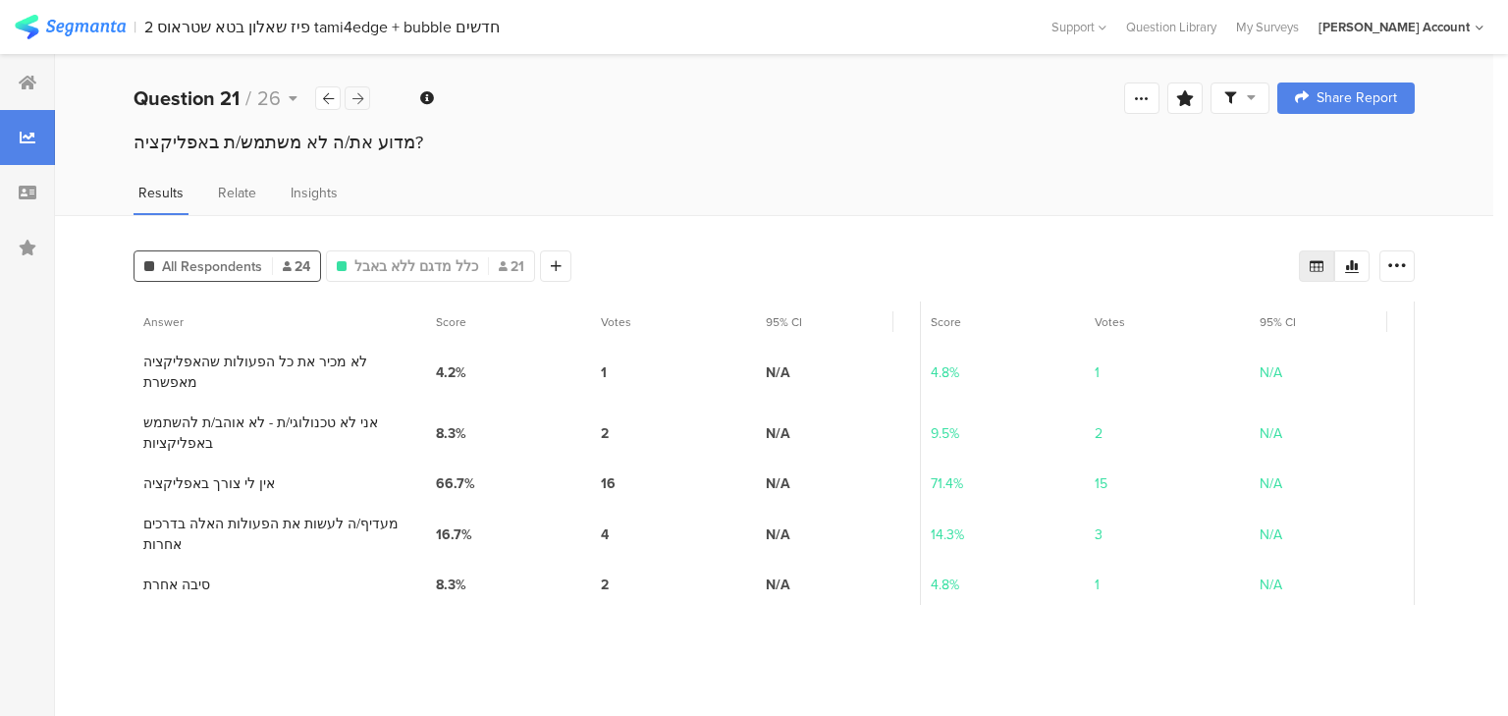
click at [356, 93] on icon at bounding box center [357, 98] width 11 height 13
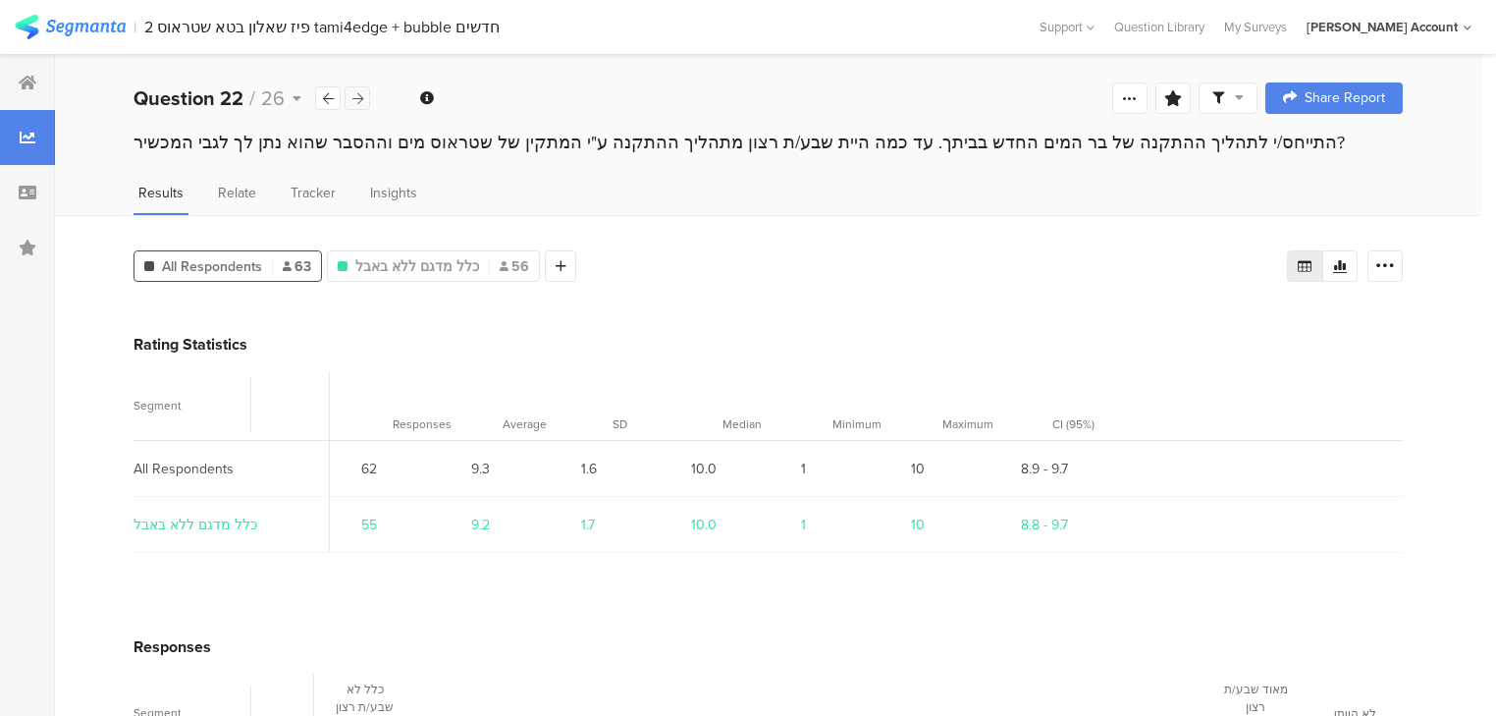
click at [361, 102] on icon at bounding box center [357, 98] width 11 height 13
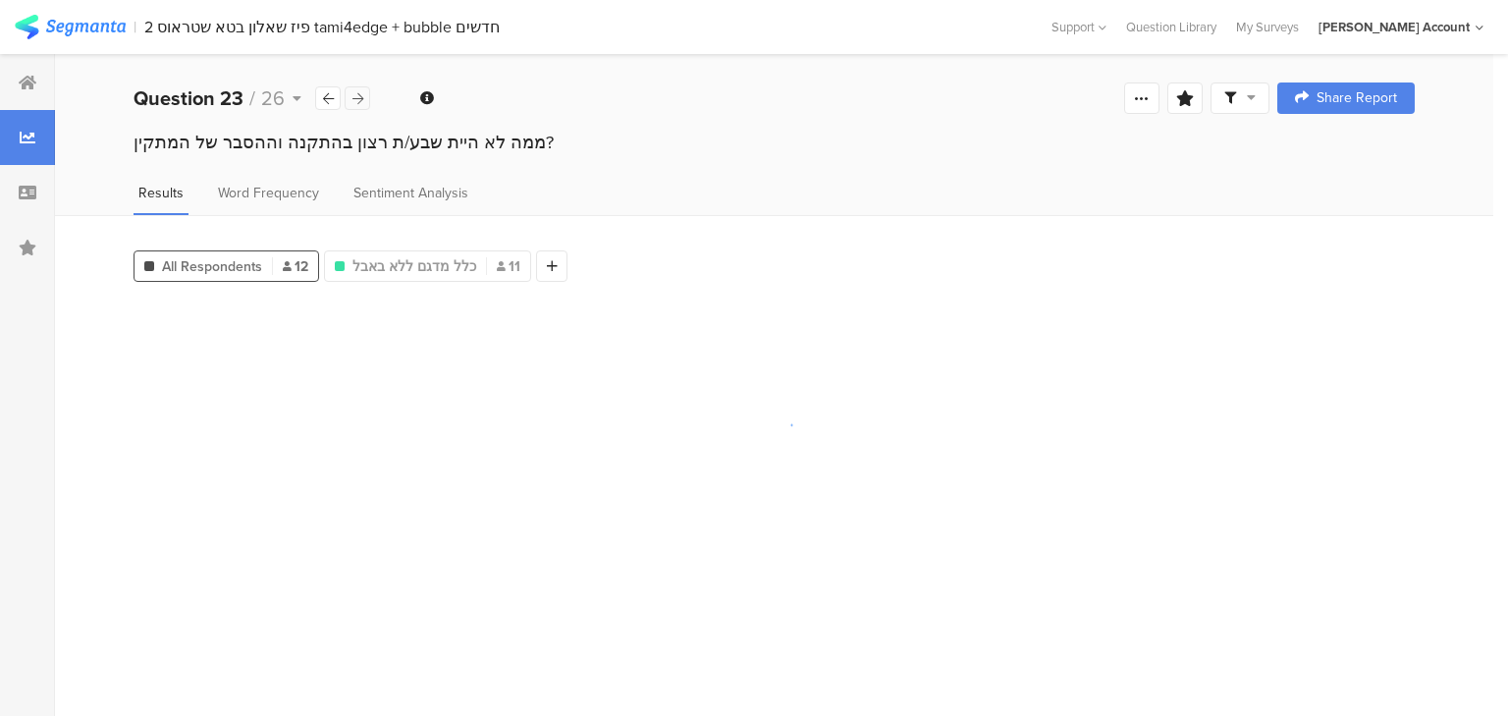
click at [360, 102] on icon at bounding box center [357, 98] width 11 height 13
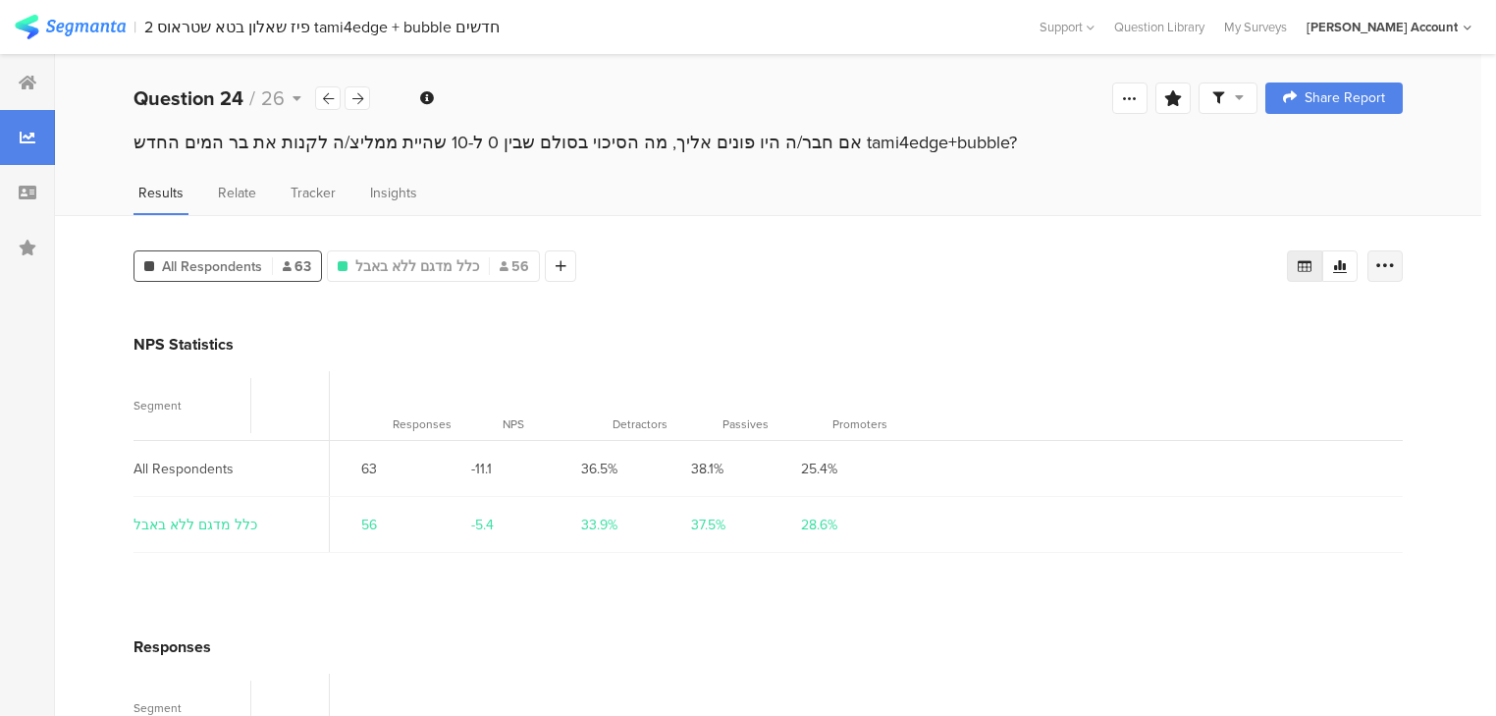
click at [1395, 262] on icon at bounding box center [1386, 266] width 20 height 20
click at [1225, 311] on span "Export as Excel" at bounding box center [1207, 321] width 93 height 20
click at [362, 100] on icon at bounding box center [357, 98] width 11 height 13
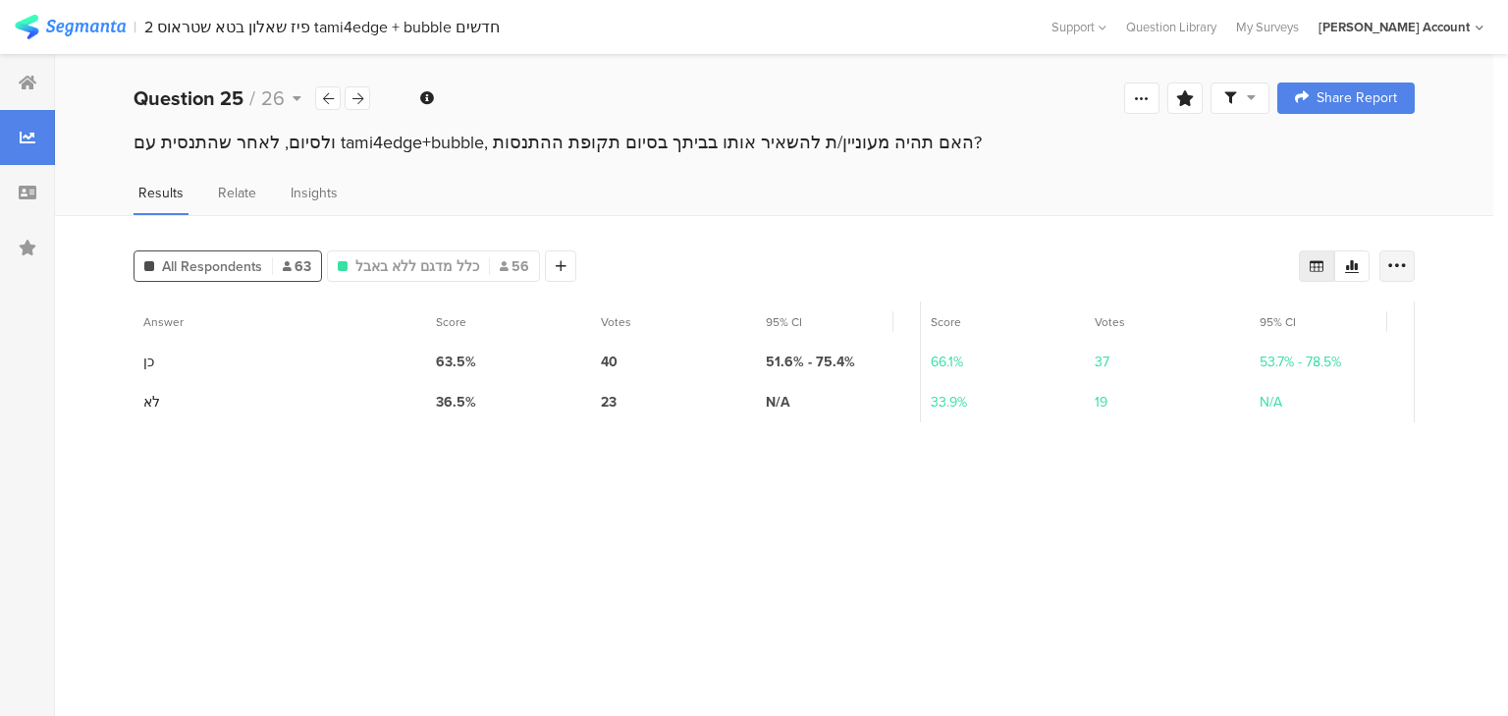
click at [1408, 262] on div at bounding box center [1397, 265] width 35 height 31
click at [1218, 315] on span "Export as Excel" at bounding box center [1207, 321] width 93 height 20
click at [323, 94] on icon at bounding box center [328, 98] width 11 height 13
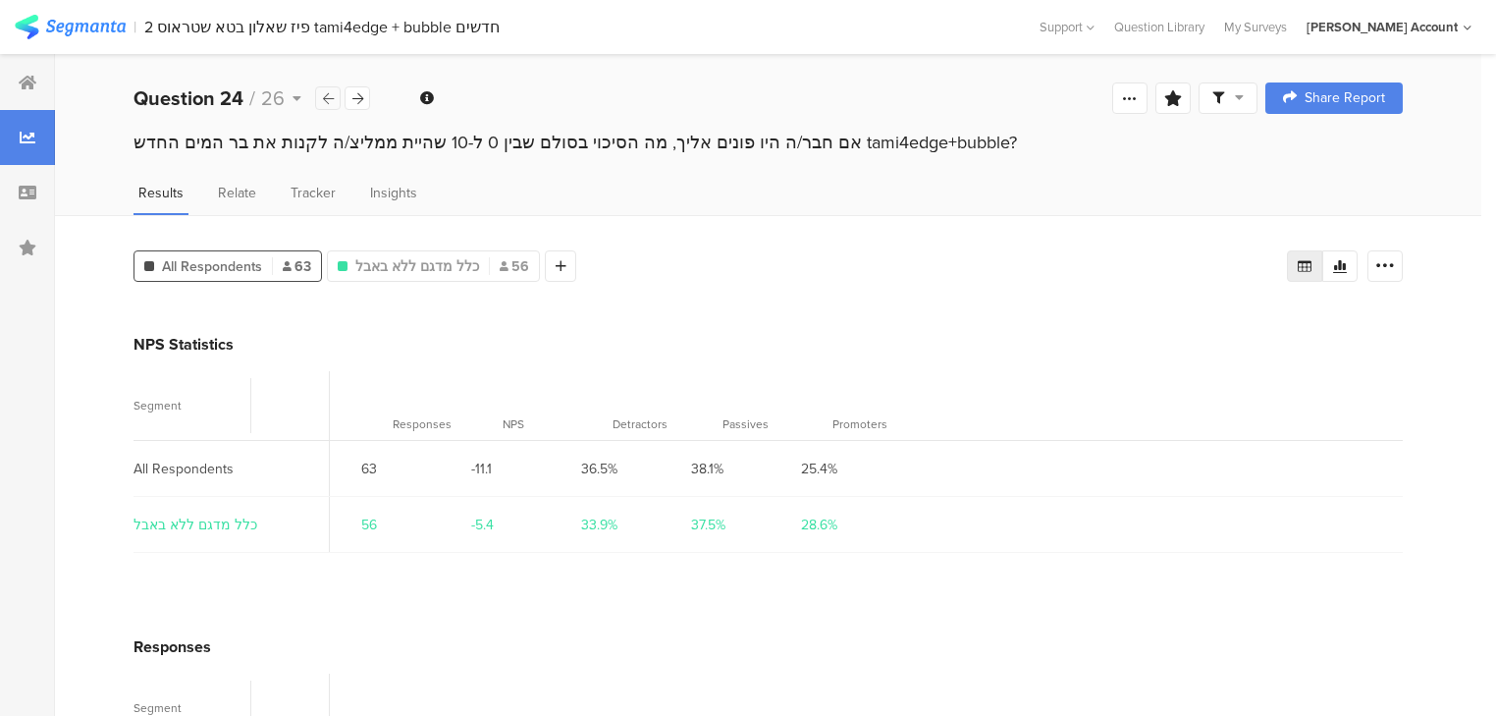
click at [323, 94] on icon at bounding box center [328, 98] width 11 height 13
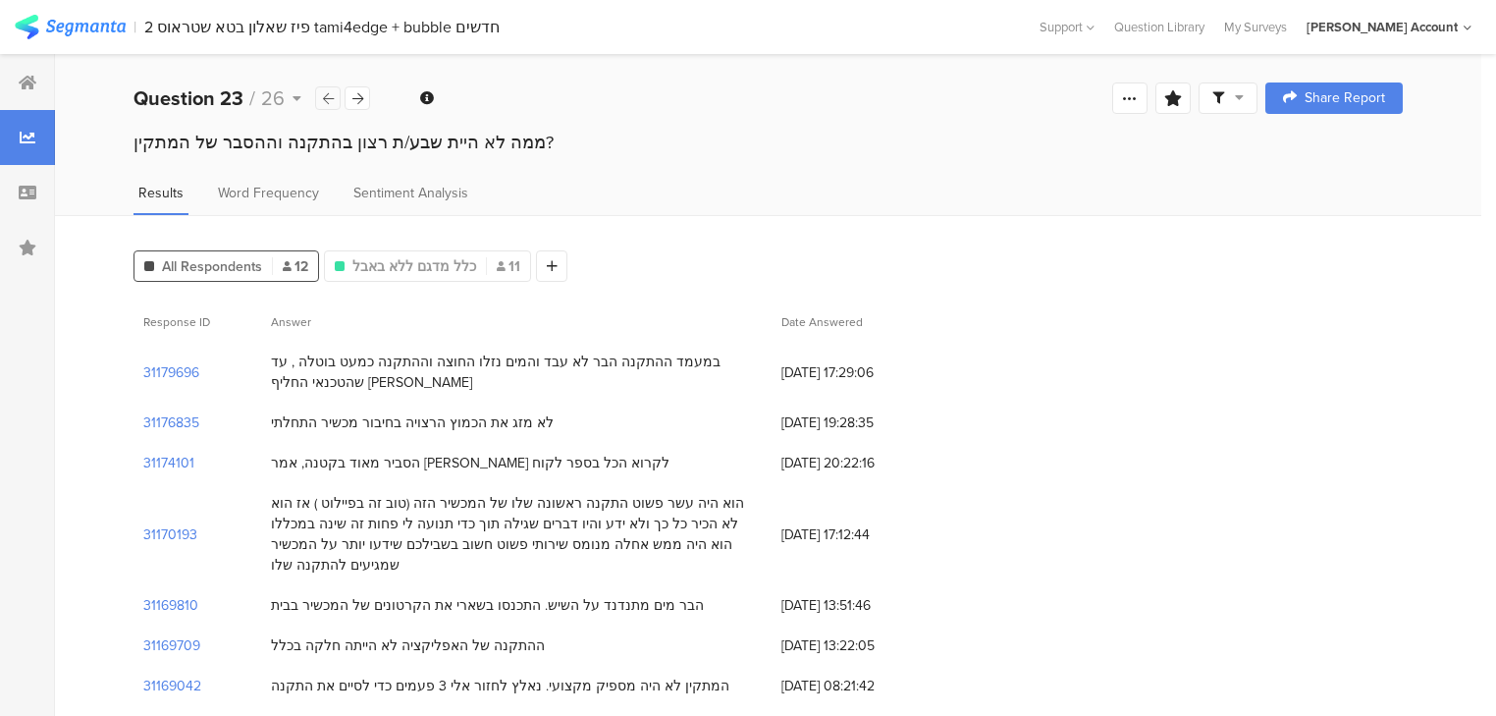
click at [323, 94] on icon at bounding box center [328, 98] width 11 height 13
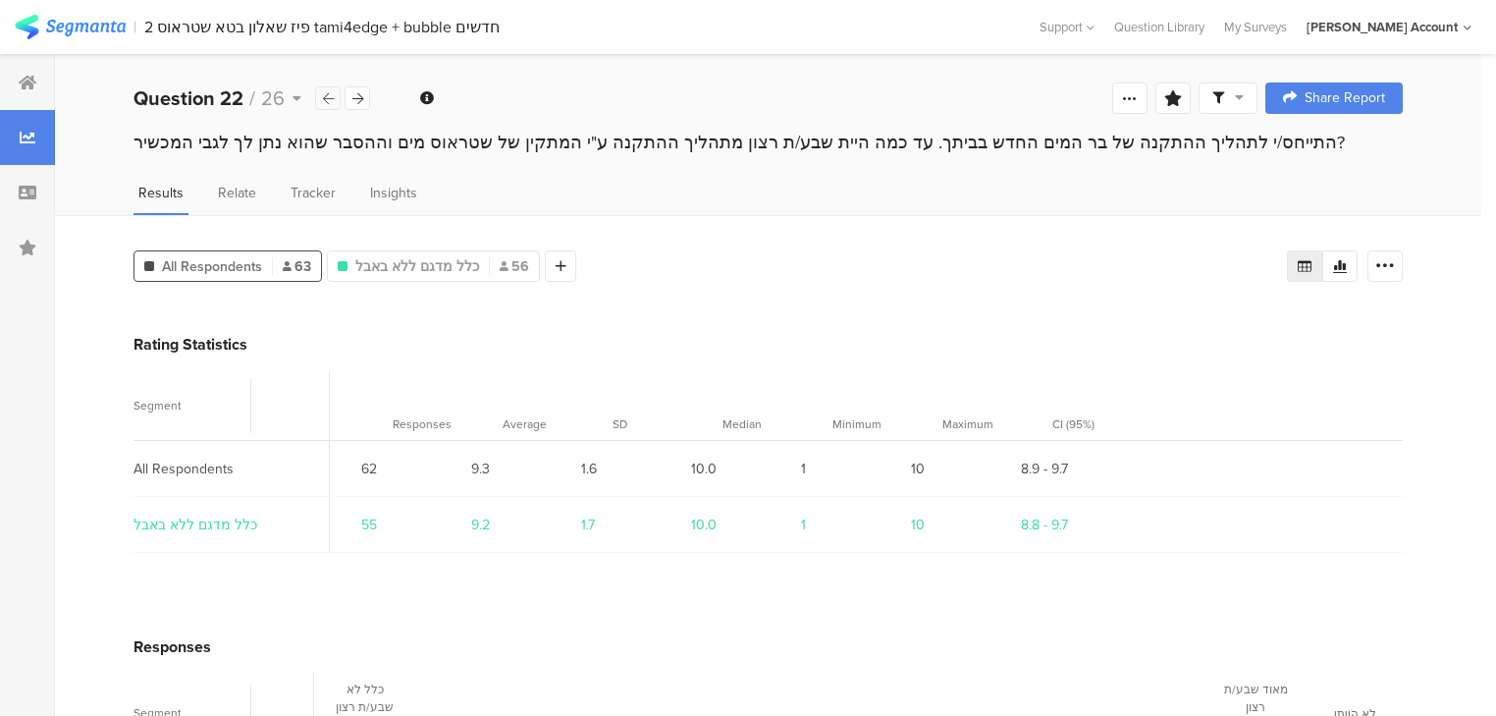
click at [323, 94] on icon at bounding box center [328, 98] width 11 height 13
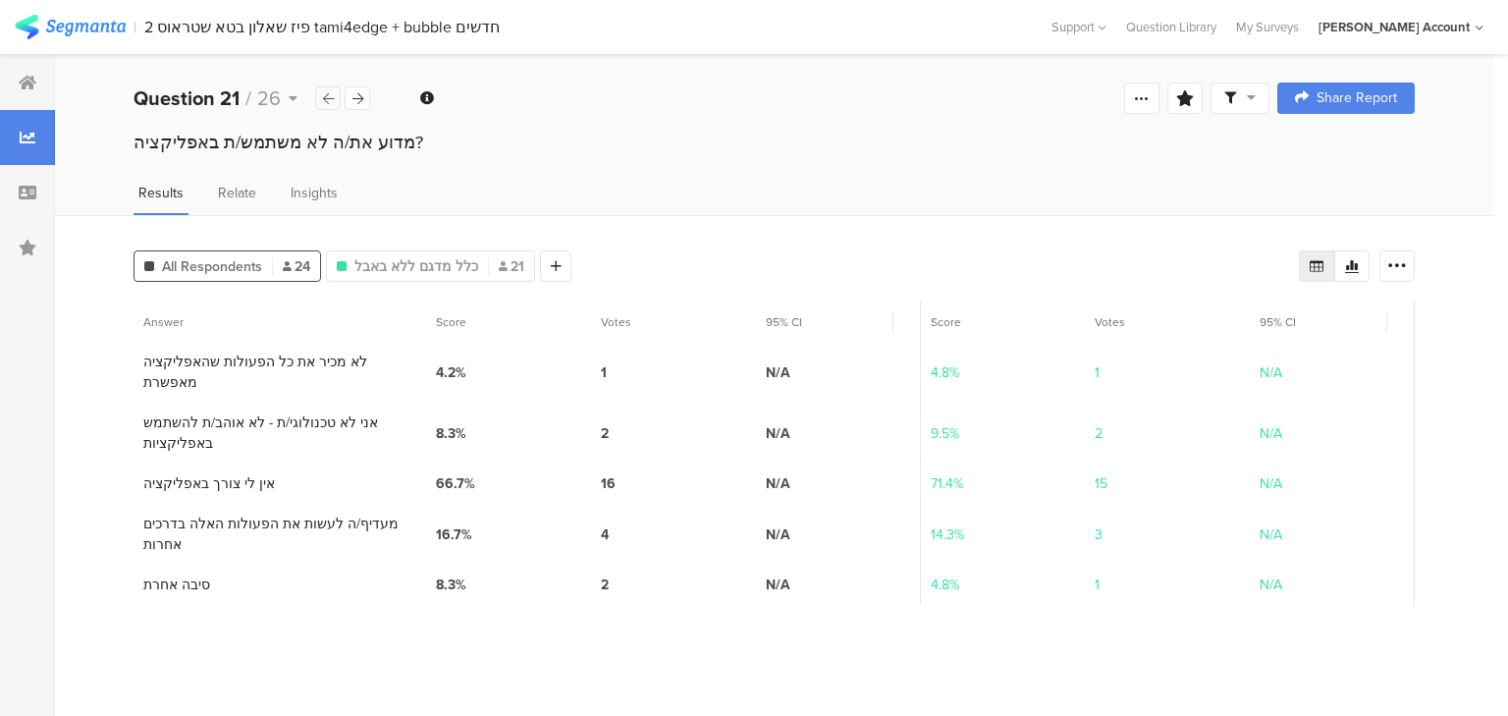
click at [323, 94] on icon at bounding box center [328, 98] width 11 height 13
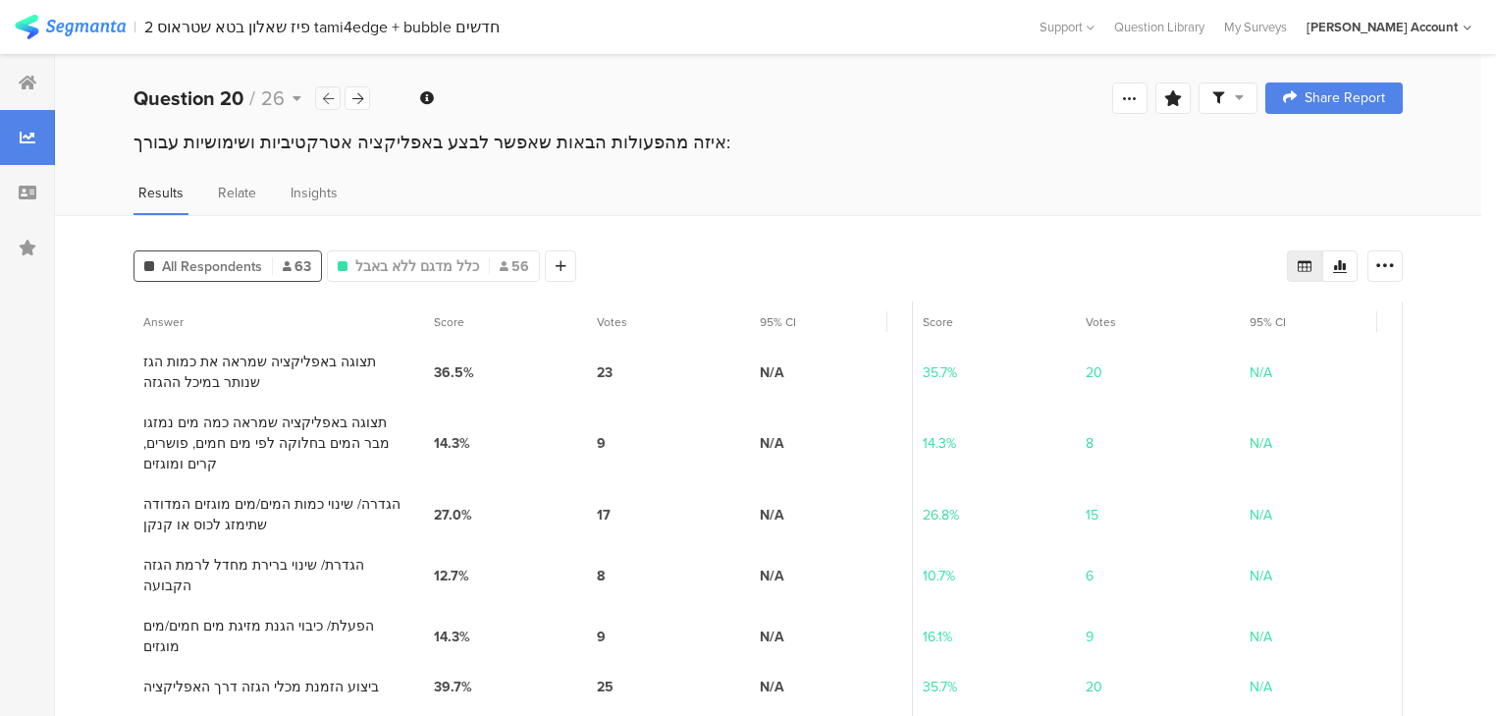
click at [323, 94] on icon at bounding box center [328, 98] width 11 height 13
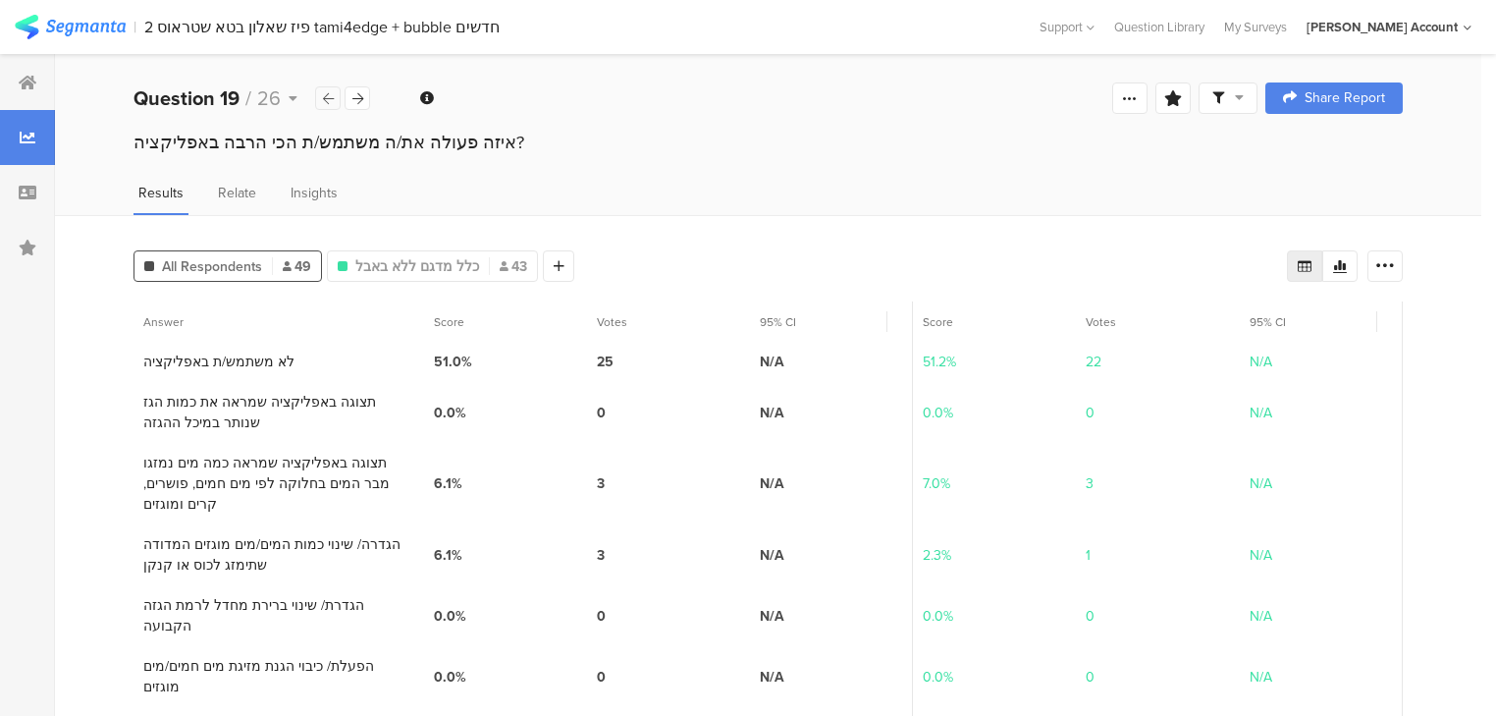
click at [323, 94] on icon at bounding box center [328, 98] width 11 height 13
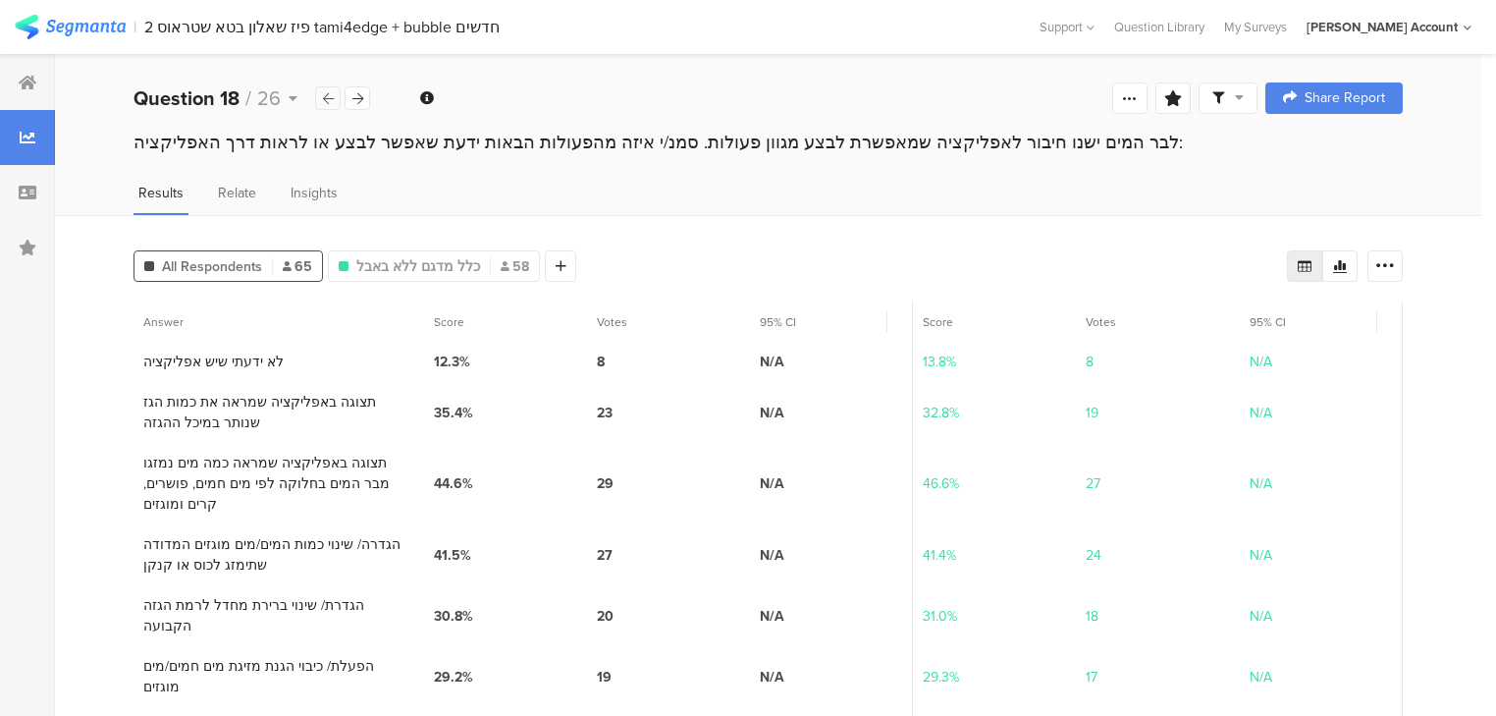
click at [323, 94] on icon at bounding box center [328, 98] width 11 height 13
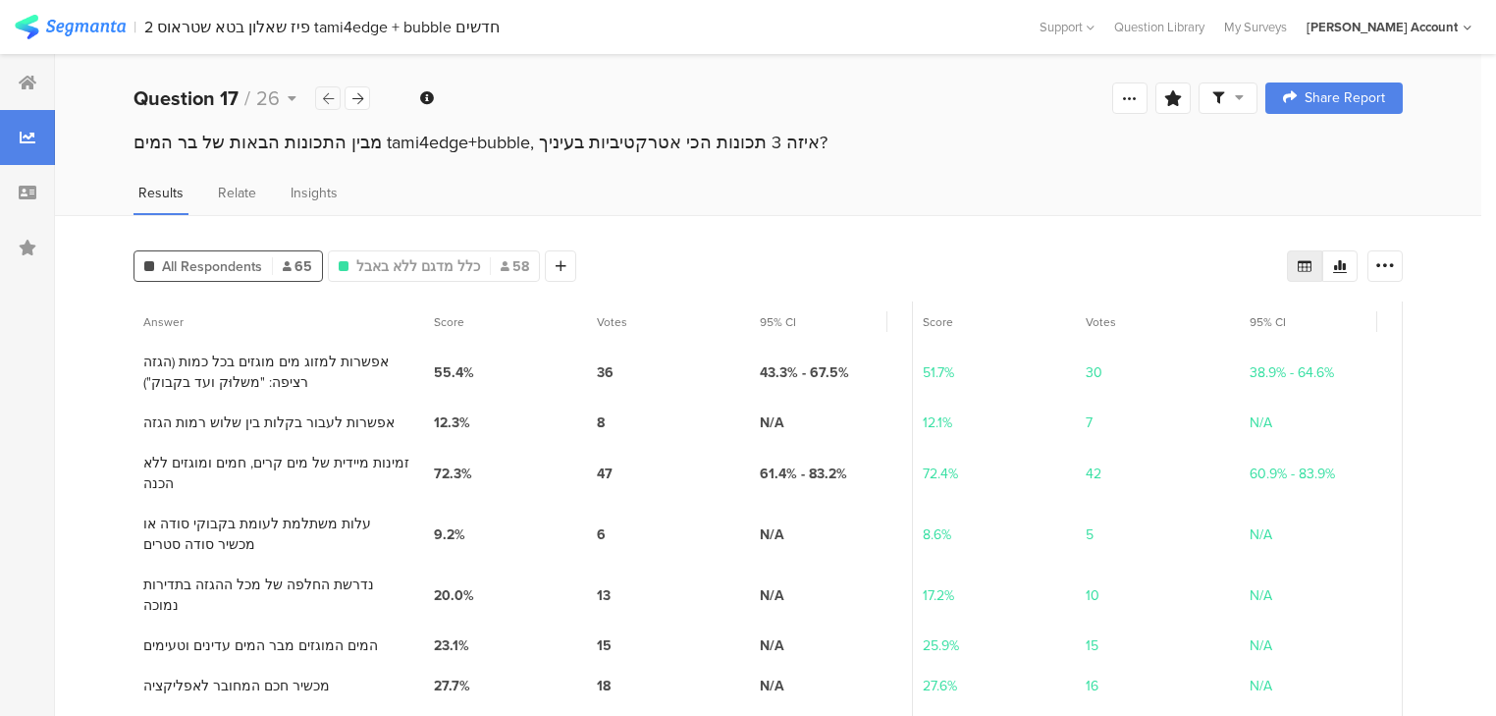
click at [323, 94] on icon at bounding box center [328, 98] width 11 height 13
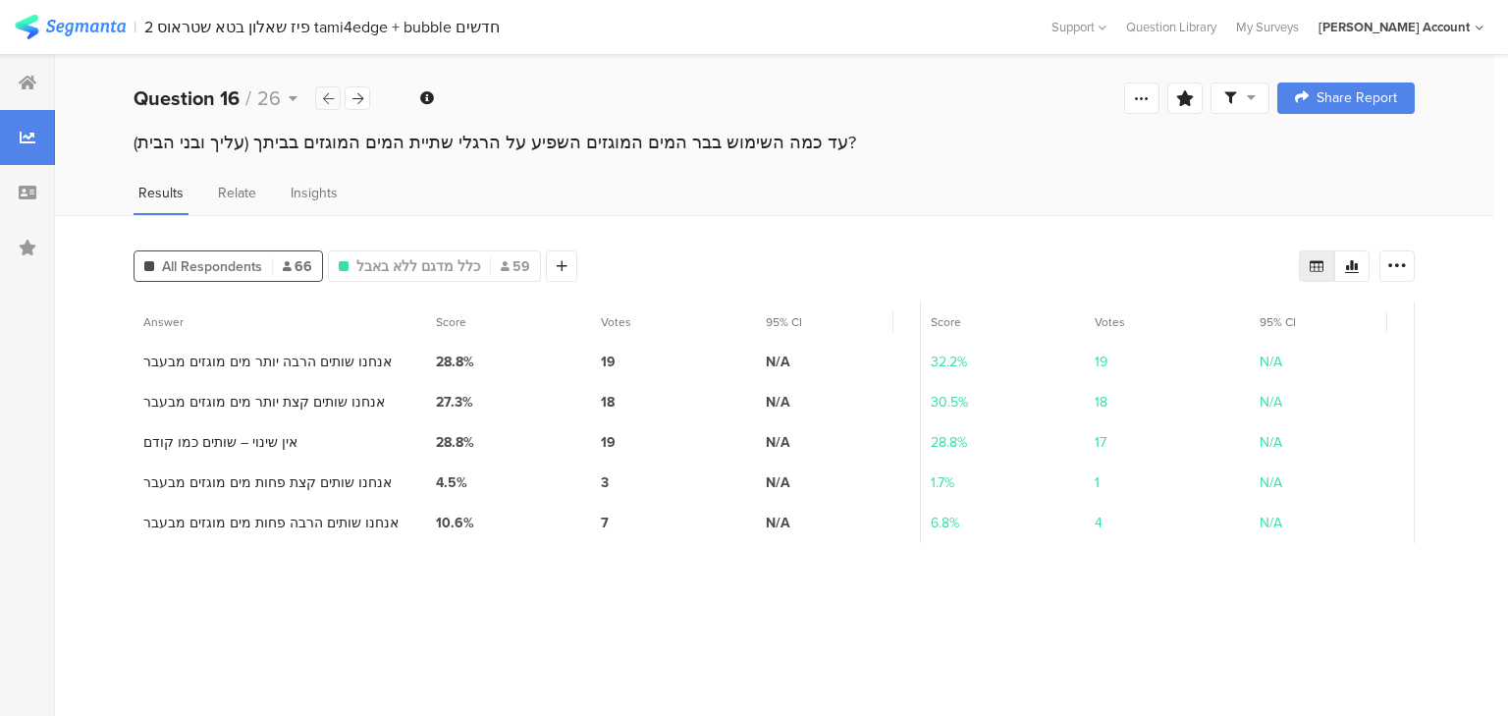
click at [323, 94] on icon at bounding box center [328, 98] width 11 height 13
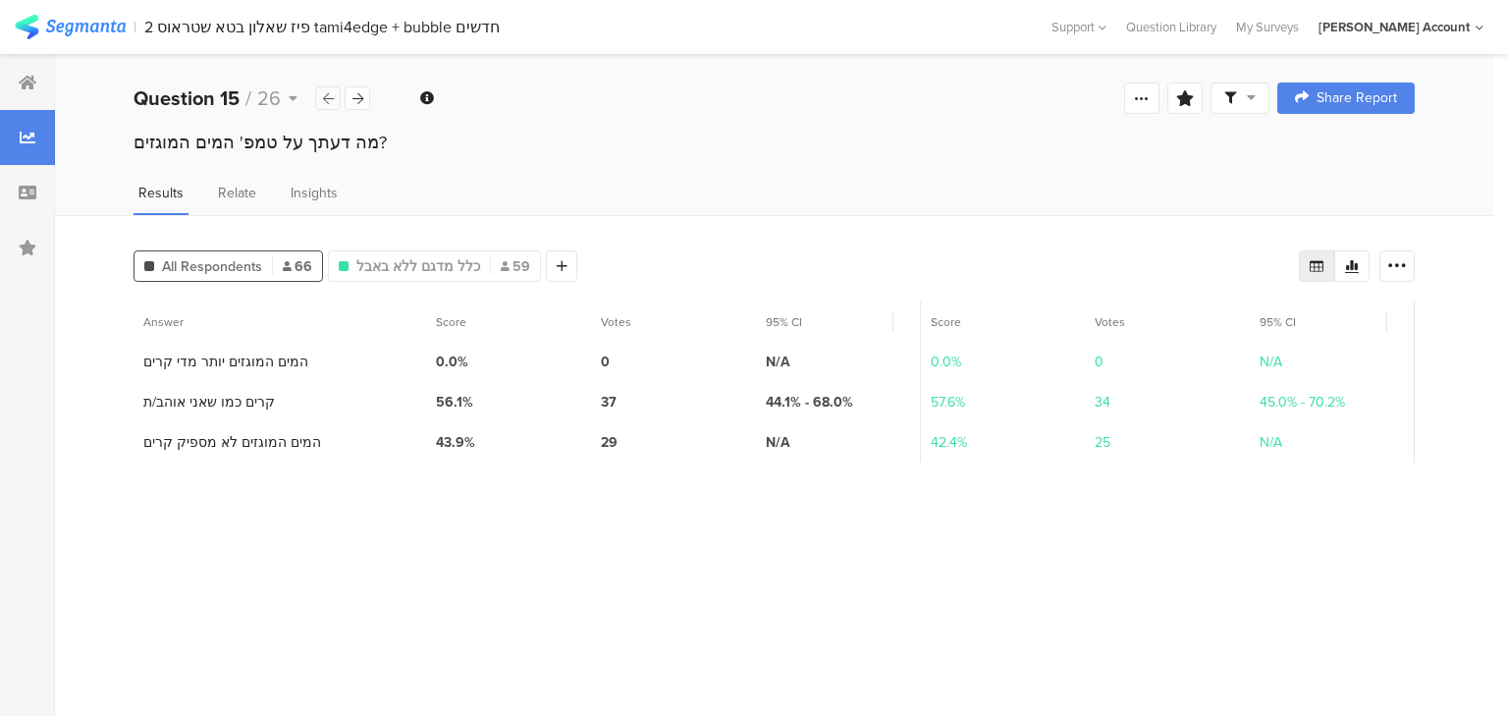
click at [323, 94] on icon at bounding box center [328, 98] width 11 height 13
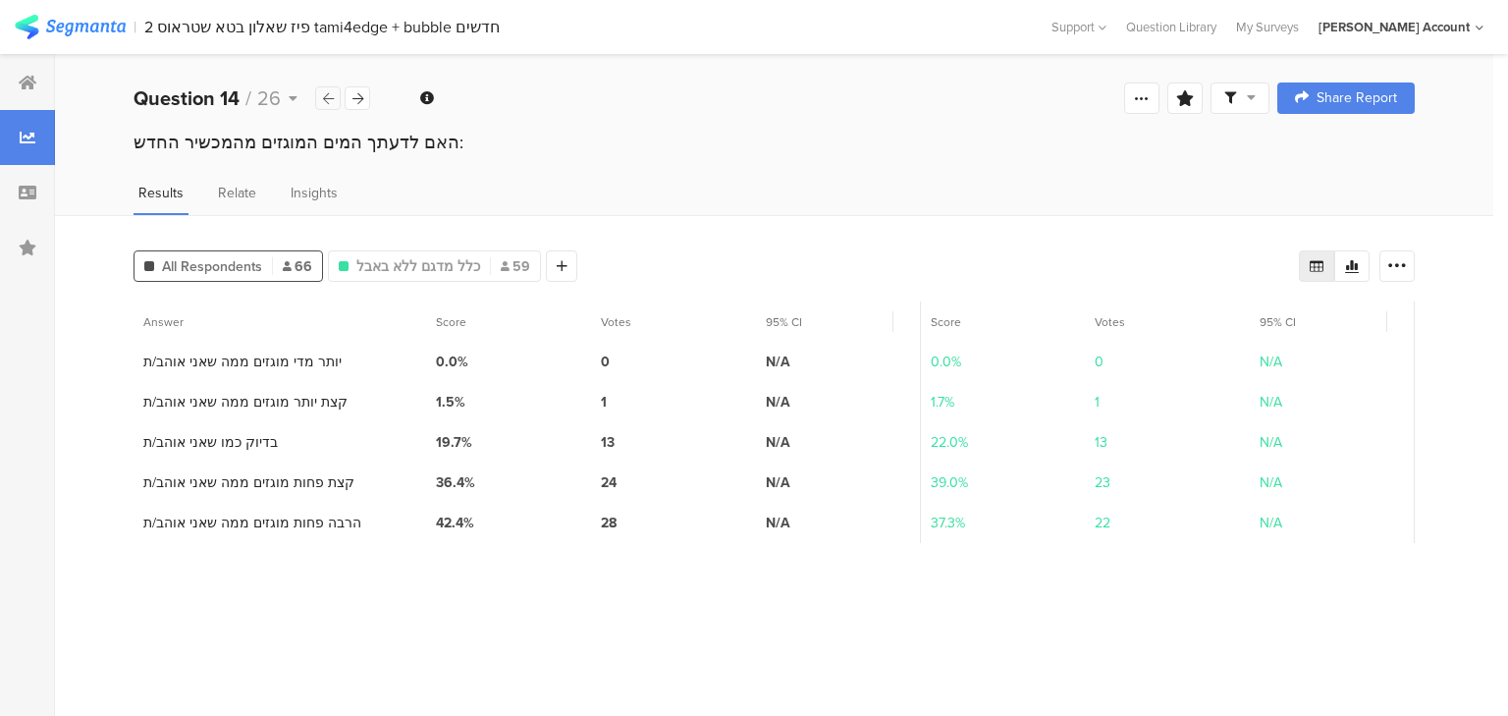
click at [322, 89] on div at bounding box center [328, 98] width 26 height 24
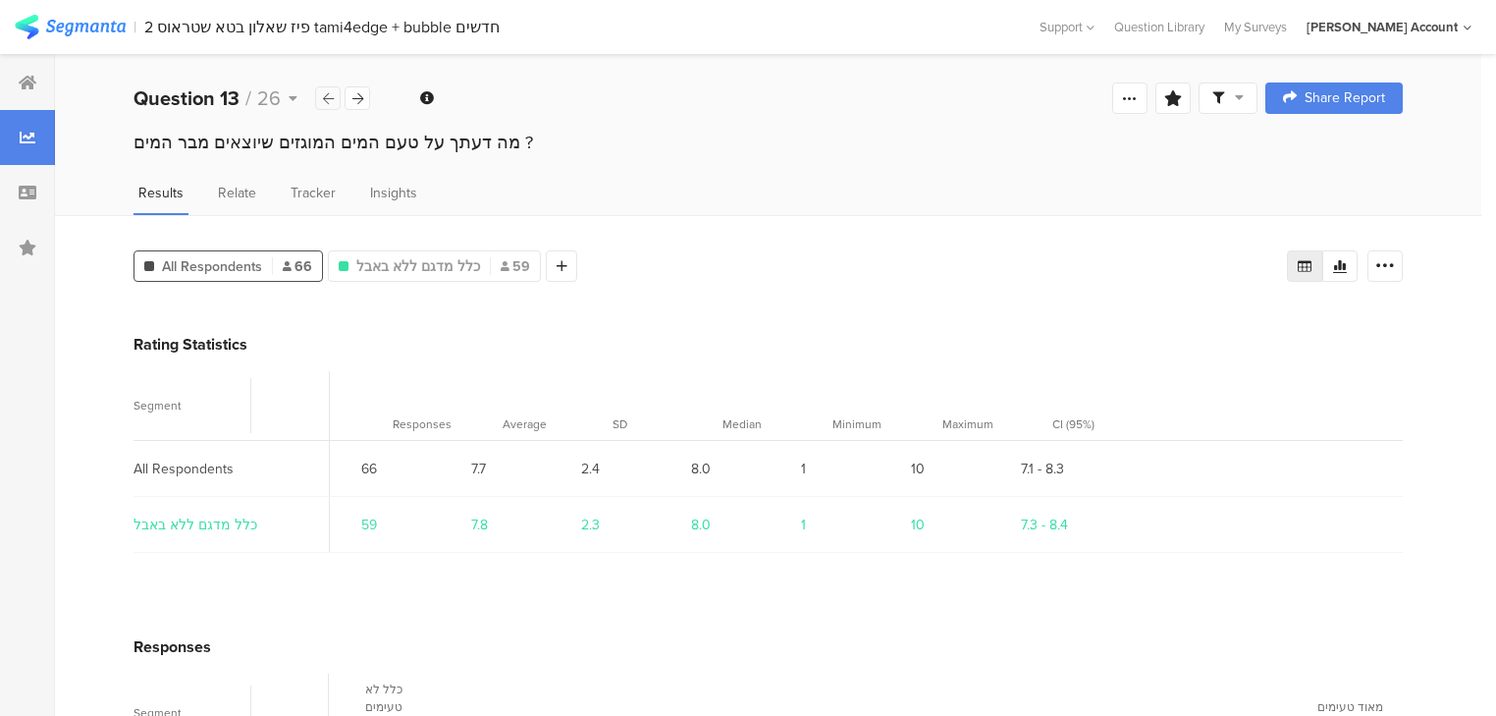
click at [323, 92] on icon at bounding box center [328, 98] width 11 height 13
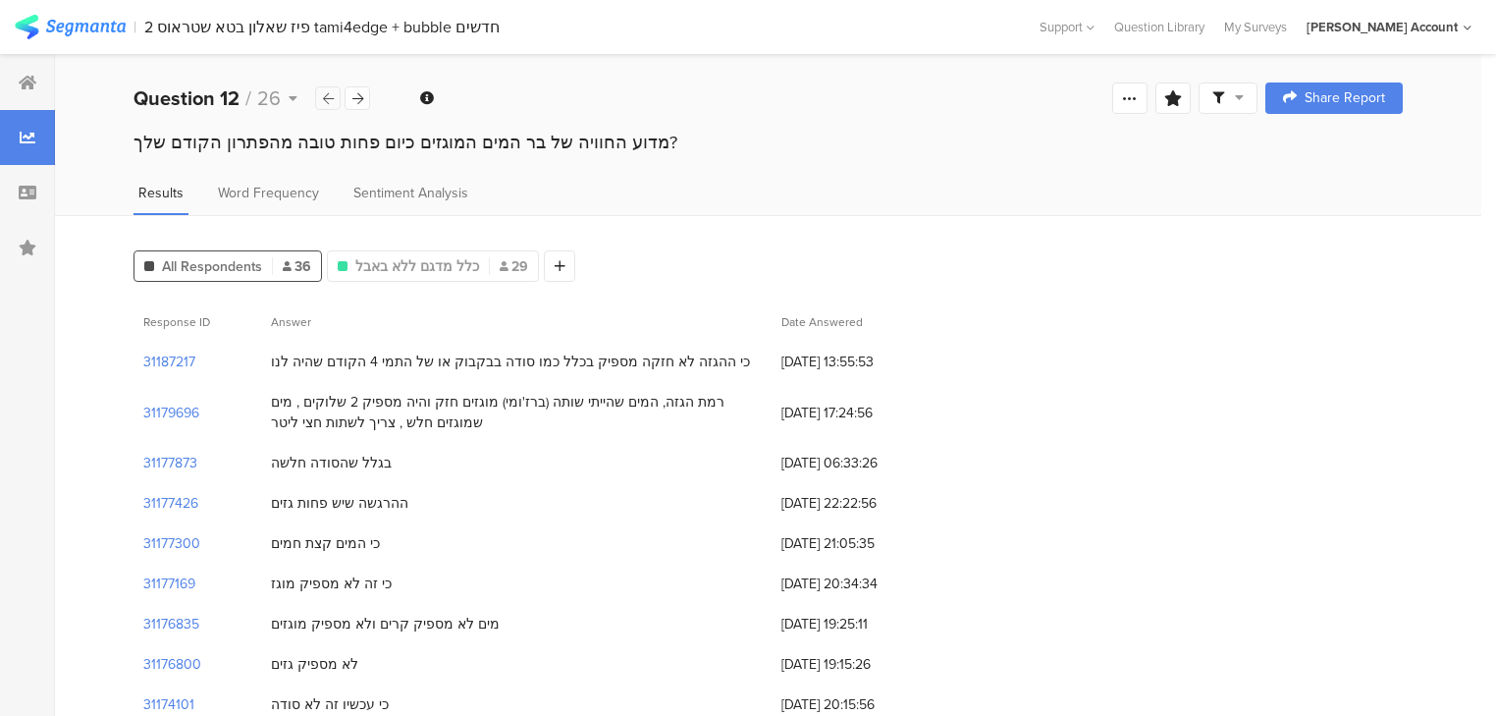
click at [323, 92] on icon at bounding box center [328, 98] width 11 height 13
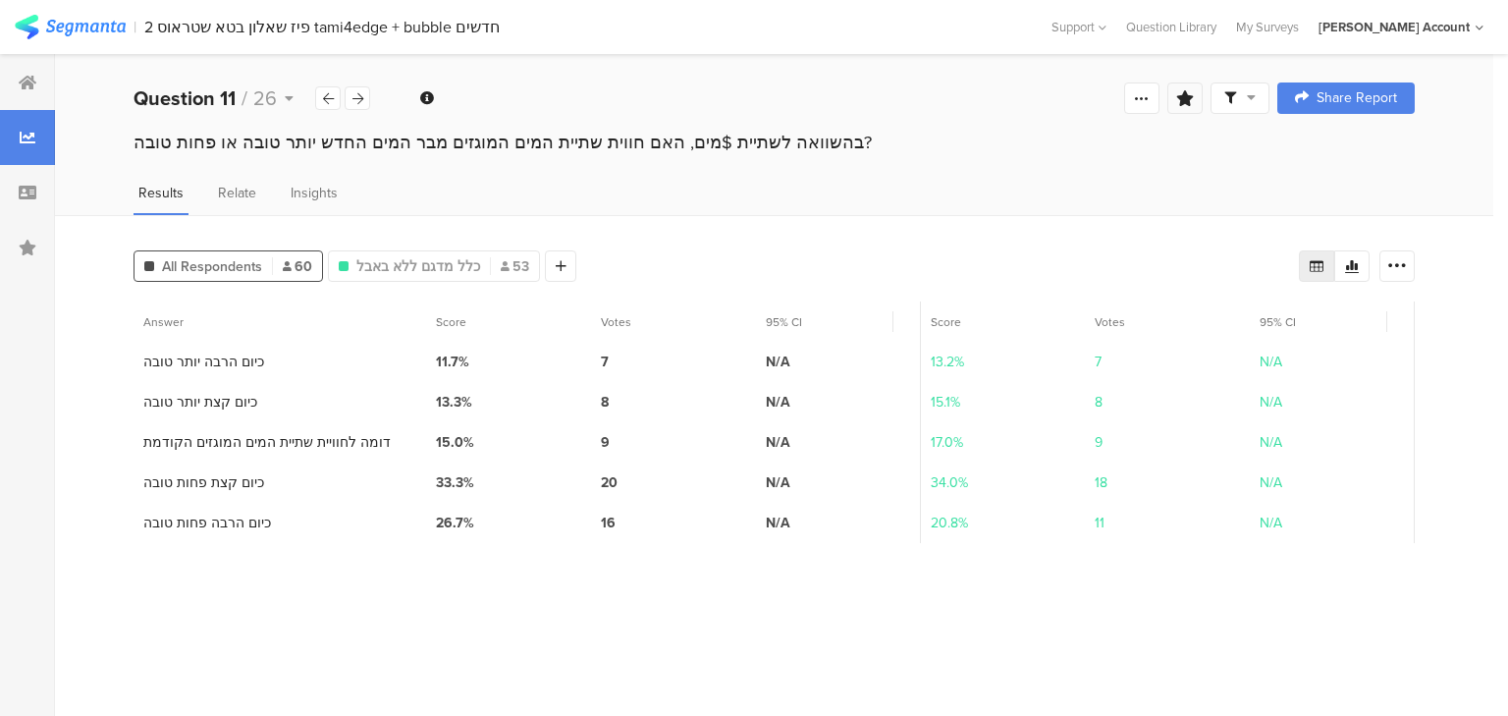
click at [1196, 95] on div at bounding box center [1184, 97] width 35 height 31
click at [1011, 224] on input "text" at bounding box center [1048, 220] width 259 height 31
type input "ללא באבל"
click at [821, 296] on span "Save" at bounding box center [813, 288] width 35 height 23
click at [20, 254] on icon at bounding box center [28, 248] width 18 height 16
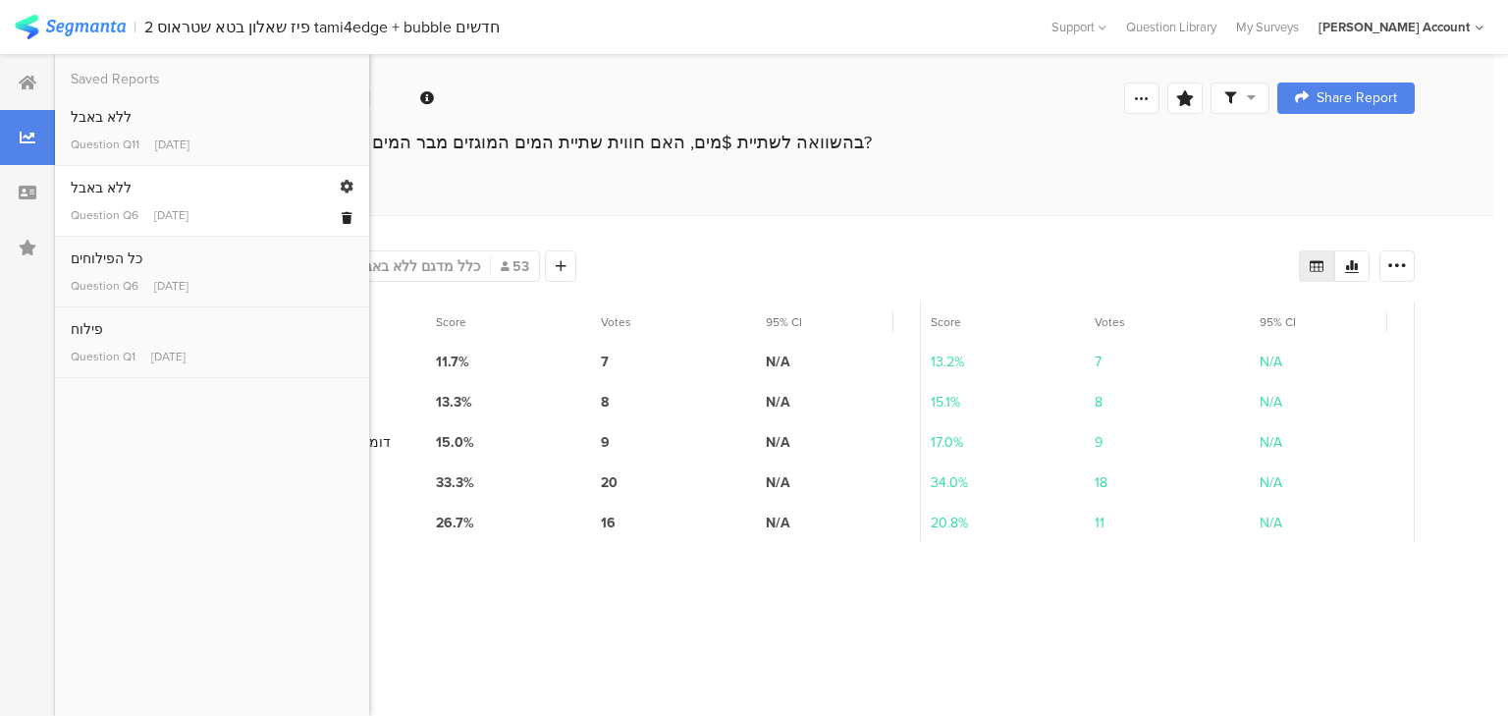
click at [343, 215] on icon at bounding box center [347, 218] width 11 height 12
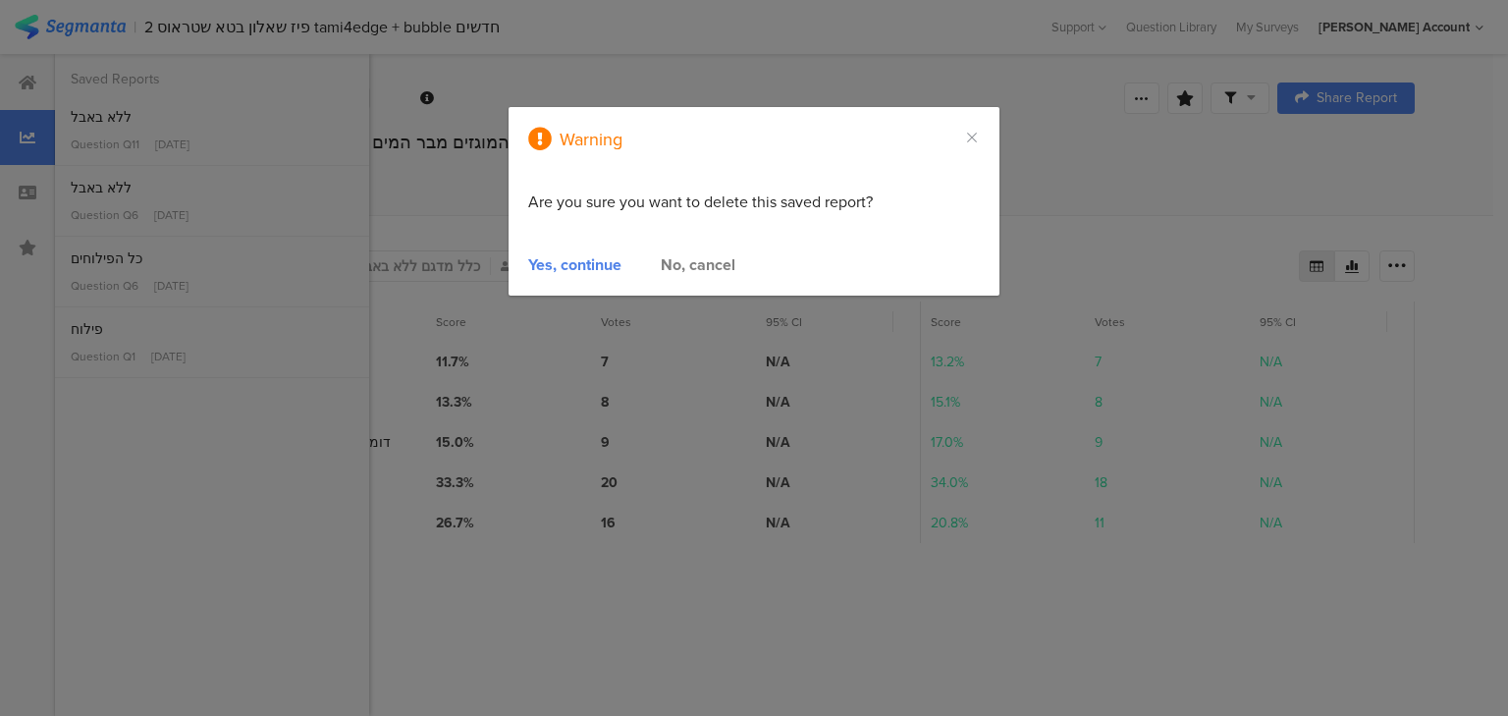
click at [542, 262] on div "Yes, continue" at bounding box center [574, 264] width 93 height 23
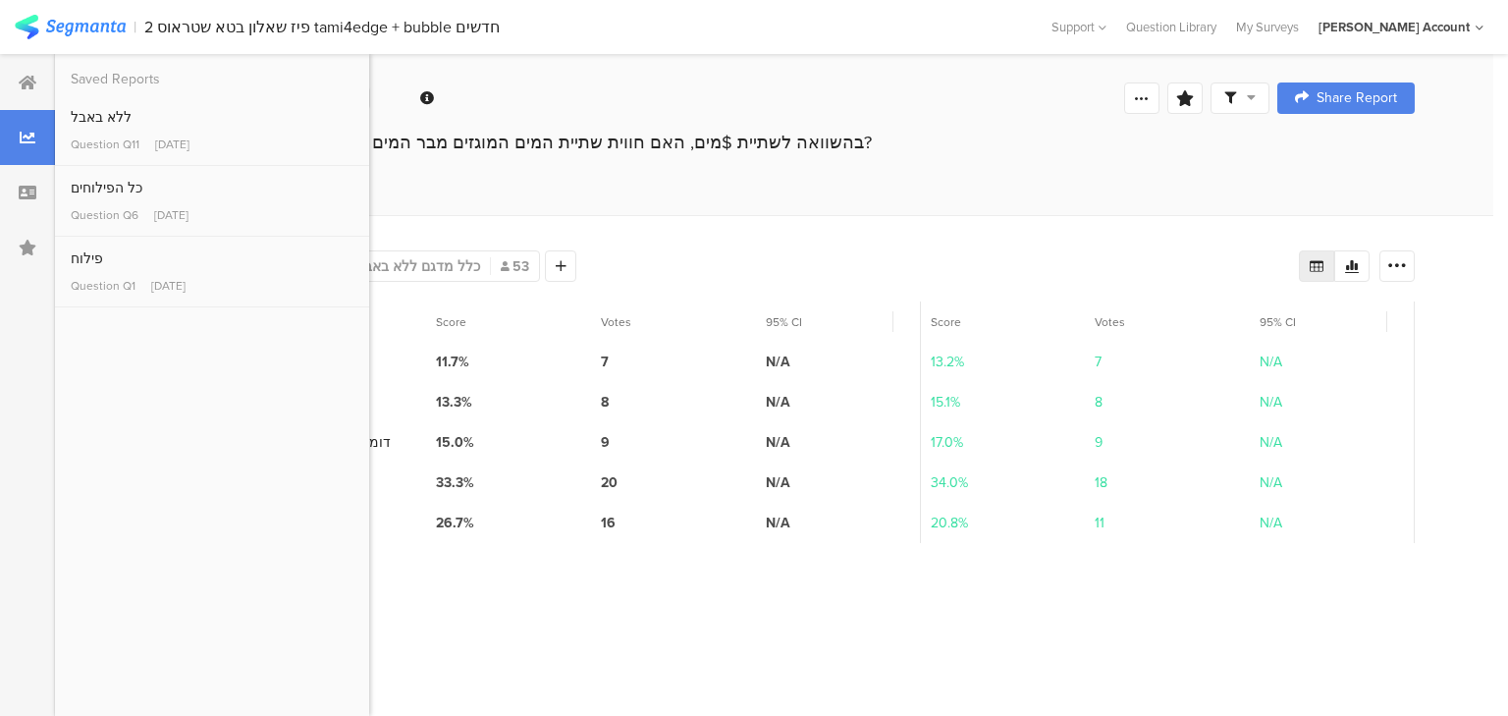
click at [503, 298] on div "All Respondents 60 כלל מדגם ללא באבל 53 Add Segment Export as Excel Answer Scor…" at bounding box center [774, 465] width 1438 height 501
click at [487, 356] on icon at bounding box center [491, 367] width 40 height 32
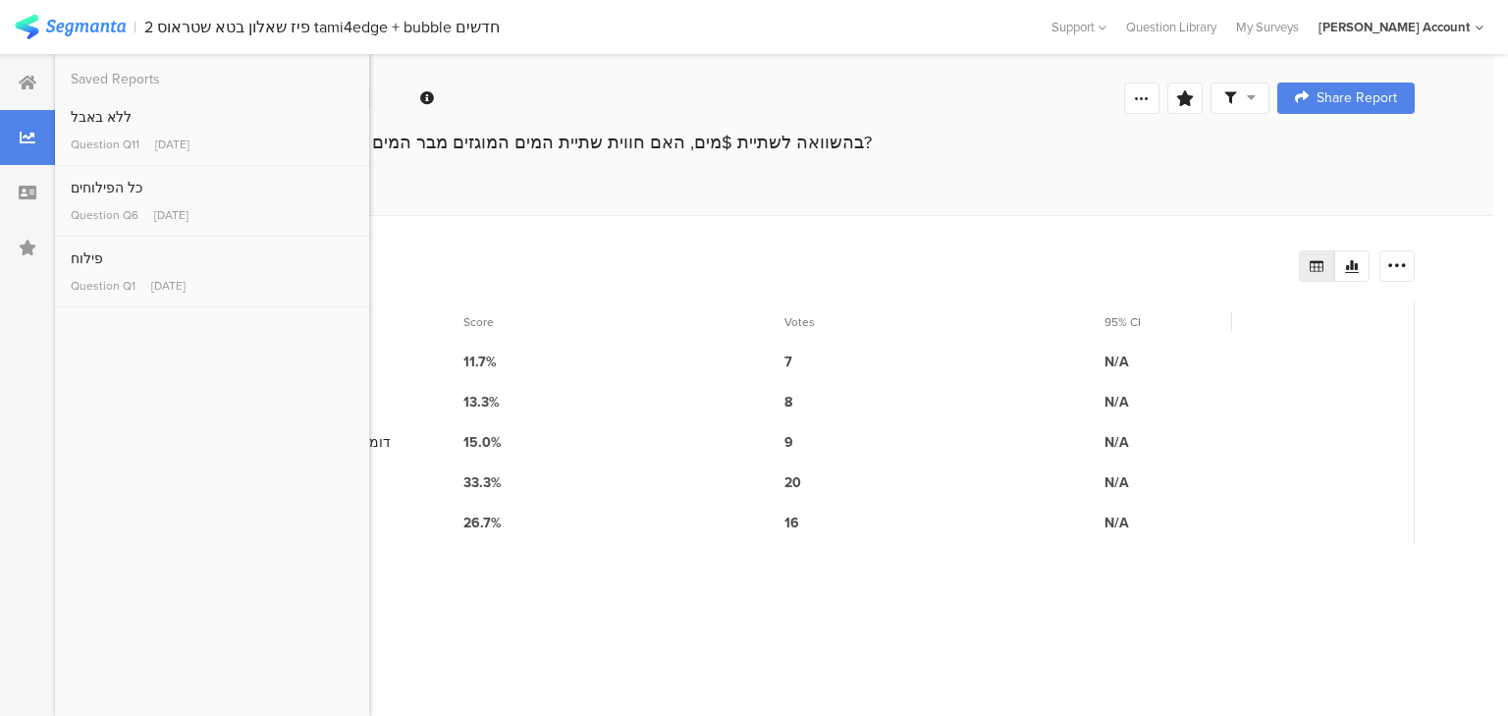
click at [405, 190] on div "Results Relate Insights" at bounding box center [774, 199] width 1438 height 32
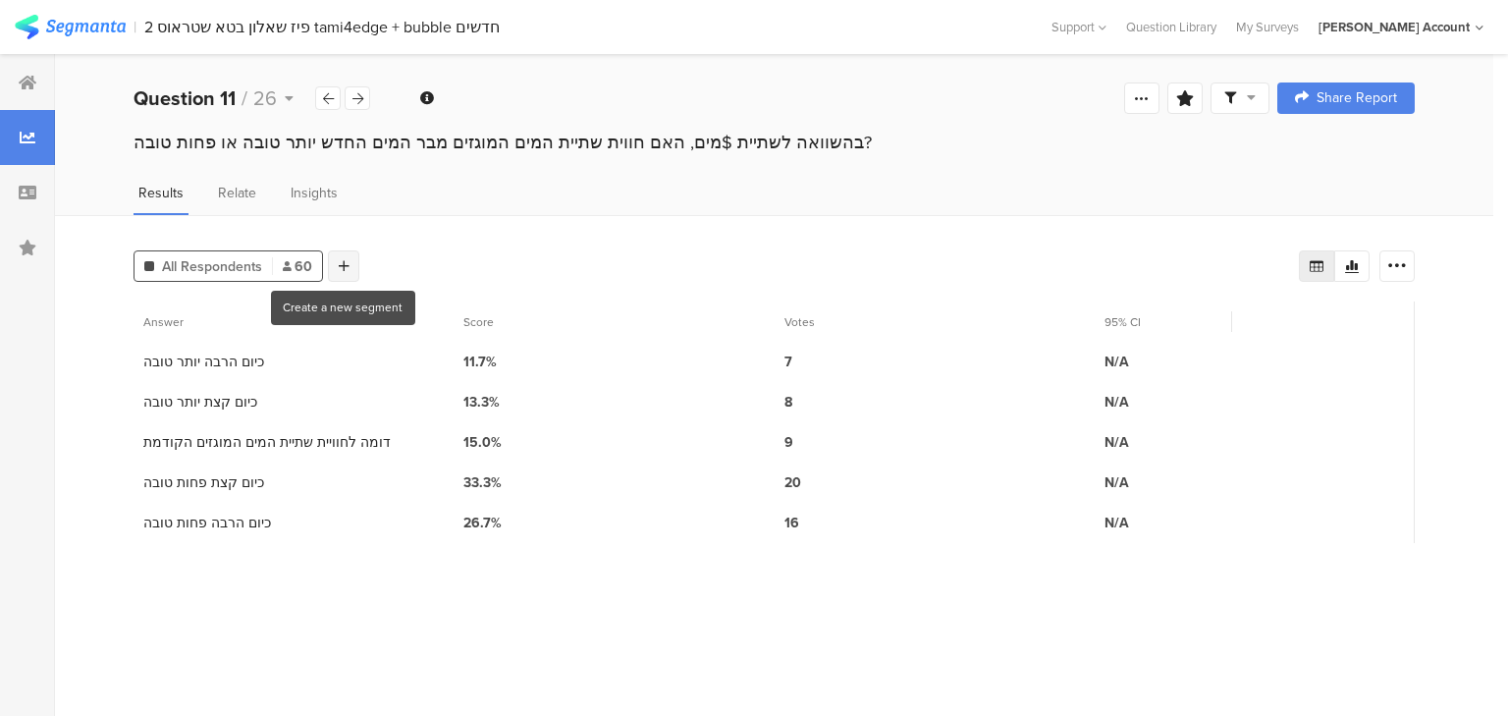
click at [347, 261] on div at bounding box center [343, 265] width 31 height 31
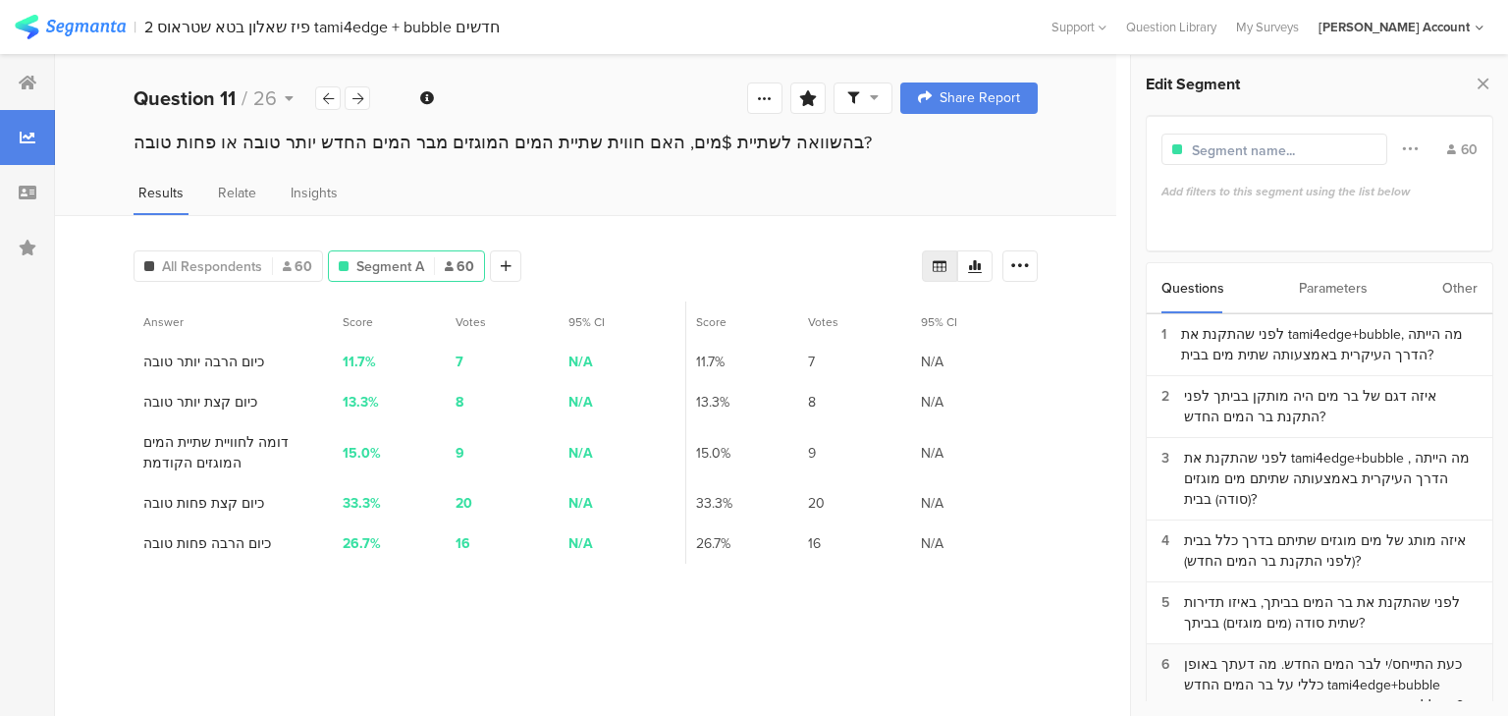
click at [1307, 659] on div "כעת התייחס/י לבר המים החדש. מה דעתך באופן כללי על בר המים החדש tami4edge+bubble…" at bounding box center [1331, 685] width 294 height 62
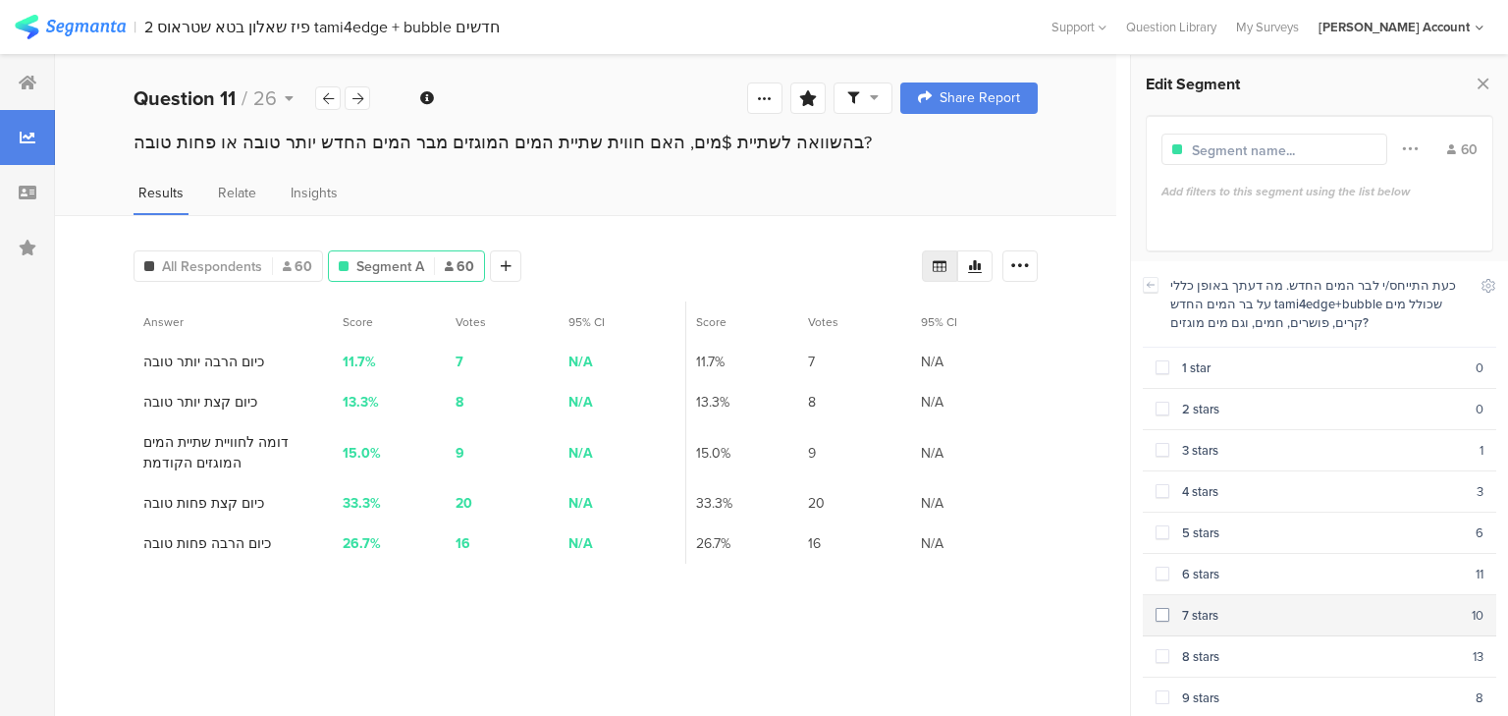
click at [1210, 615] on div "7 stars" at bounding box center [1320, 615] width 302 height 19
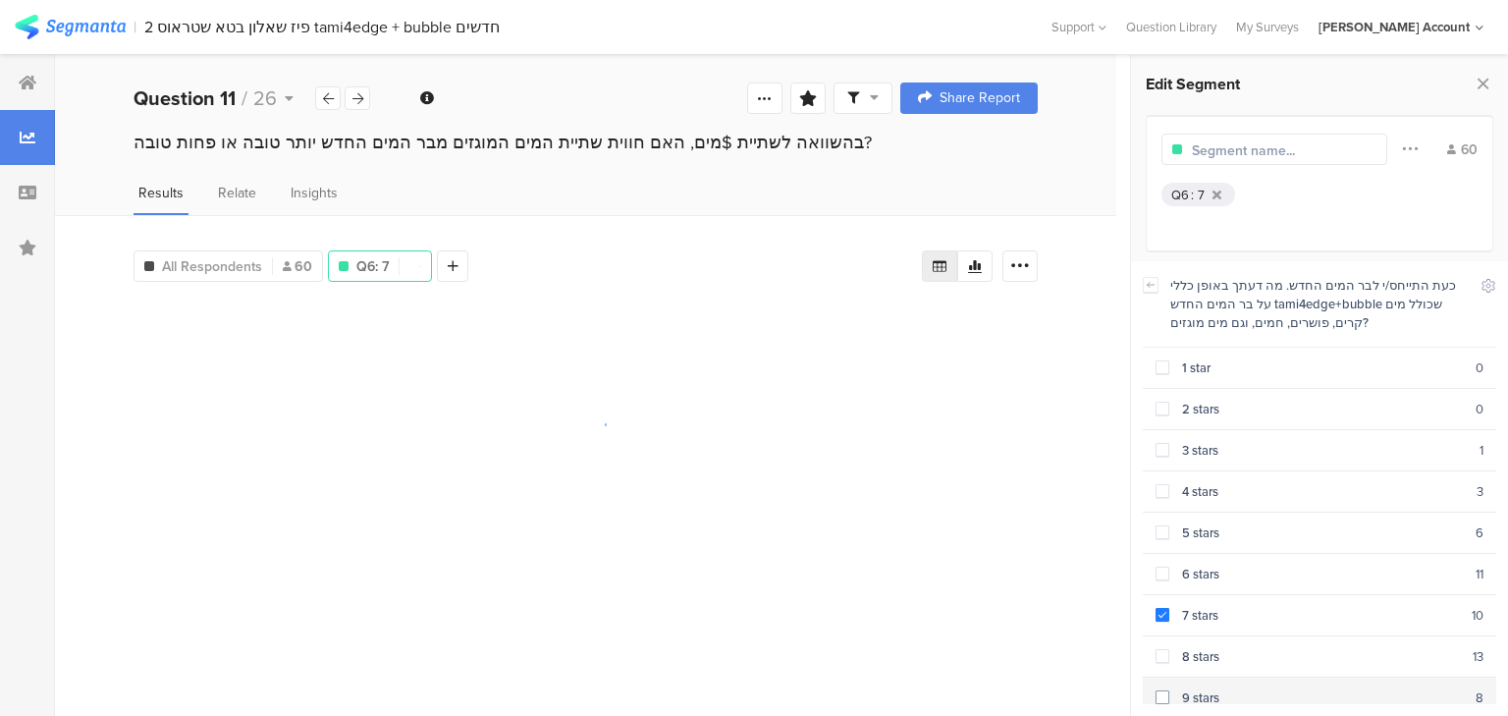
drag, startPoint x: 1208, startPoint y: 644, endPoint x: 1210, endPoint y: 680, distance: 36.4
click at [1207, 647] on div "8 stars" at bounding box center [1320, 656] width 303 height 19
click at [1214, 688] on div "9 stars" at bounding box center [1322, 697] width 306 height 19
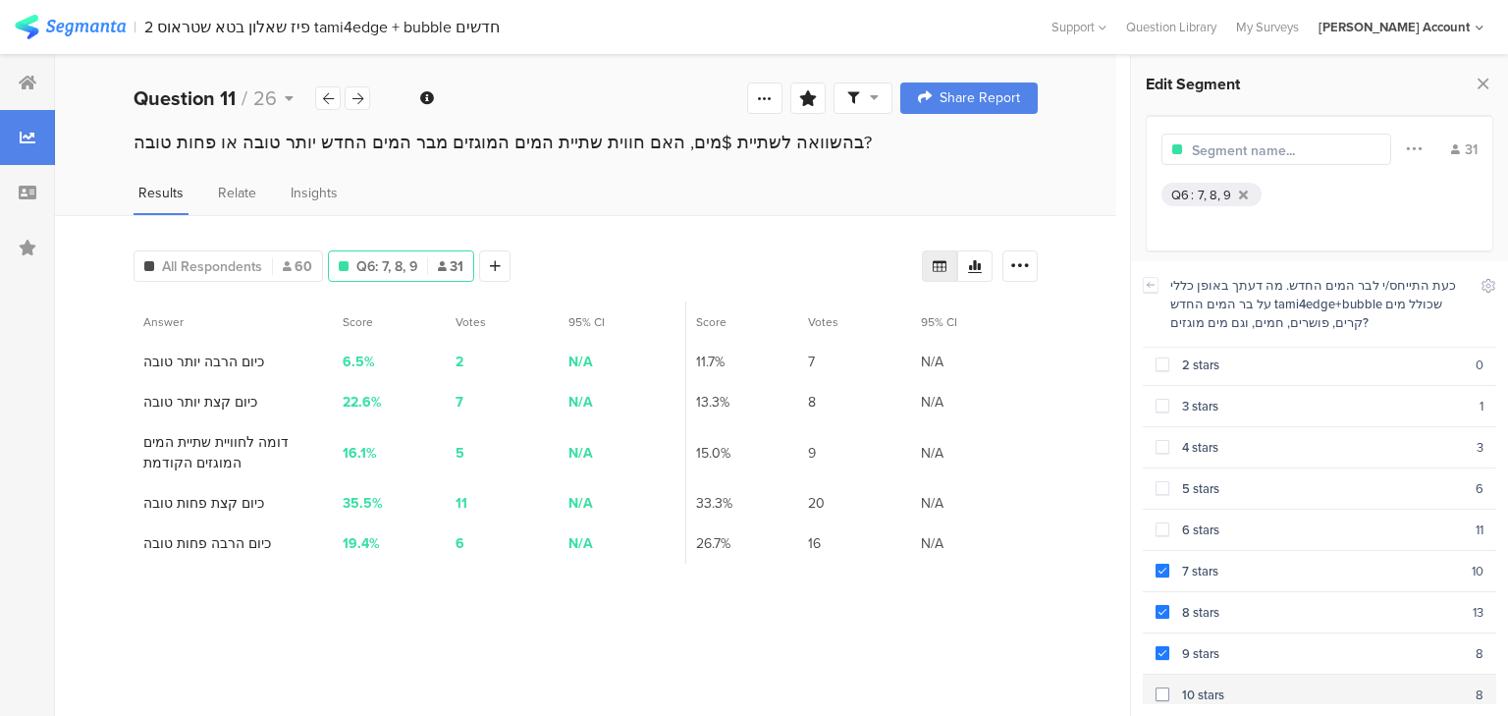
click at [1203, 685] on div "10 stars" at bounding box center [1322, 694] width 306 height 19
click at [517, 254] on div at bounding box center [518, 265] width 31 height 31
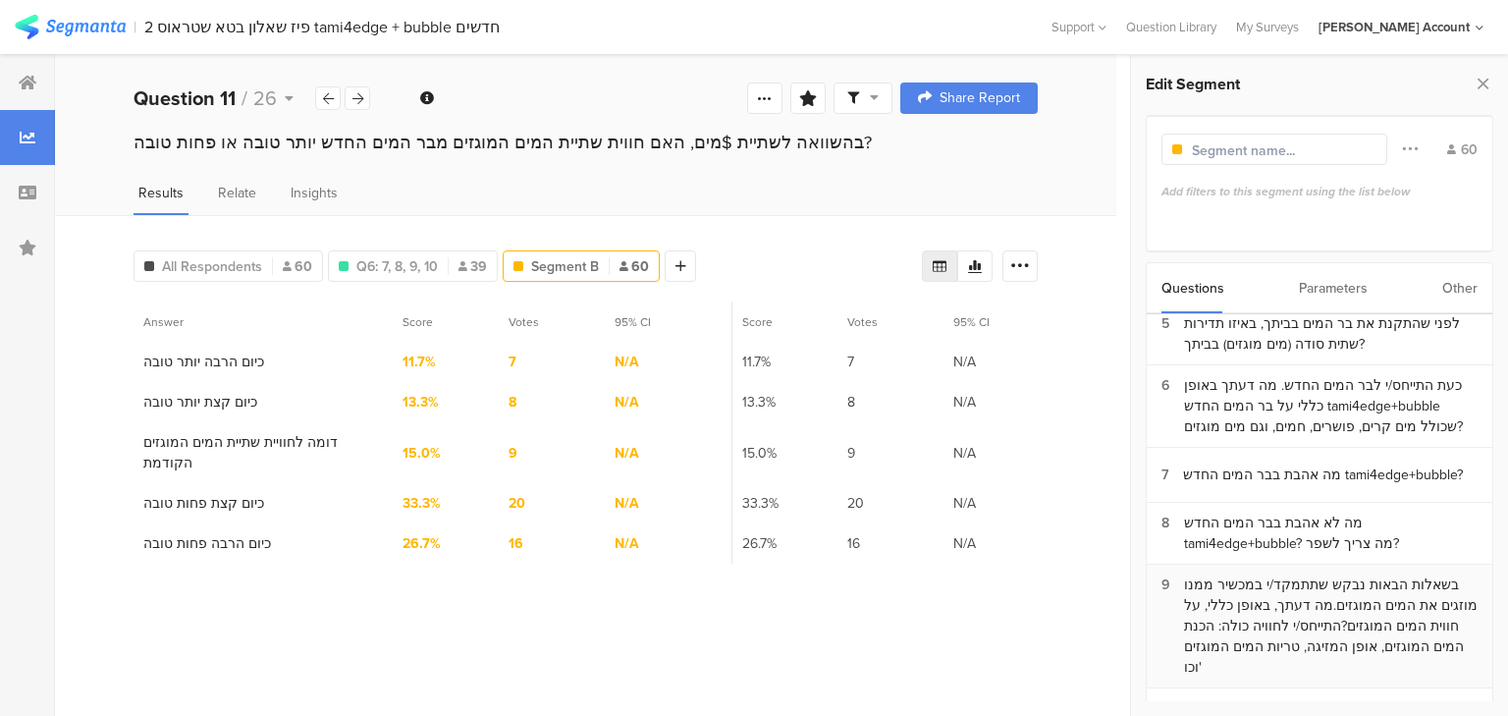
scroll to position [314, 0]
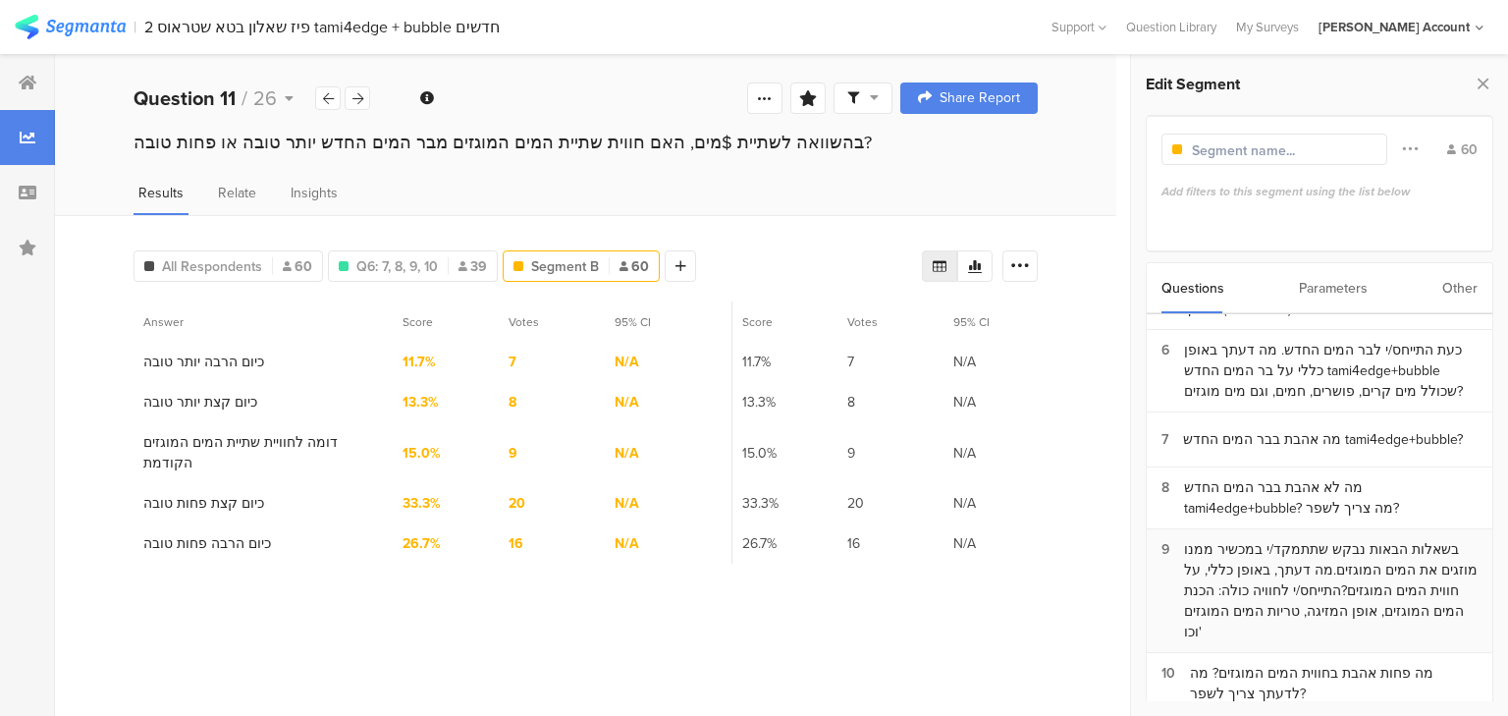
click at [1268, 574] on div "בשאלות הבאות נבקש שתתמקד/י במכשיר ממנו מוזגים את המים המוגזים.מה דעתך, באופן כל…" at bounding box center [1331, 590] width 294 height 103
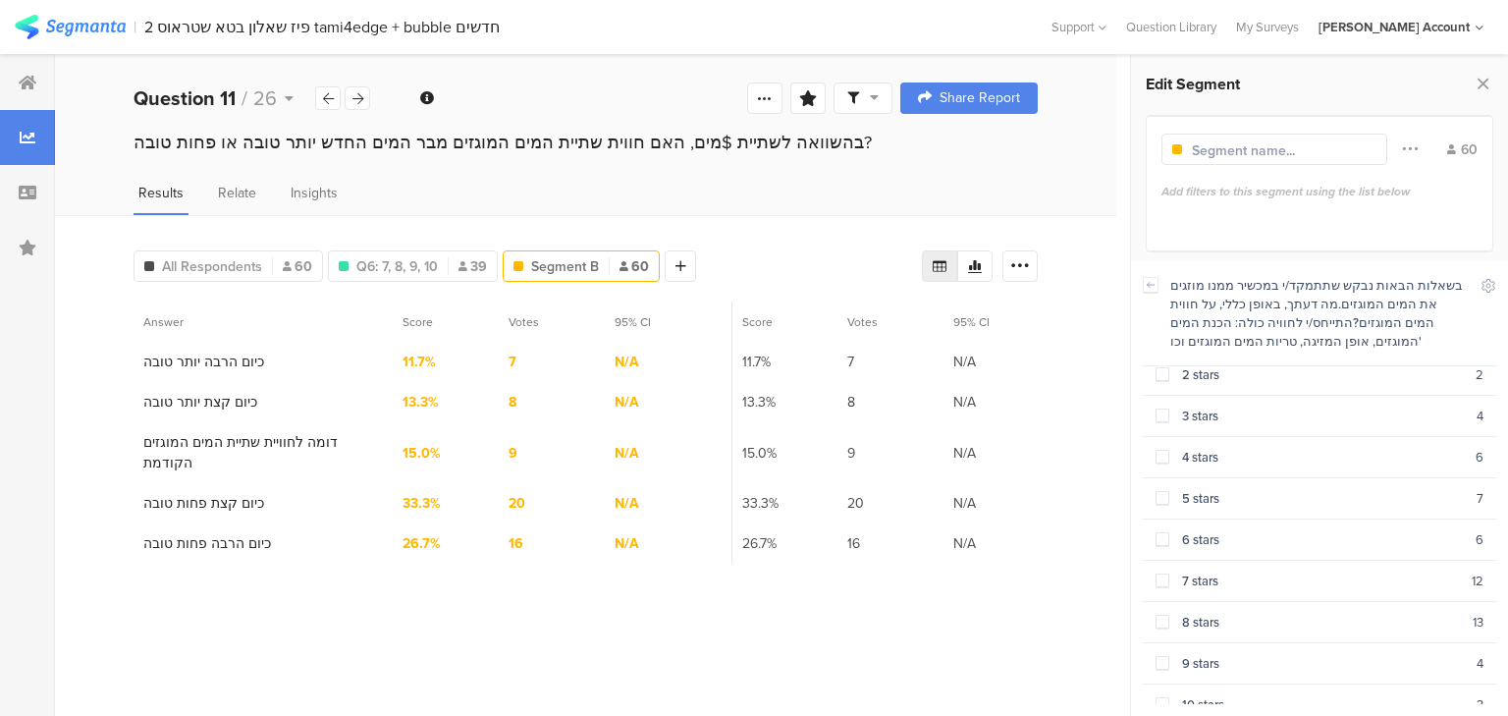
scroll to position [103, 0]
click at [1194, 569] on div "7 stars" at bounding box center [1320, 572] width 302 height 19
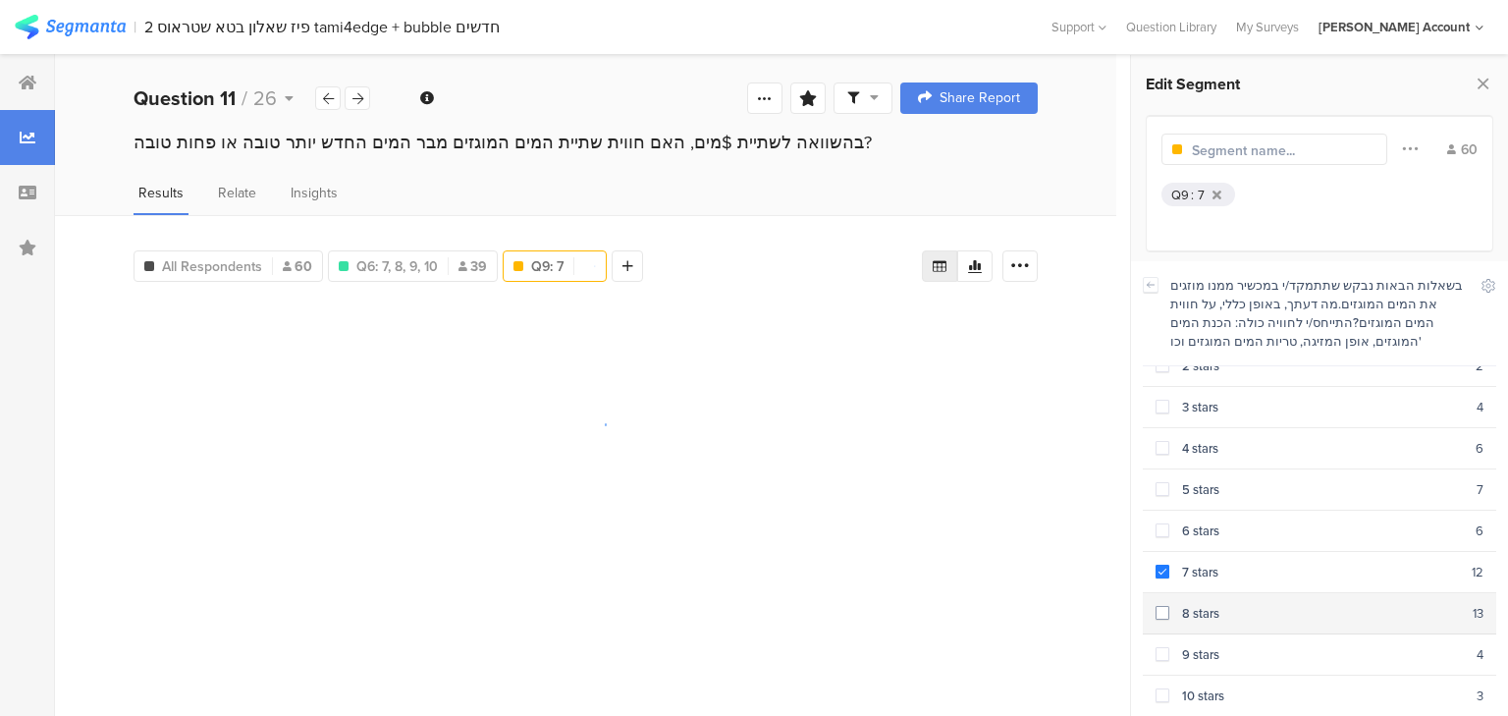
click at [1196, 609] on div "8 stars" at bounding box center [1320, 613] width 303 height 19
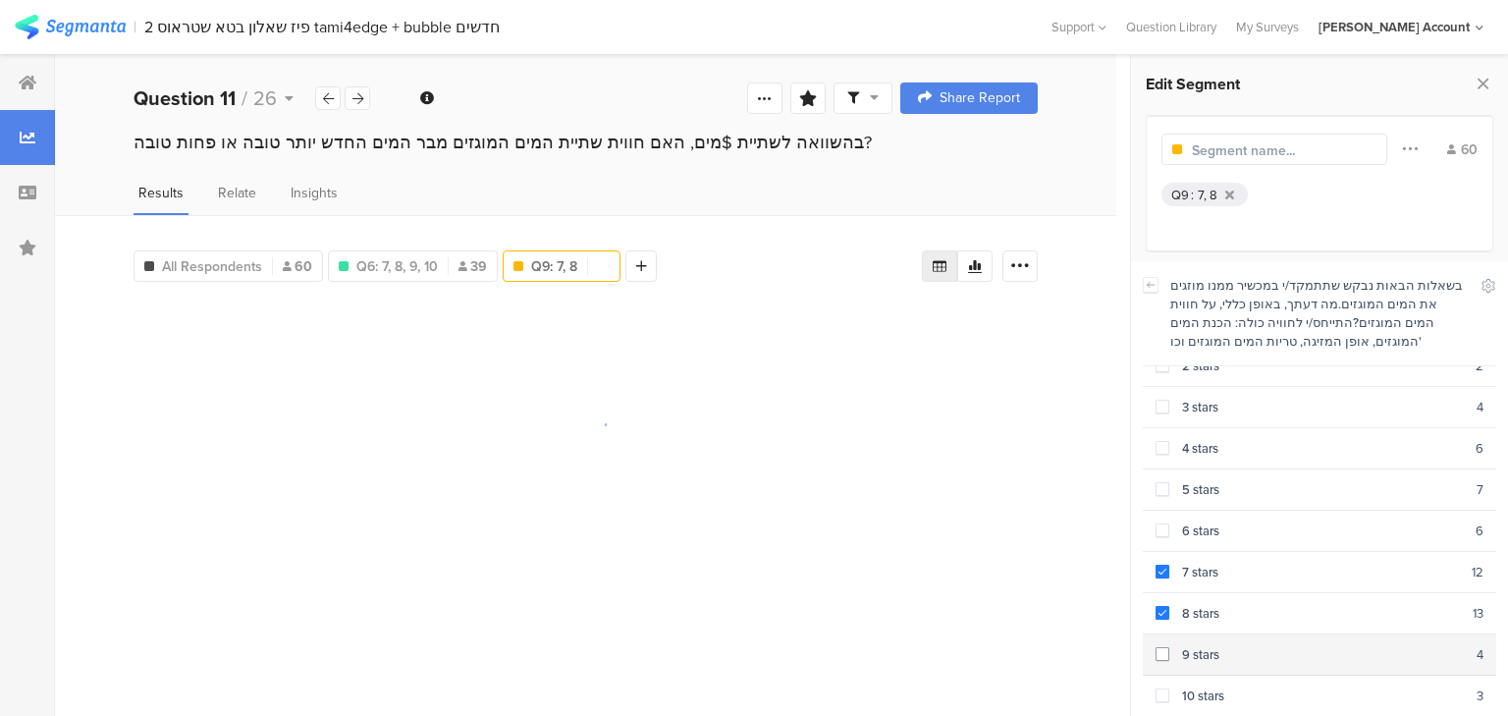
click at [1189, 645] on div "9 stars" at bounding box center [1322, 654] width 307 height 19
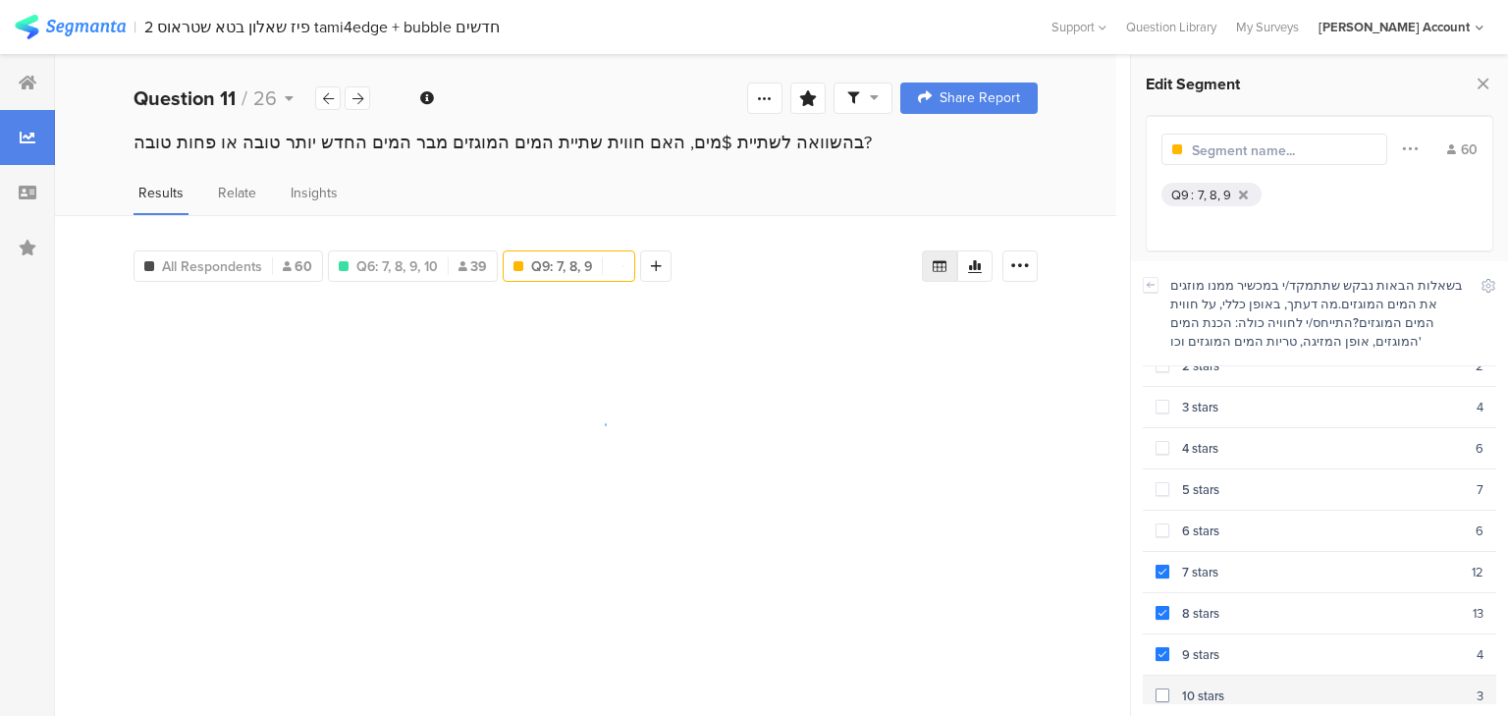
drag, startPoint x: 1202, startPoint y: 678, endPoint x: 1200, endPoint y: 664, distance: 14.9
click at [1201, 686] on div "10 stars" at bounding box center [1322, 695] width 307 height 19
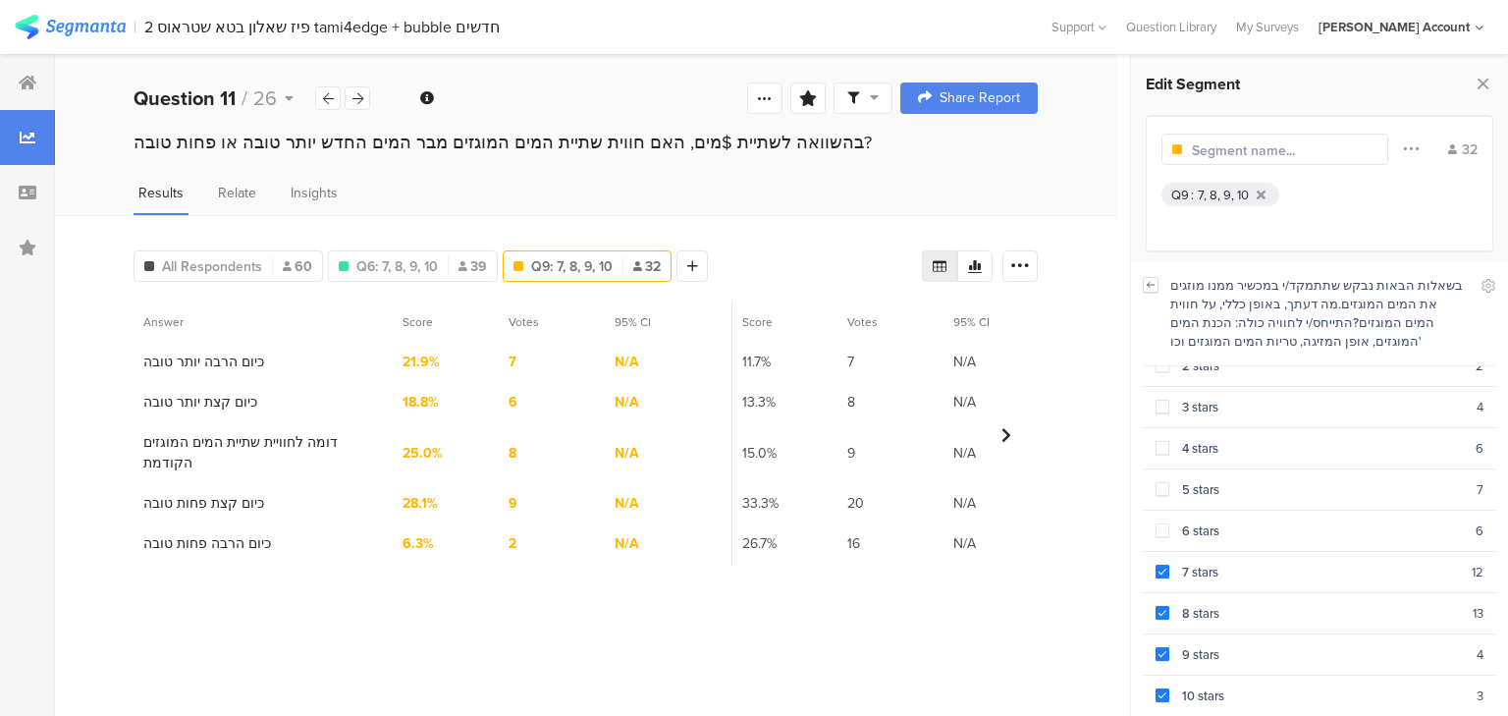
click at [1153, 287] on icon at bounding box center [1151, 285] width 14 height 16
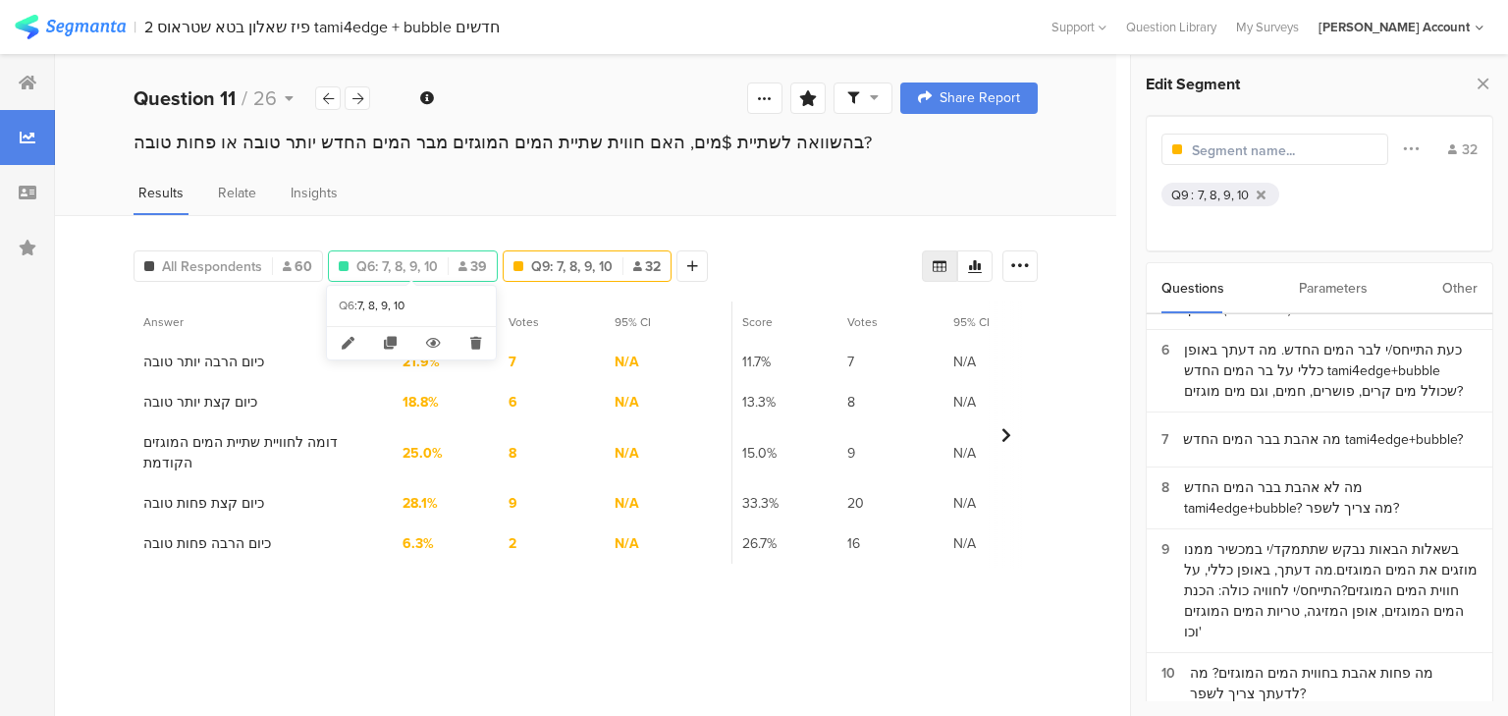
click at [426, 268] on span "Q6: 7, 8, 9, 10" at bounding box center [396, 266] width 81 height 21
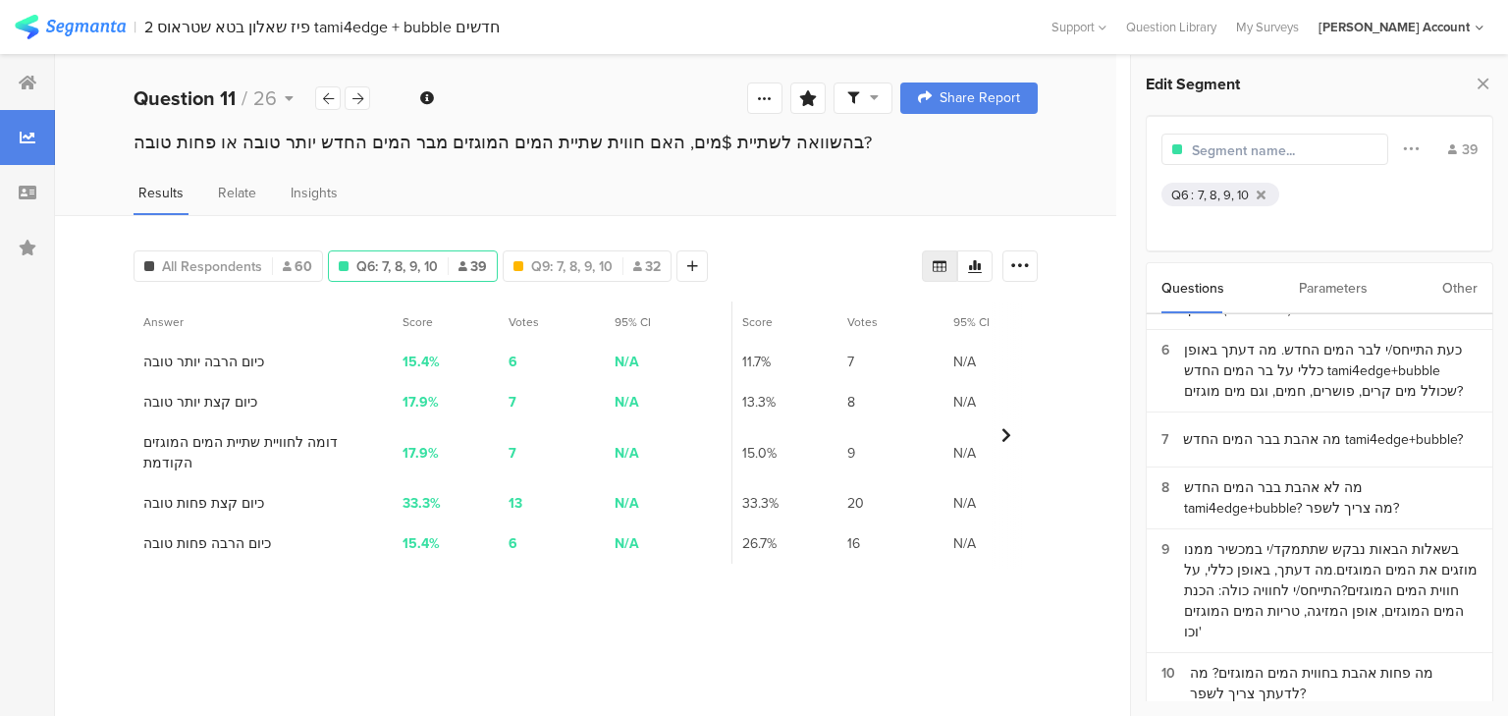
click at [1211, 149] on input "text" at bounding box center [1277, 150] width 171 height 21
type input "מרוצים מבר המים 7-10 N=39"
click at [662, 263] on span "Q9: 7, 8, 9, 10" at bounding box center [660, 266] width 81 height 21
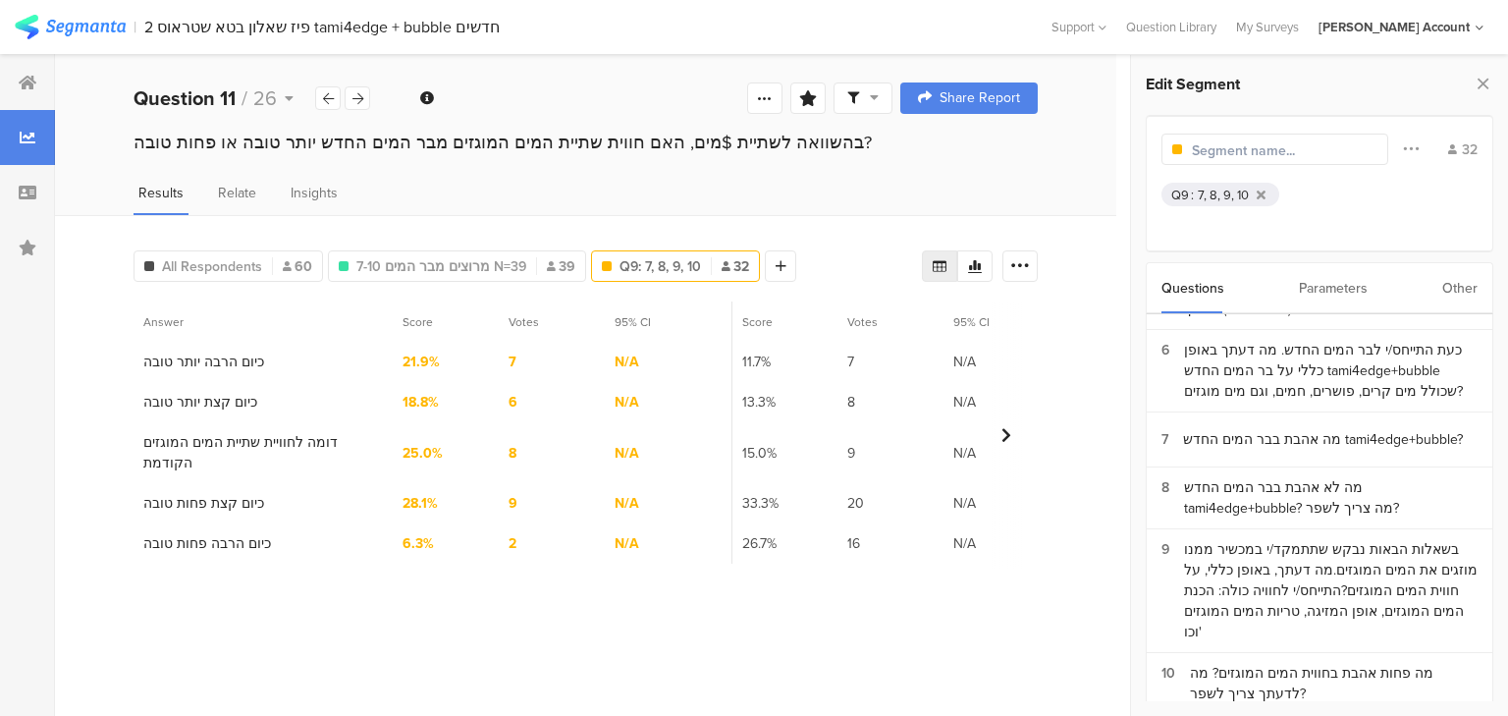
click at [1228, 152] on input "text" at bounding box center [1277, 150] width 171 height 21
click at [1485, 86] on icon at bounding box center [1483, 83] width 21 height 27
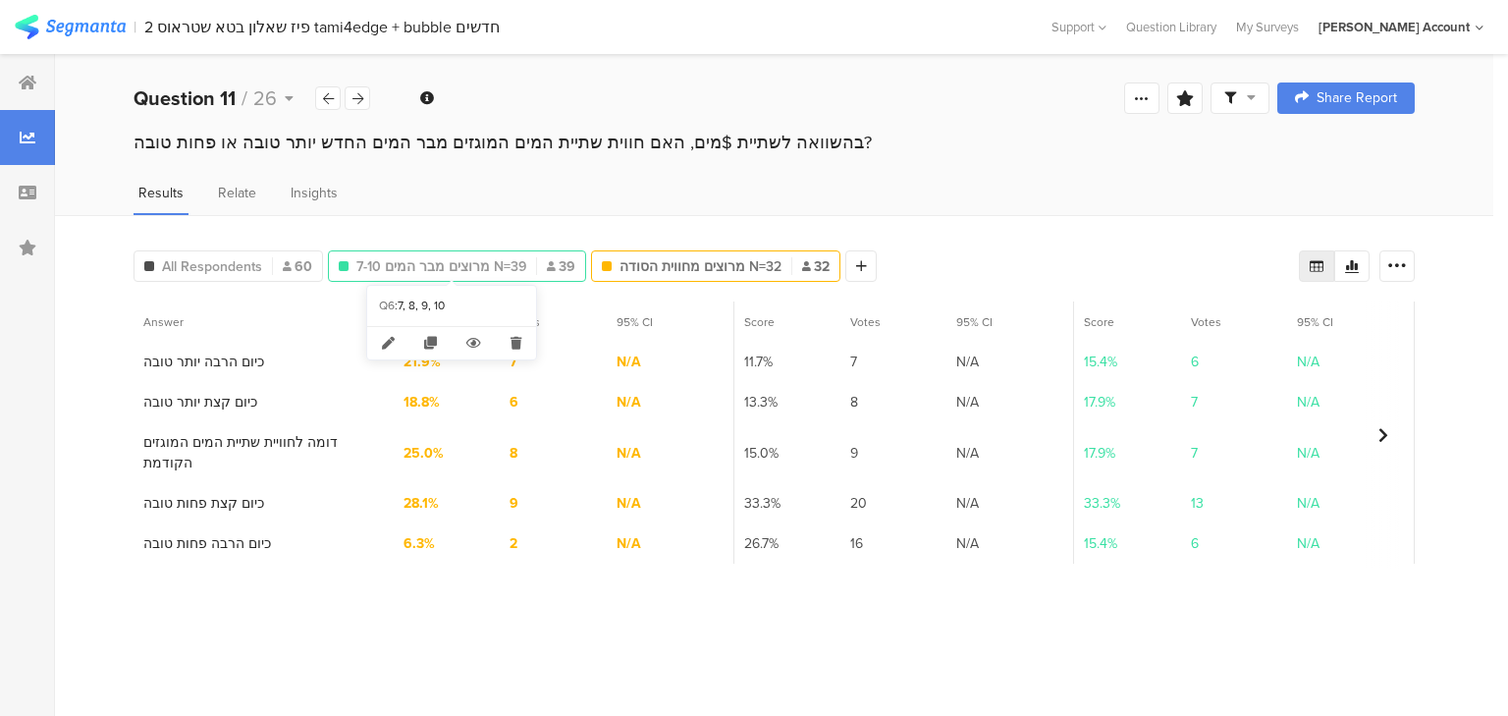
click at [432, 258] on span "מרוצים מבר המים 7-10 N=39" at bounding box center [441, 266] width 170 height 21
type input "מרוצים מבר המים 7-10 N=39"
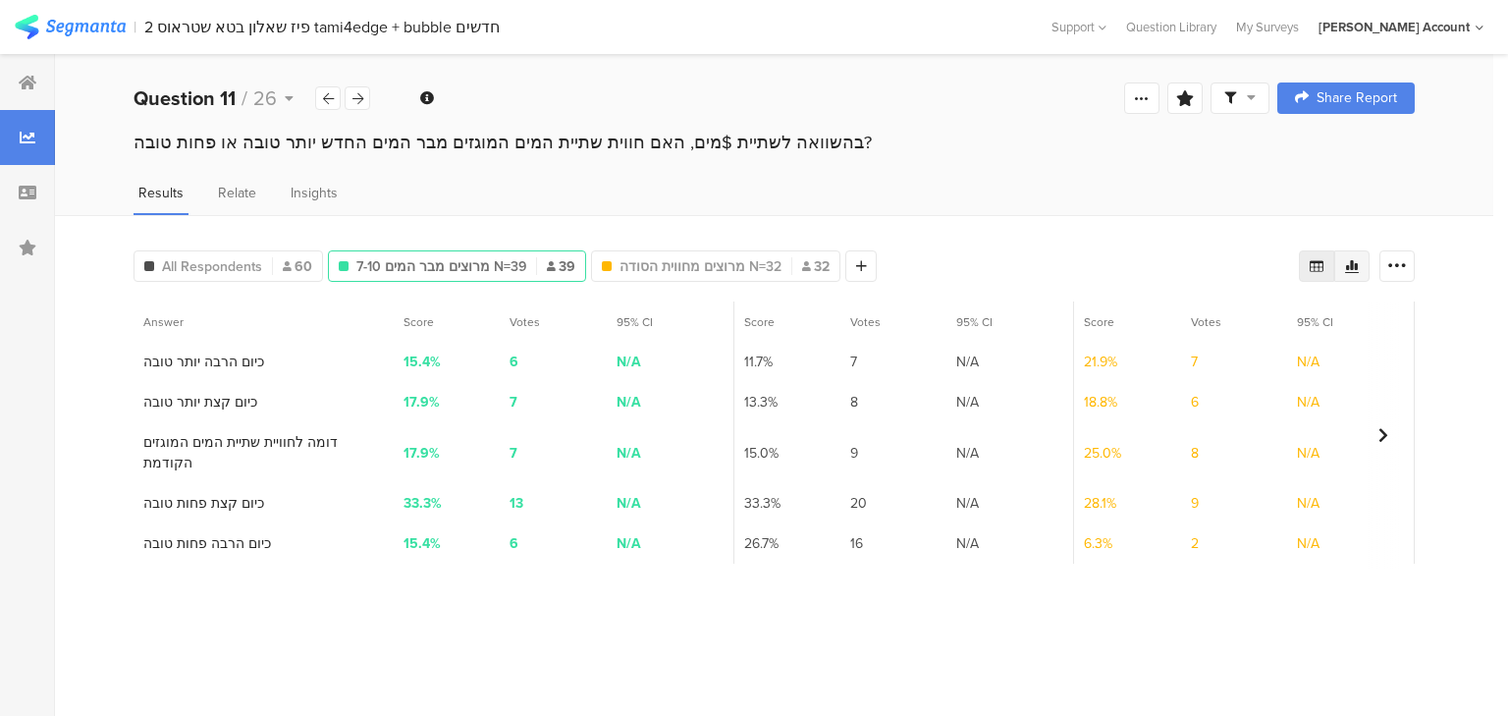
click at [1355, 264] on icon at bounding box center [1352, 266] width 14 height 13
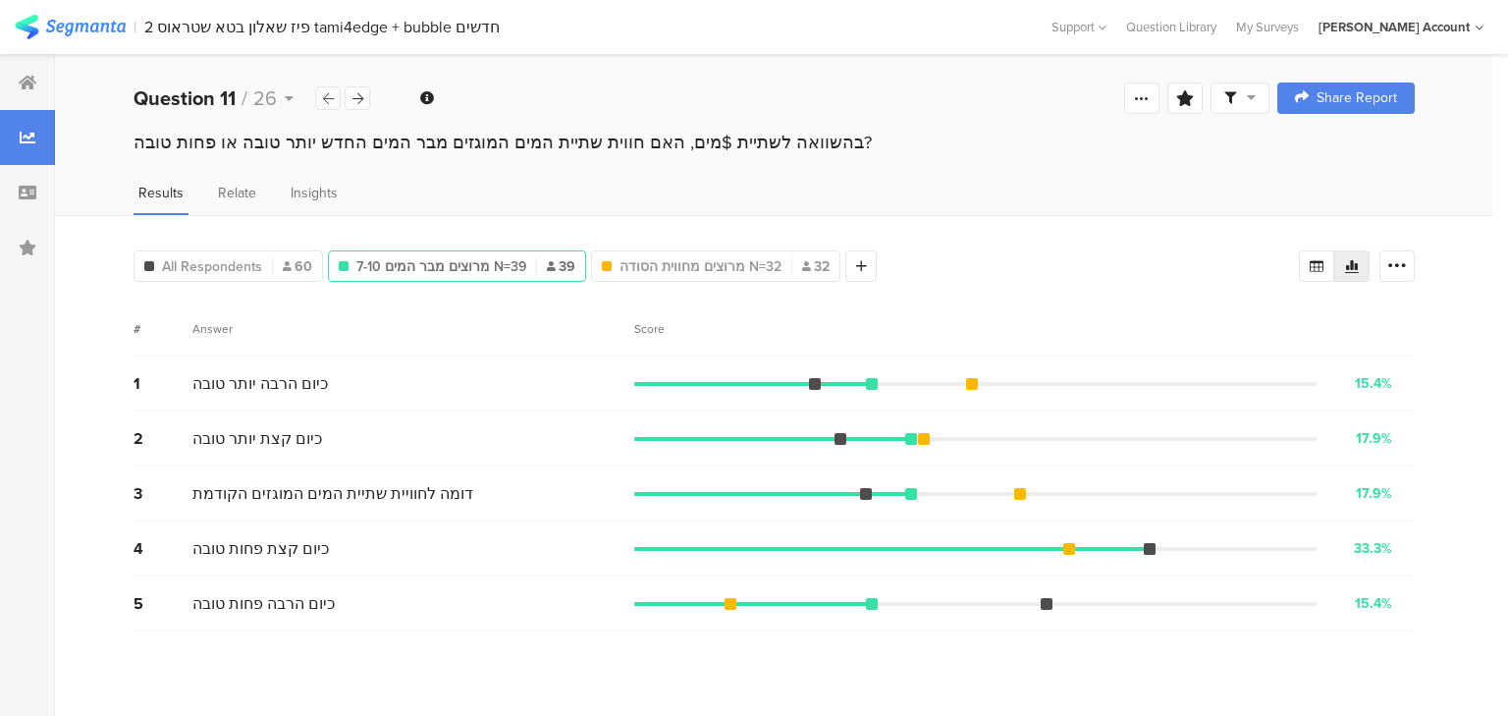
click at [335, 105] on div at bounding box center [328, 98] width 26 height 24
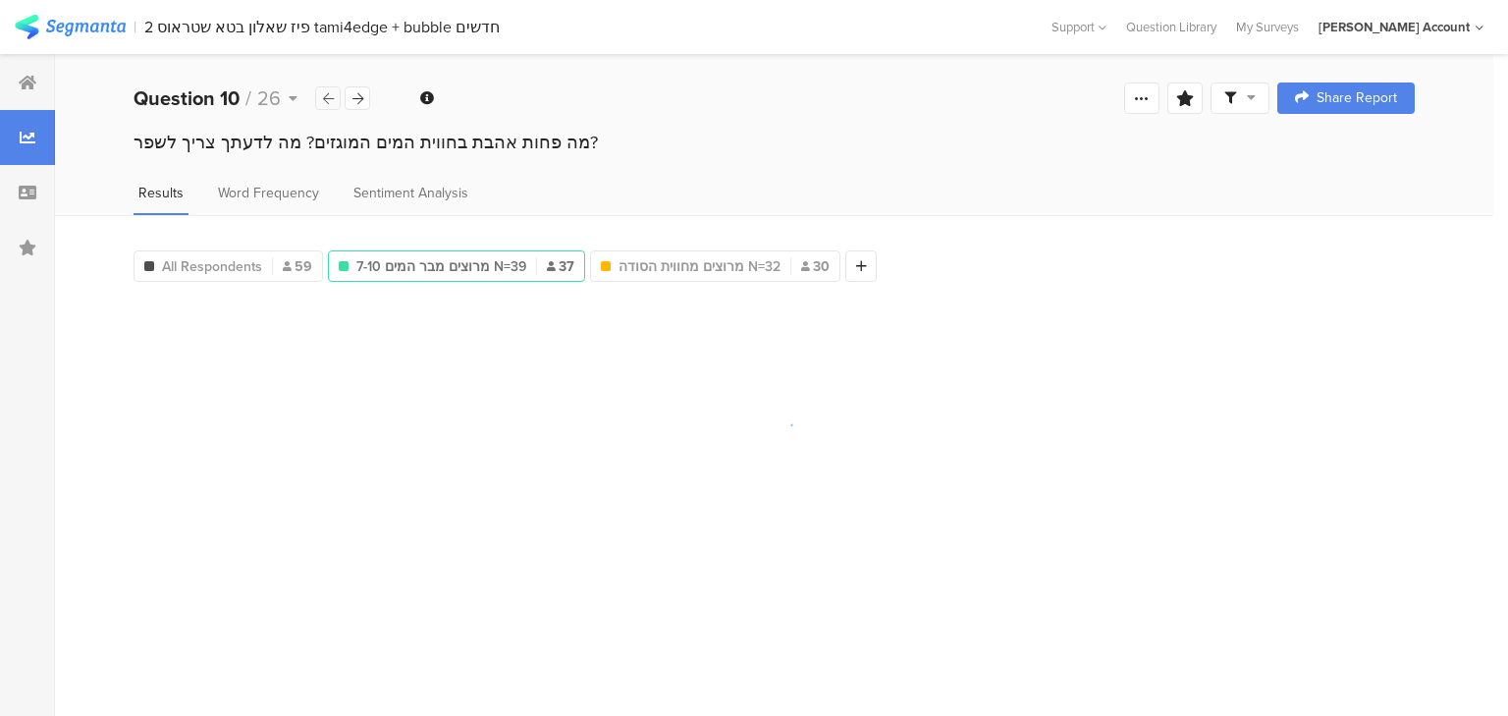
click at [335, 105] on div at bounding box center [328, 98] width 26 height 24
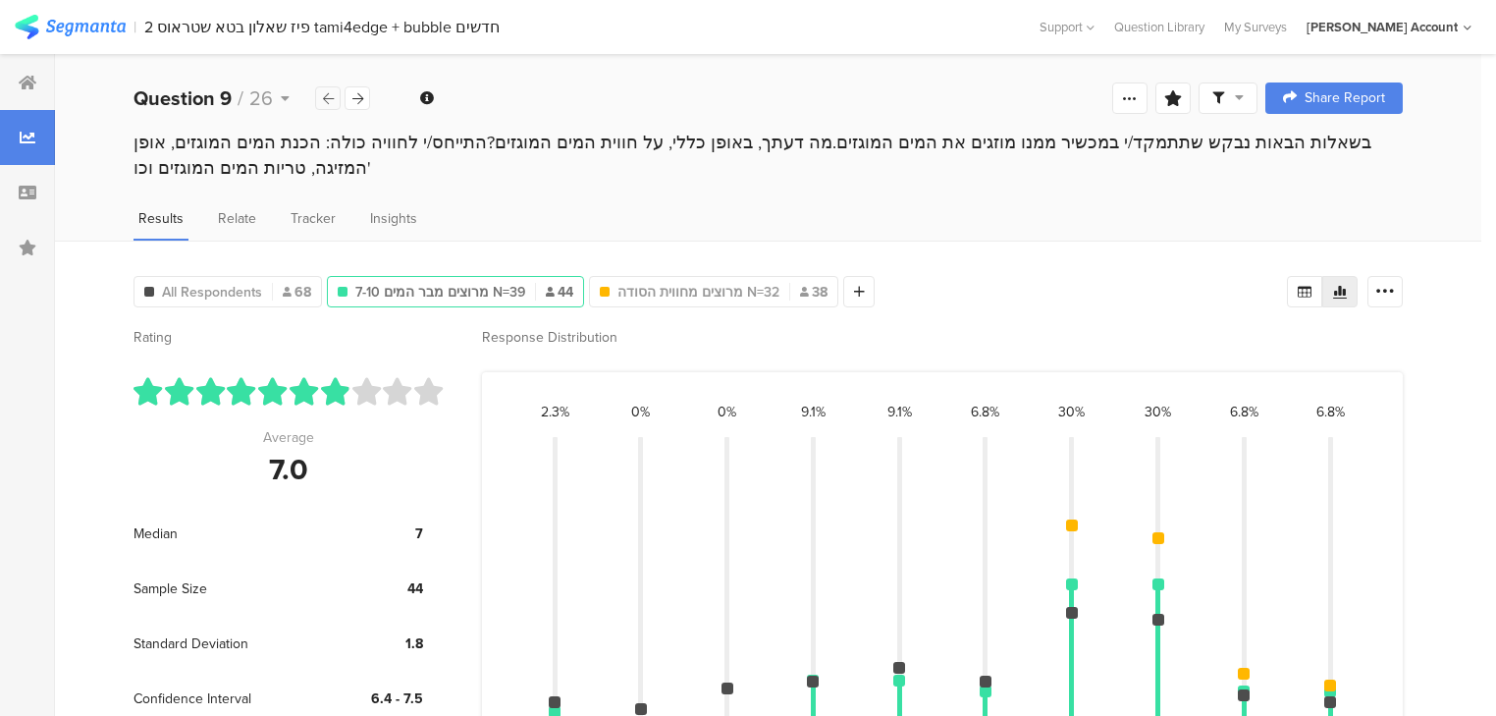
click at [335, 105] on div at bounding box center [328, 98] width 26 height 24
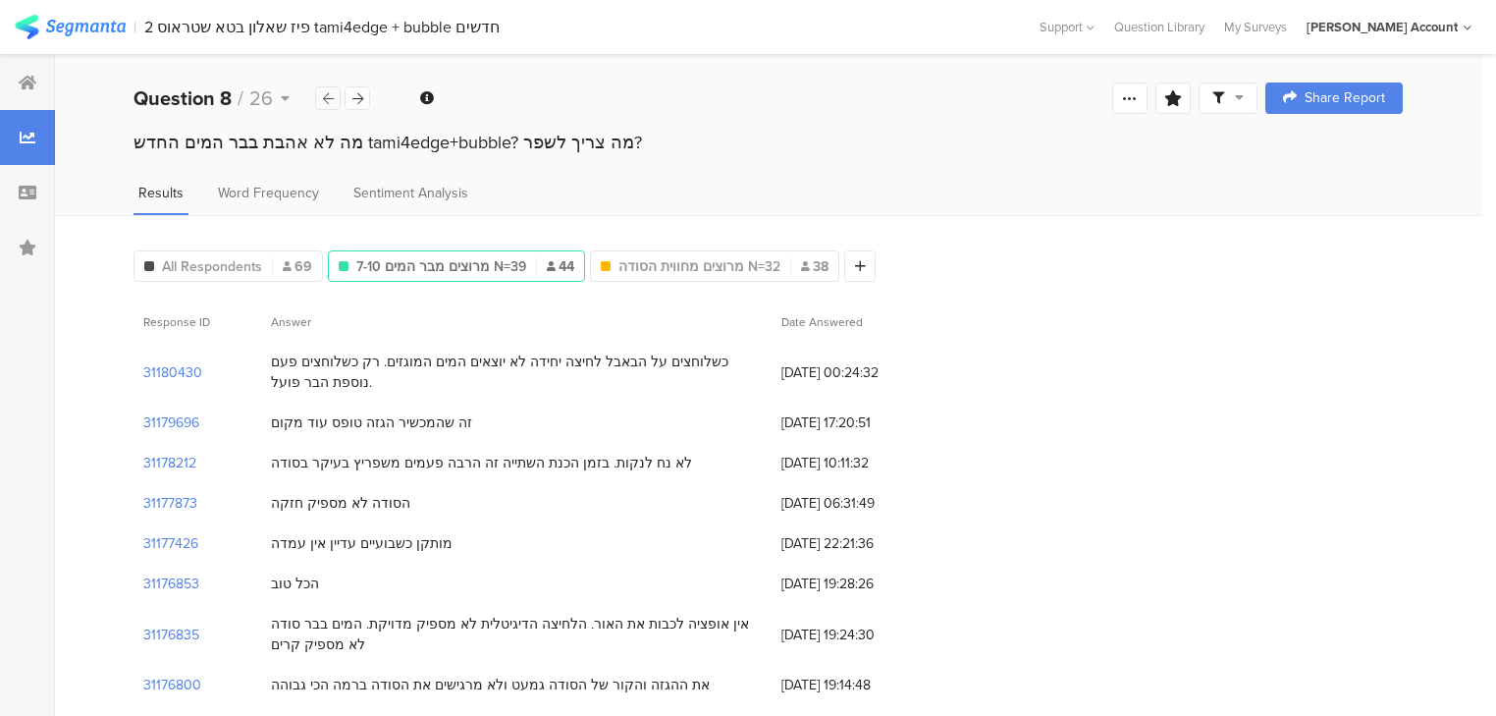
click at [335, 105] on div at bounding box center [328, 98] width 26 height 24
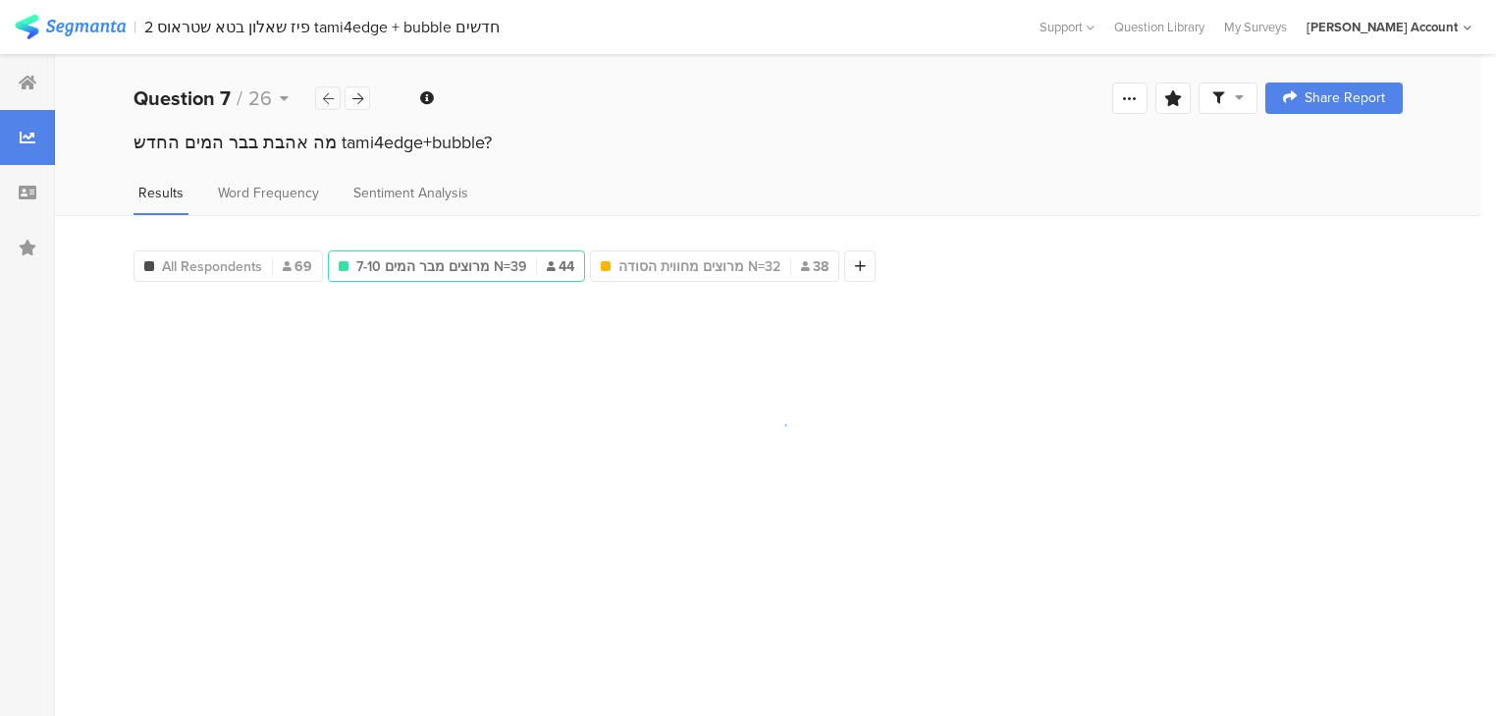
click at [335, 105] on div at bounding box center [328, 98] width 26 height 24
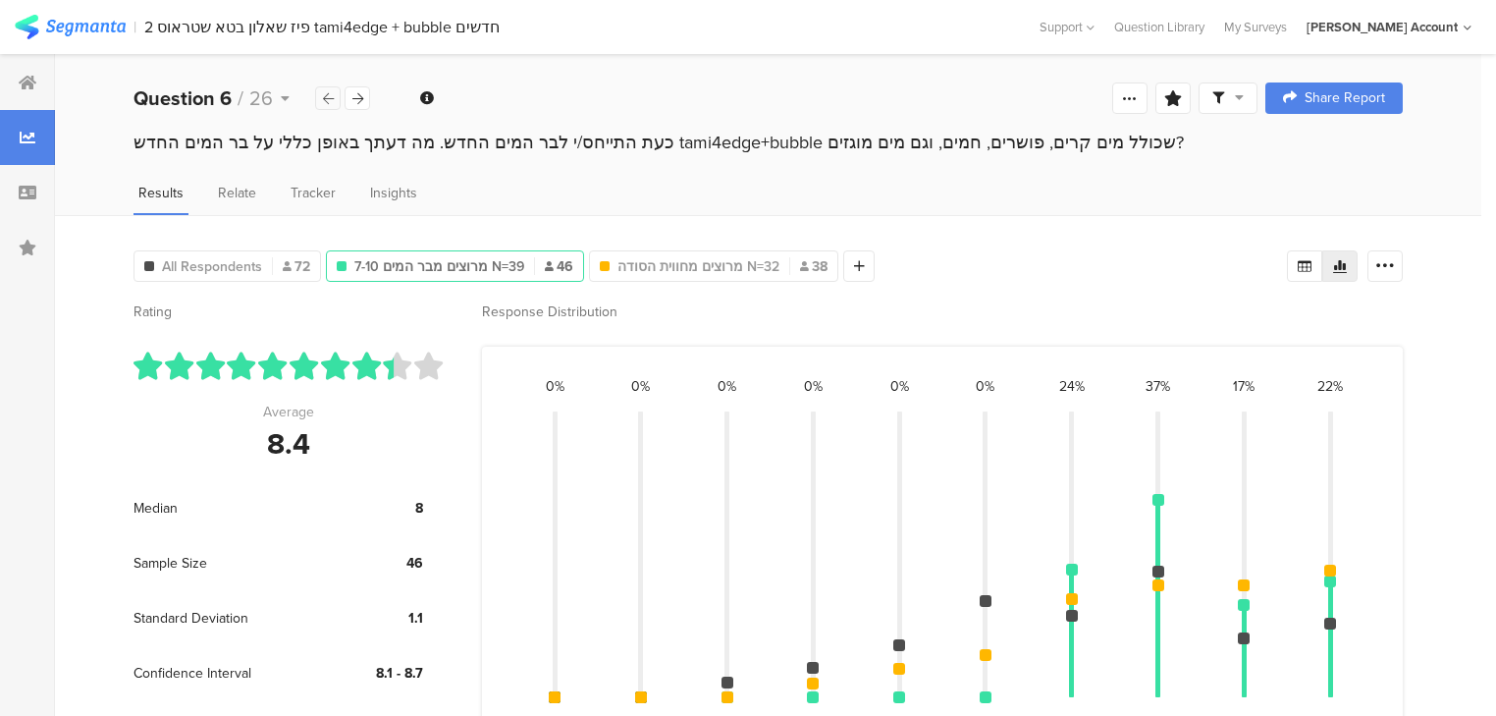
click at [335, 105] on div at bounding box center [328, 98] width 26 height 24
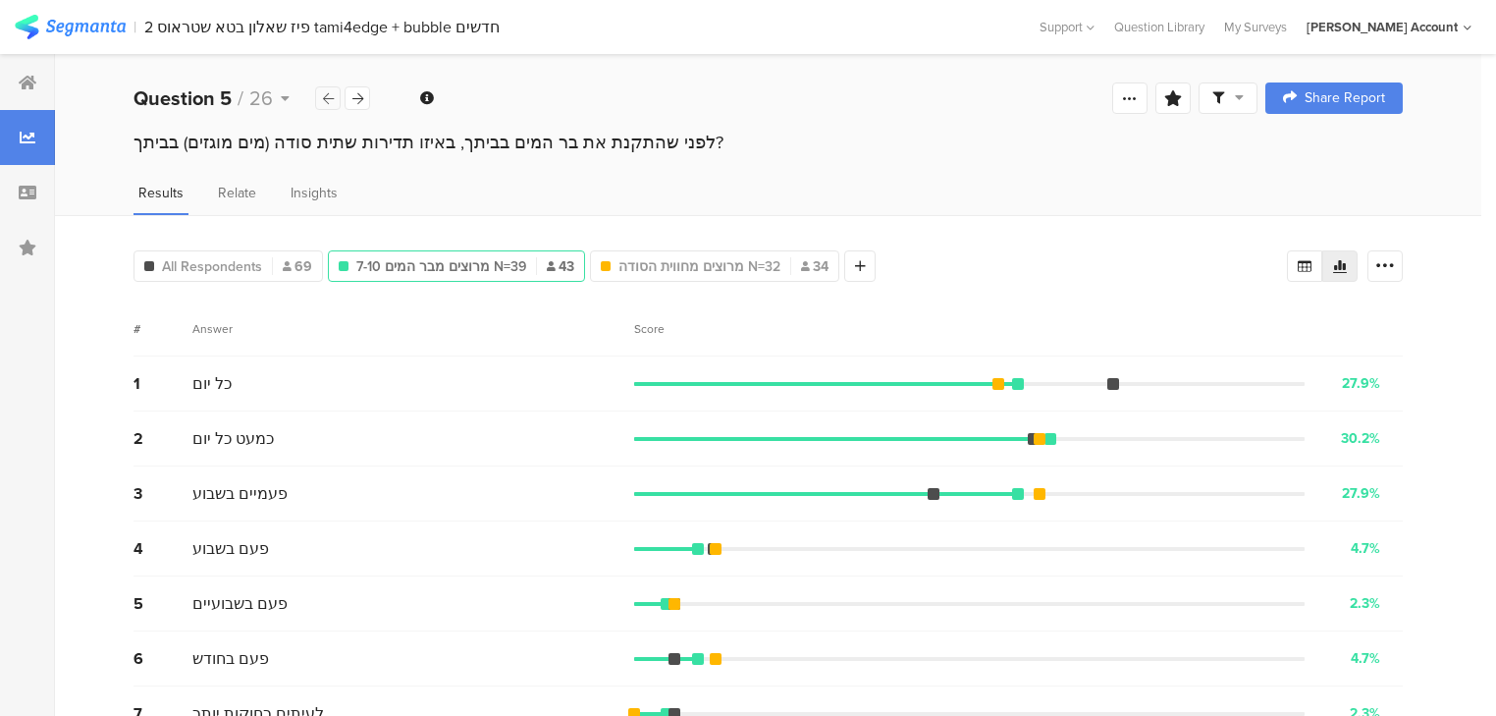
click at [335, 105] on div at bounding box center [328, 98] width 26 height 24
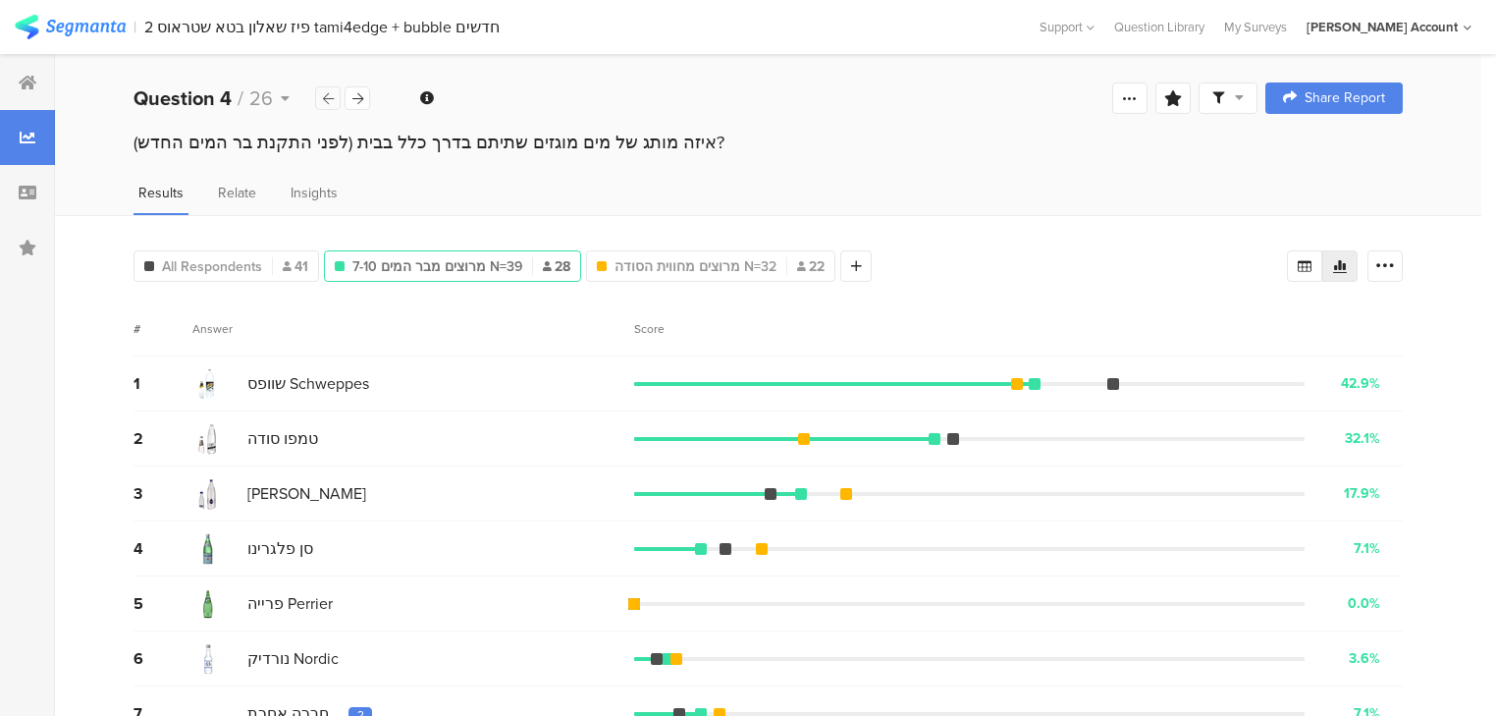
click at [335, 105] on div at bounding box center [328, 98] width 26 height 24
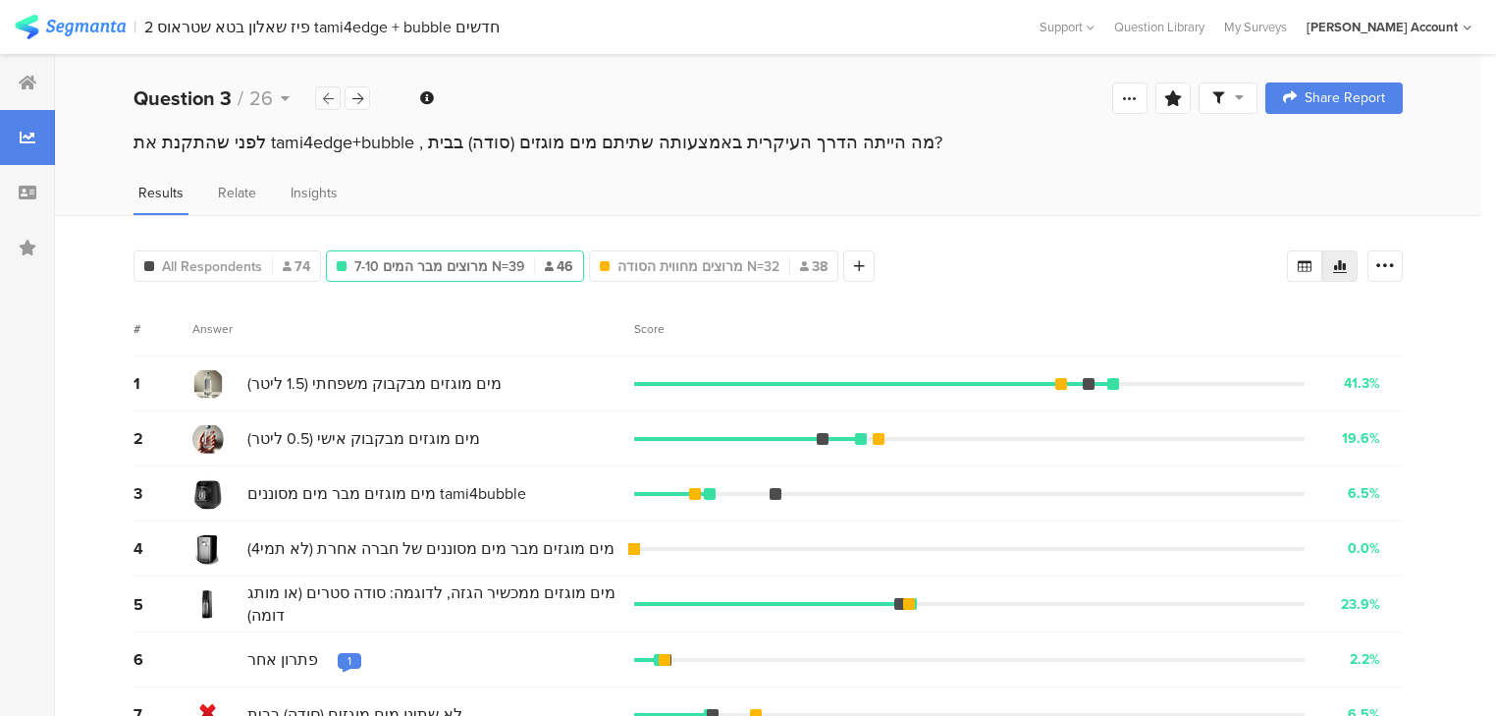
click at [329, 89] on div at bounding box center [328, 98] width 26 height 24
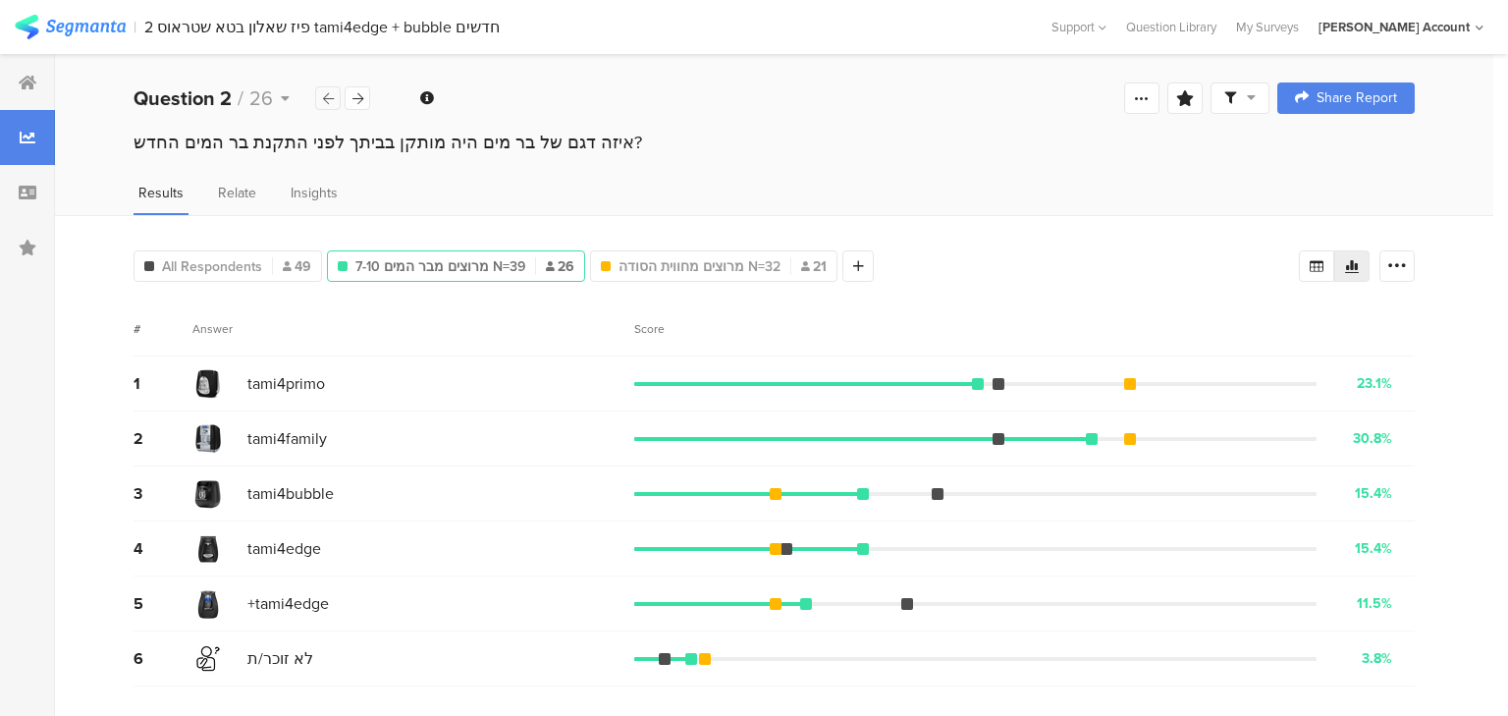
click at [328, 89] on div at bounding box center [328, 98] width 26 height 24
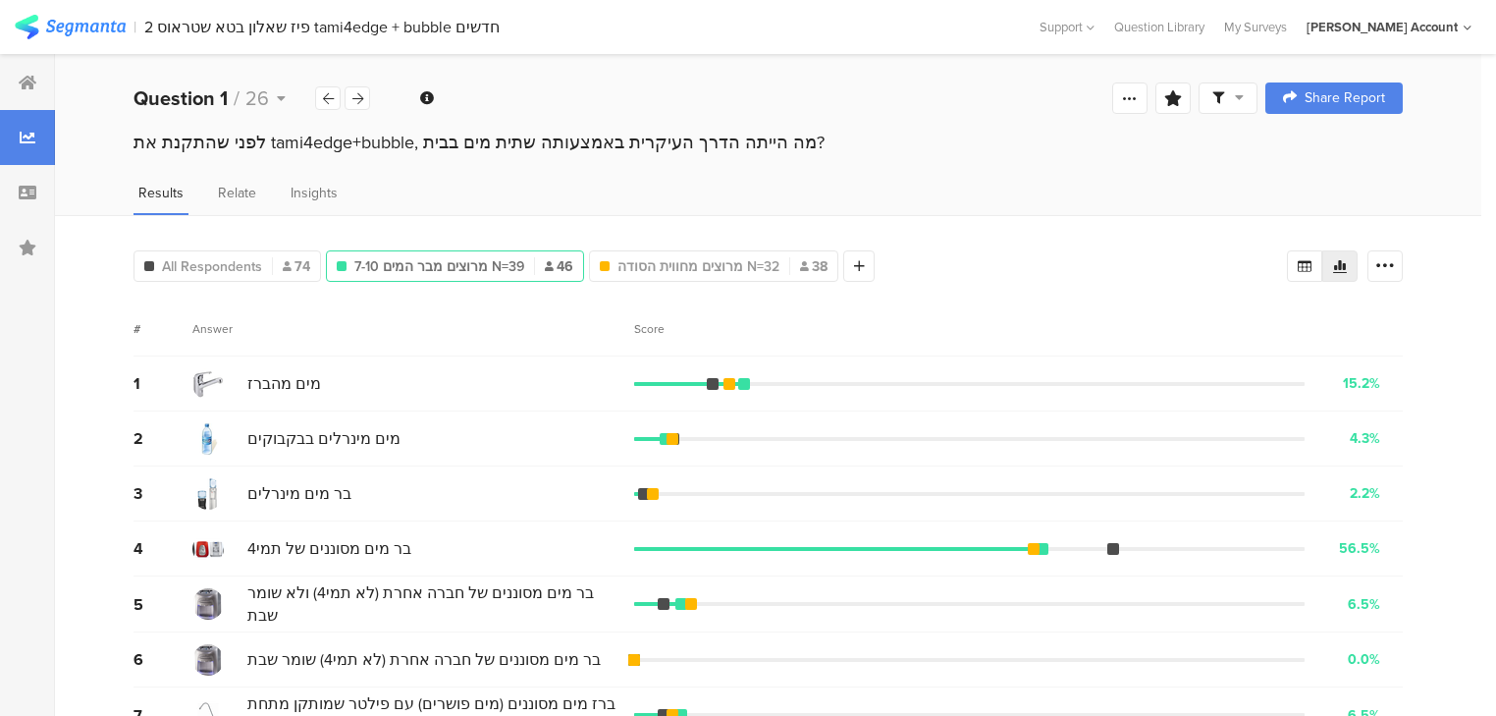
click at [644, 330] on div "Score" at bounding box center [654, 329] width 41 height 18
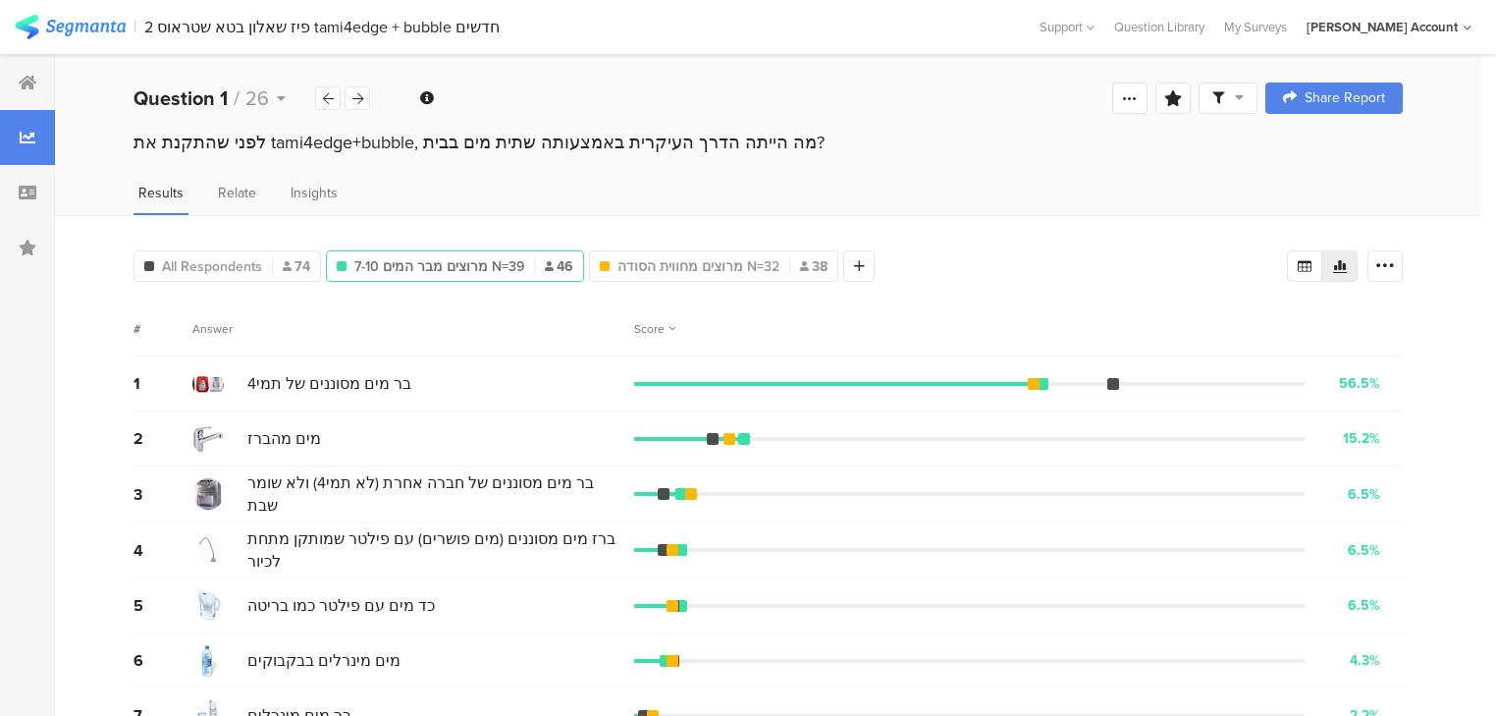
drag, startPoint x: 843, startPoint y: 261, endPoint x: 986, endPoint y: 299, distance: 147.4
click at [854, 263] on icon at bounding box center [859, 266] width 11 height 14
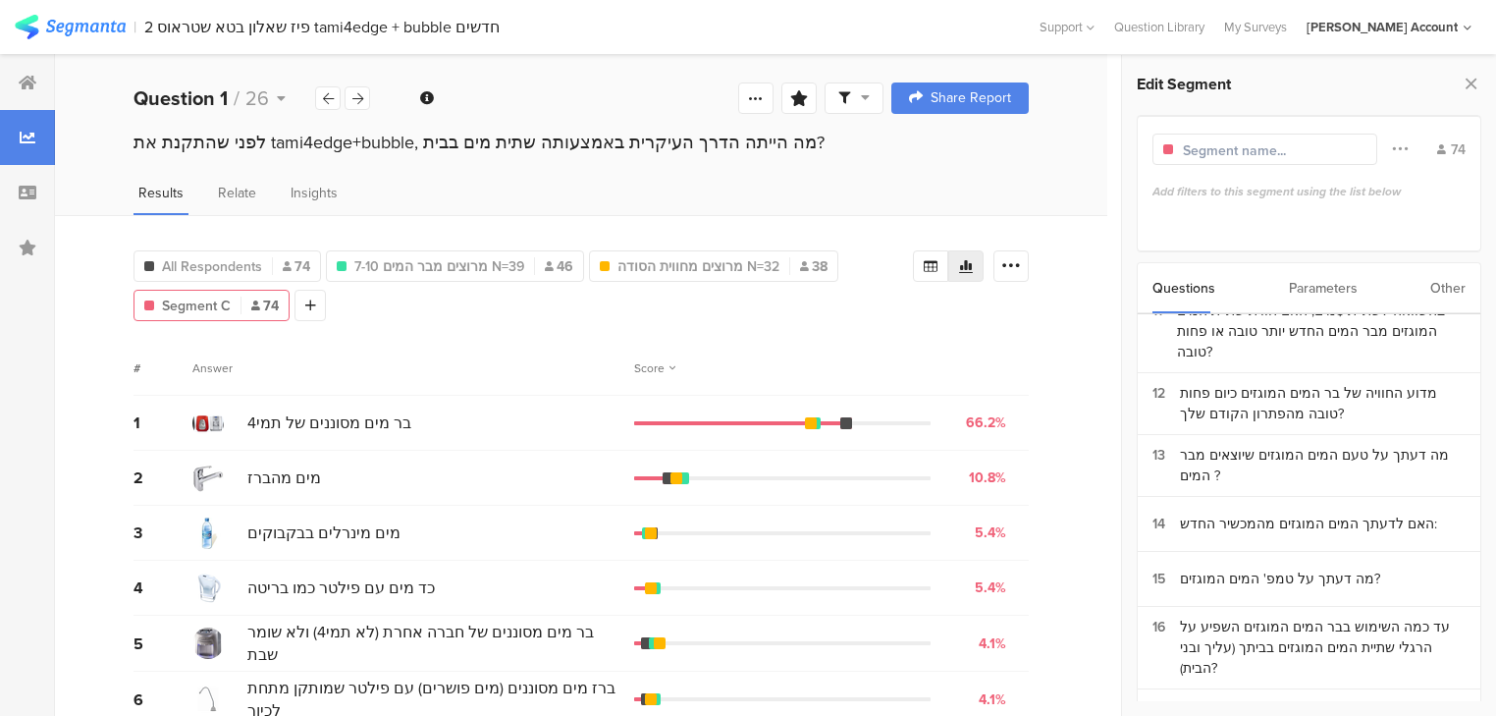
scroll to position [1412, 0]
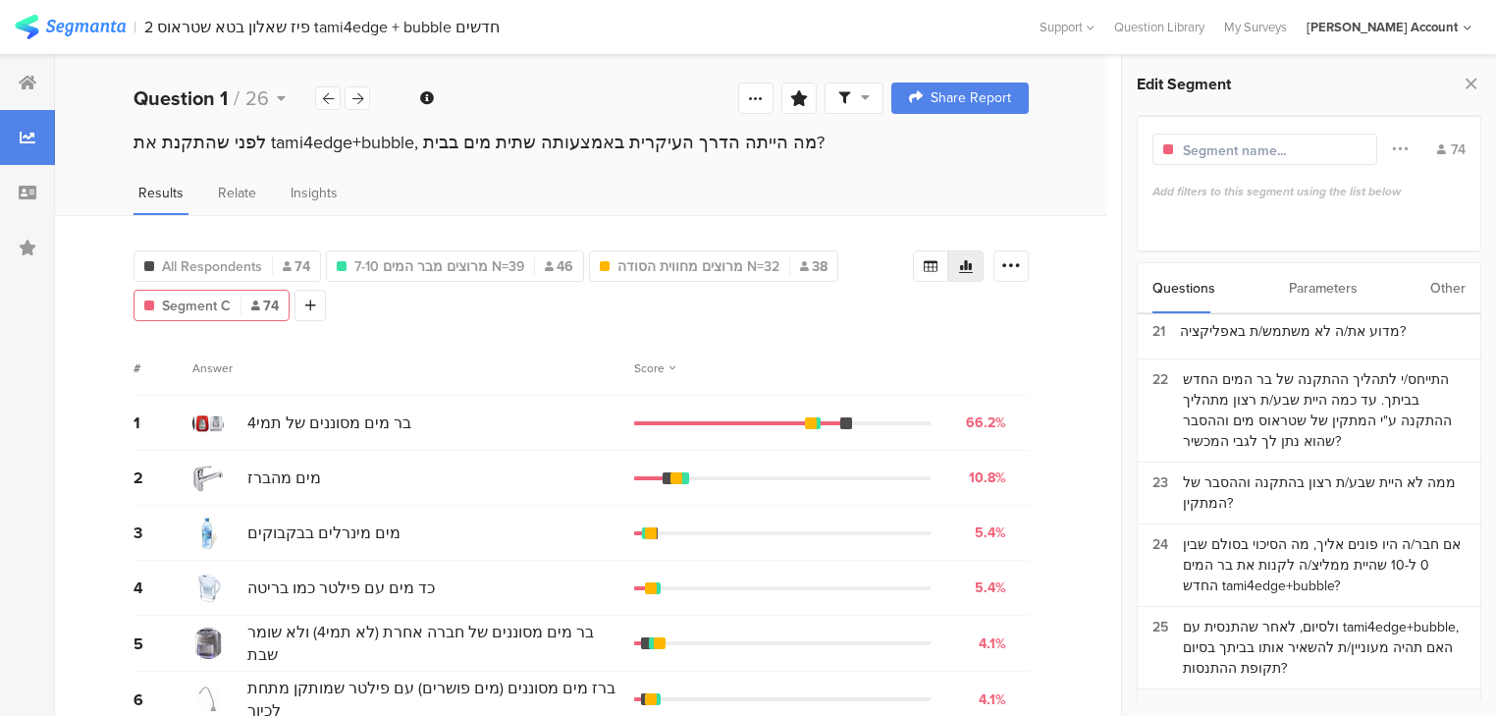
click at [1305, 706] on div "מדוע לא תשאיר/י את בר המים החדש בביתך?" at bounding box center [1313, 716] width 260 height 21
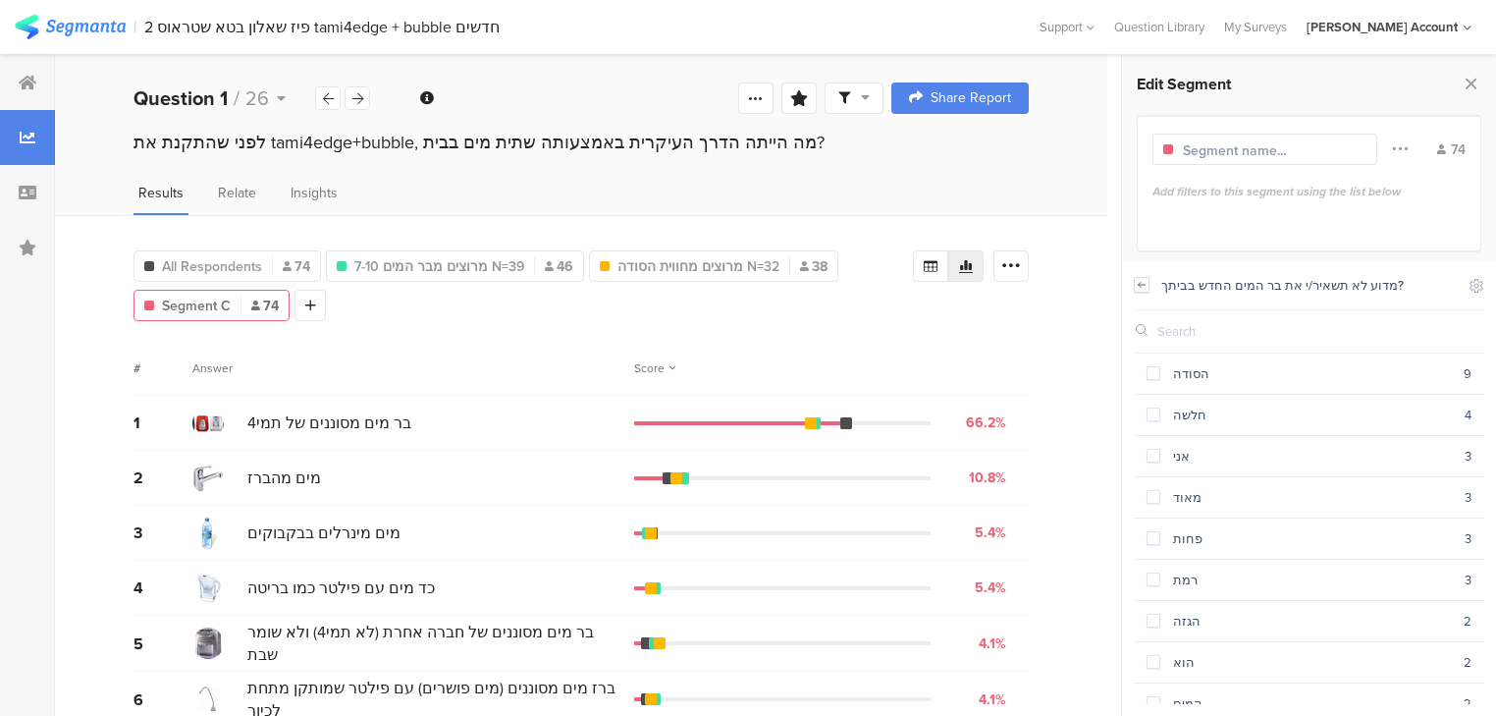
click at [1135, 285] on icon at bounding box center [1142, 285] width 14 height 16
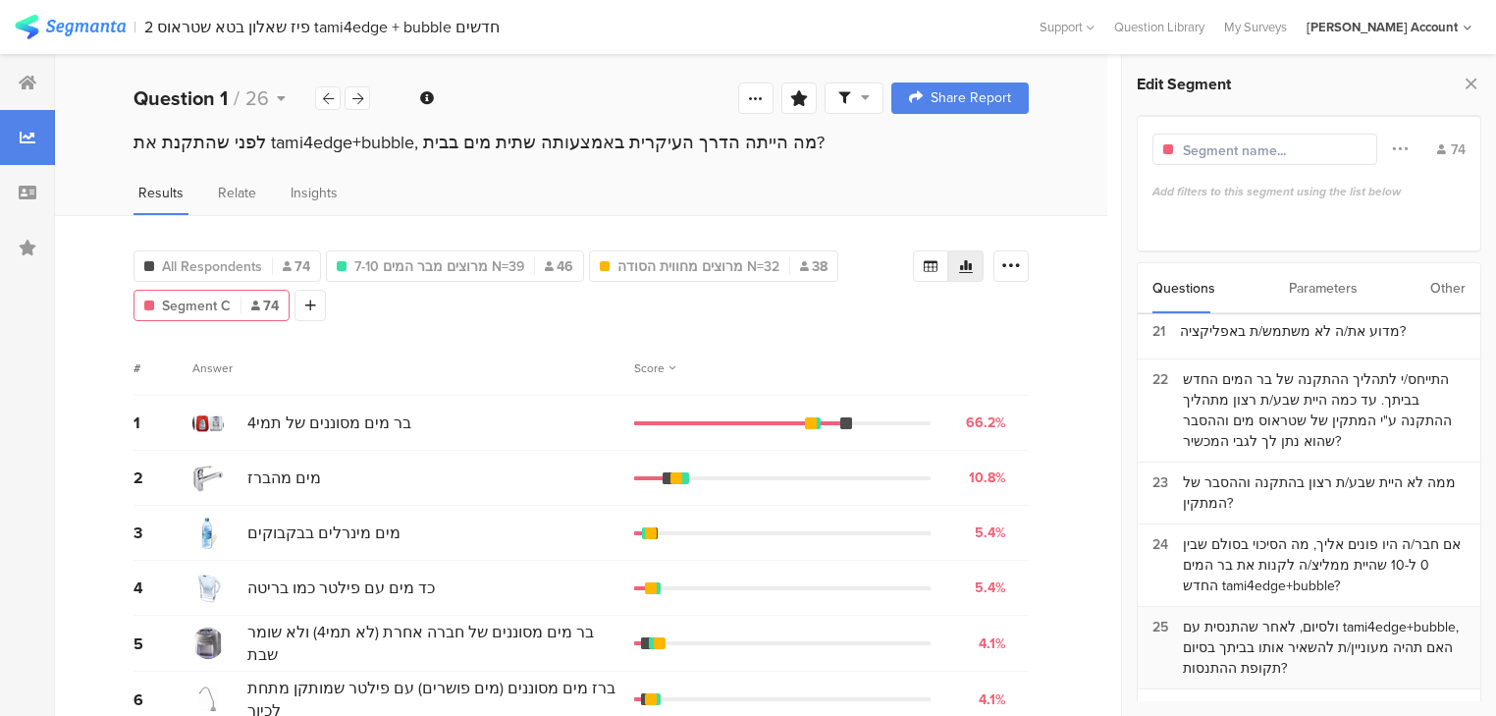
click at [1205, 617] on div "ולסיום, לאחר שהתנסית עם tami4edge+bubble, האם תהיה מעוניין/ת להשאיר אותו בביתך …" at bounding box center [1324, 648] width 283 height 62
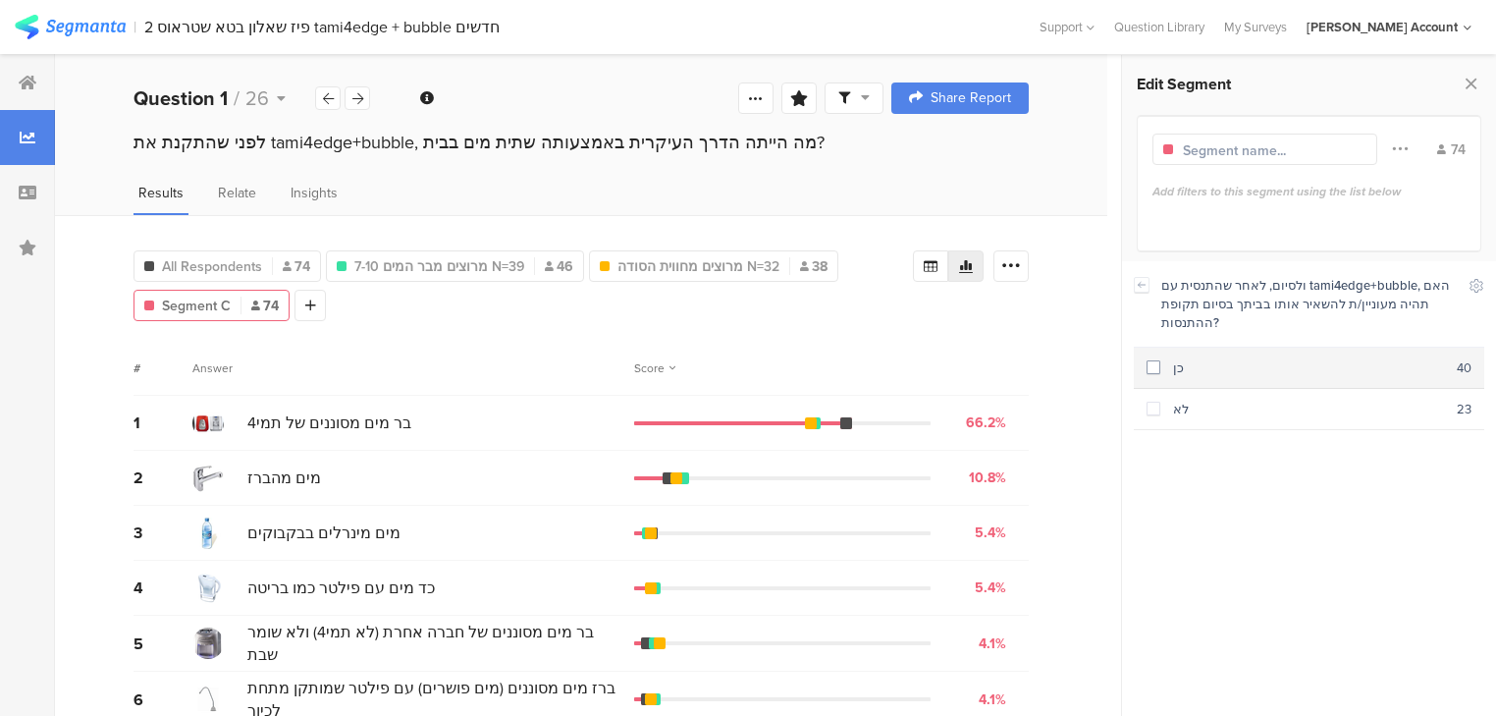
click at [1151, 369] on span at bounding box center [1154, 367] width 14 height 14
click at [1489, 83] on div "Edit Segment Filter Conjunction And Or Segment Color 40 Q25 : כן Questions Para…" at bounding box center [1309, 385] width 374 height 661
click at [361, 102] on icon at bounding box center [357, 98] width 11 height 13
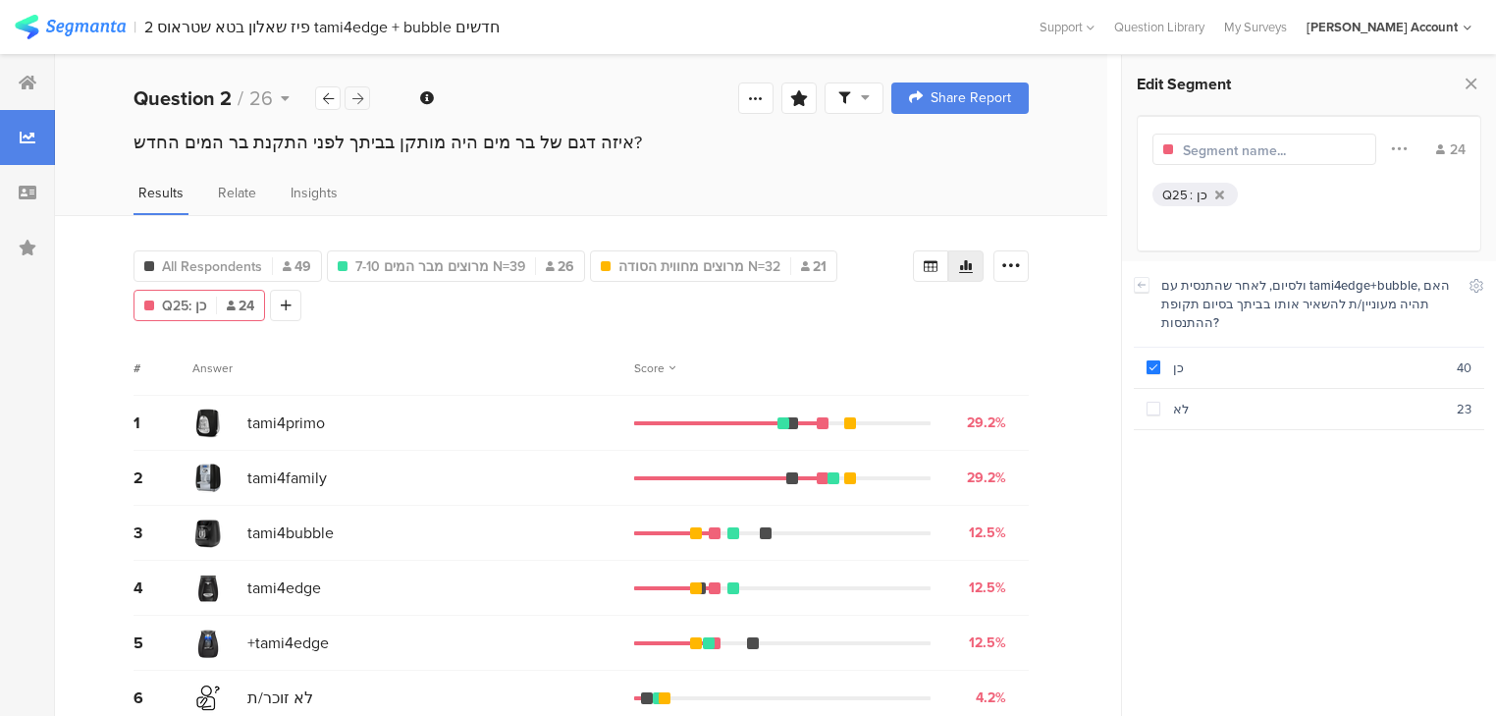
click at [361, 102] on icon at bounding box center [357, 98] width 11 height 13
